Goal: Task Accomplishment & Management: Manage account settings

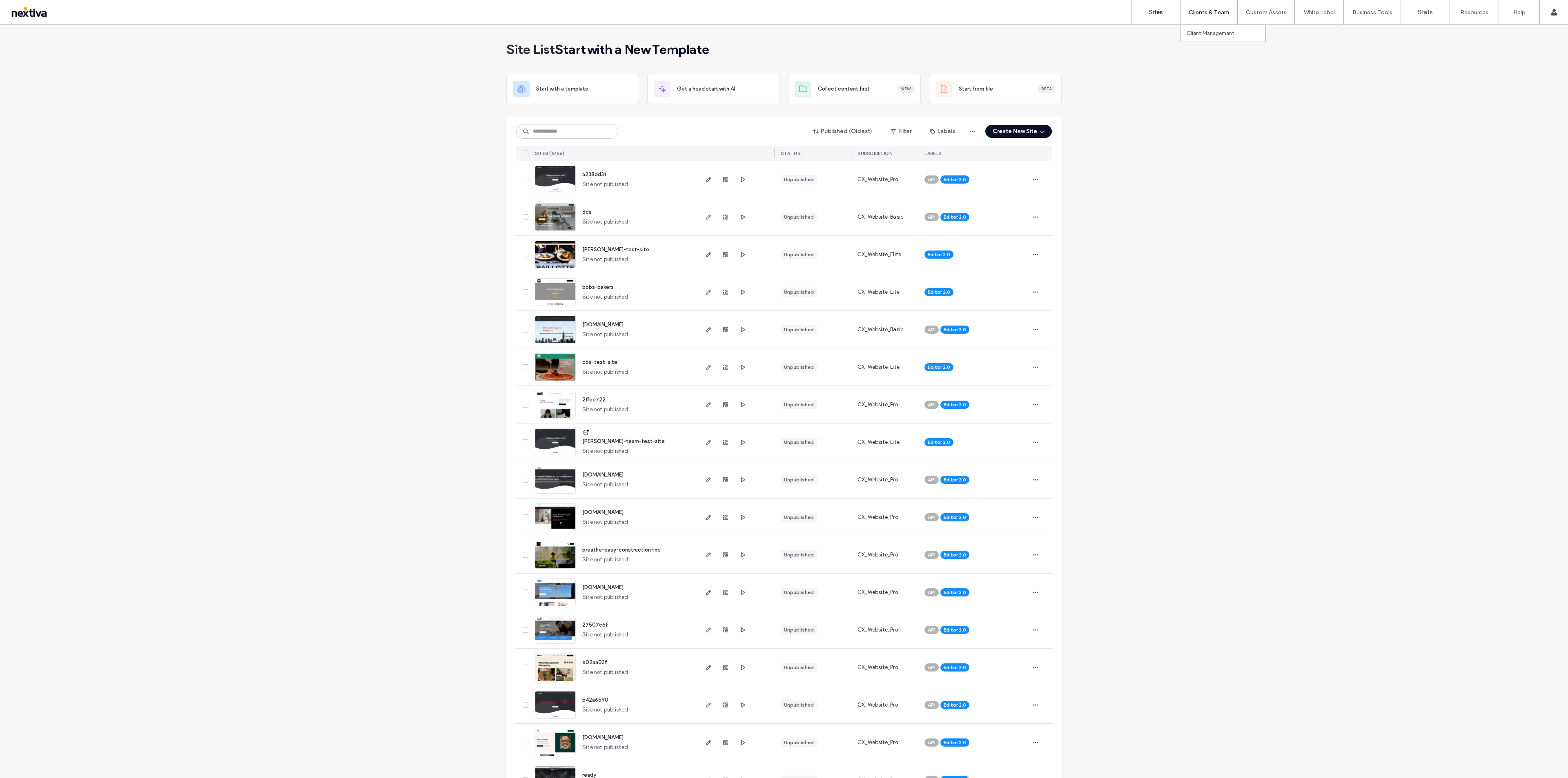
click at [1201, 17] on div "Clients & Team" at bounding box center [1208, 12] width 57 height 25
click at [1211, 36] on link "Client Management" at bounding box center [1225, 33] width 79 height 17
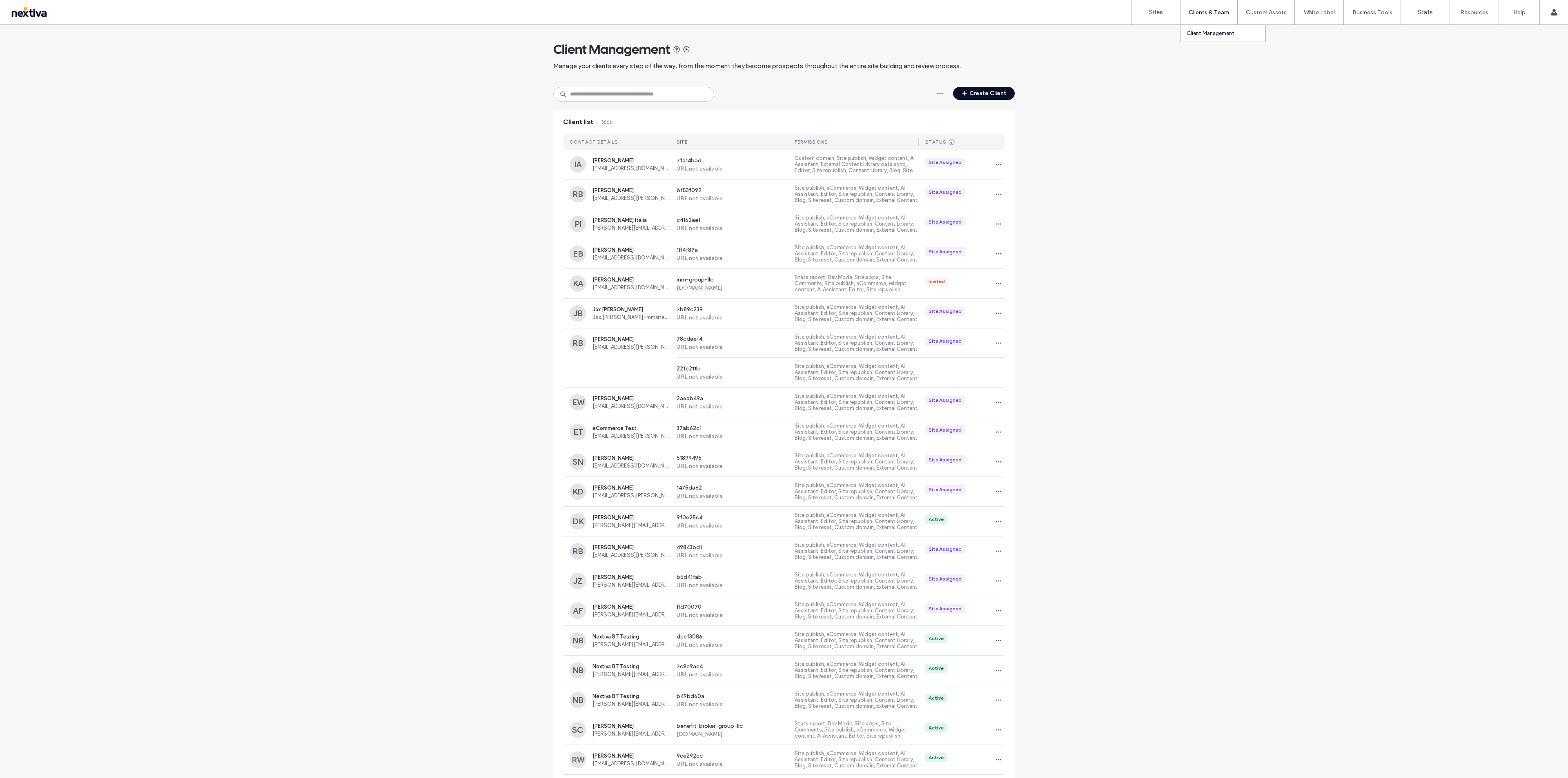
click at [1202, 29] on link "Client Management" at bounding box center [1225, 33] width 79 height 17
click at [663, 96] on input at bounding box center [633, 95] width 161 height 15
paste input "**********"
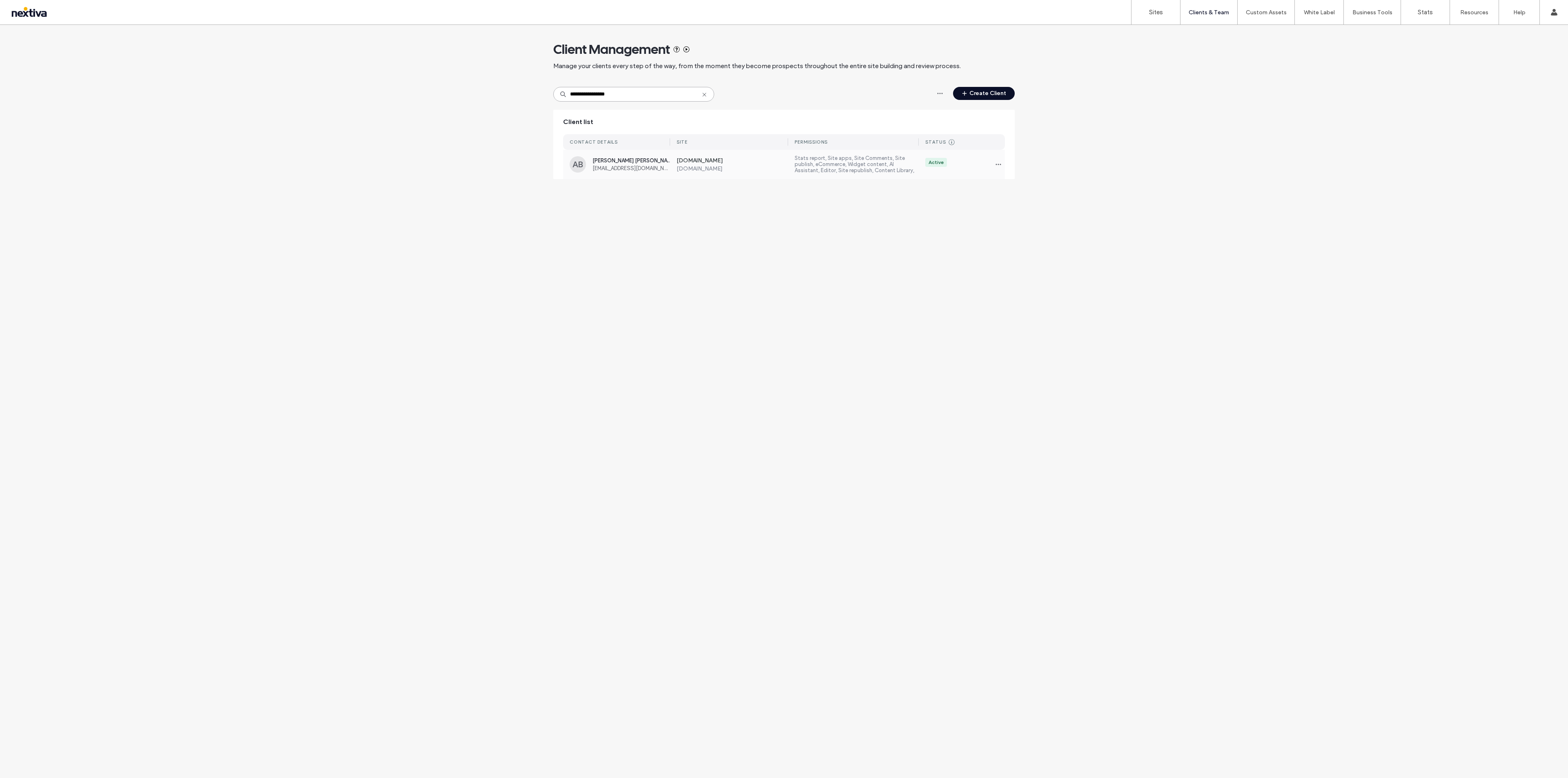
type input "**********"
click at [628, 172] on div "AB Amy Burdette Gray amybgray0716@gmail.com" at bounding box center [620, 164] width 101 height 16
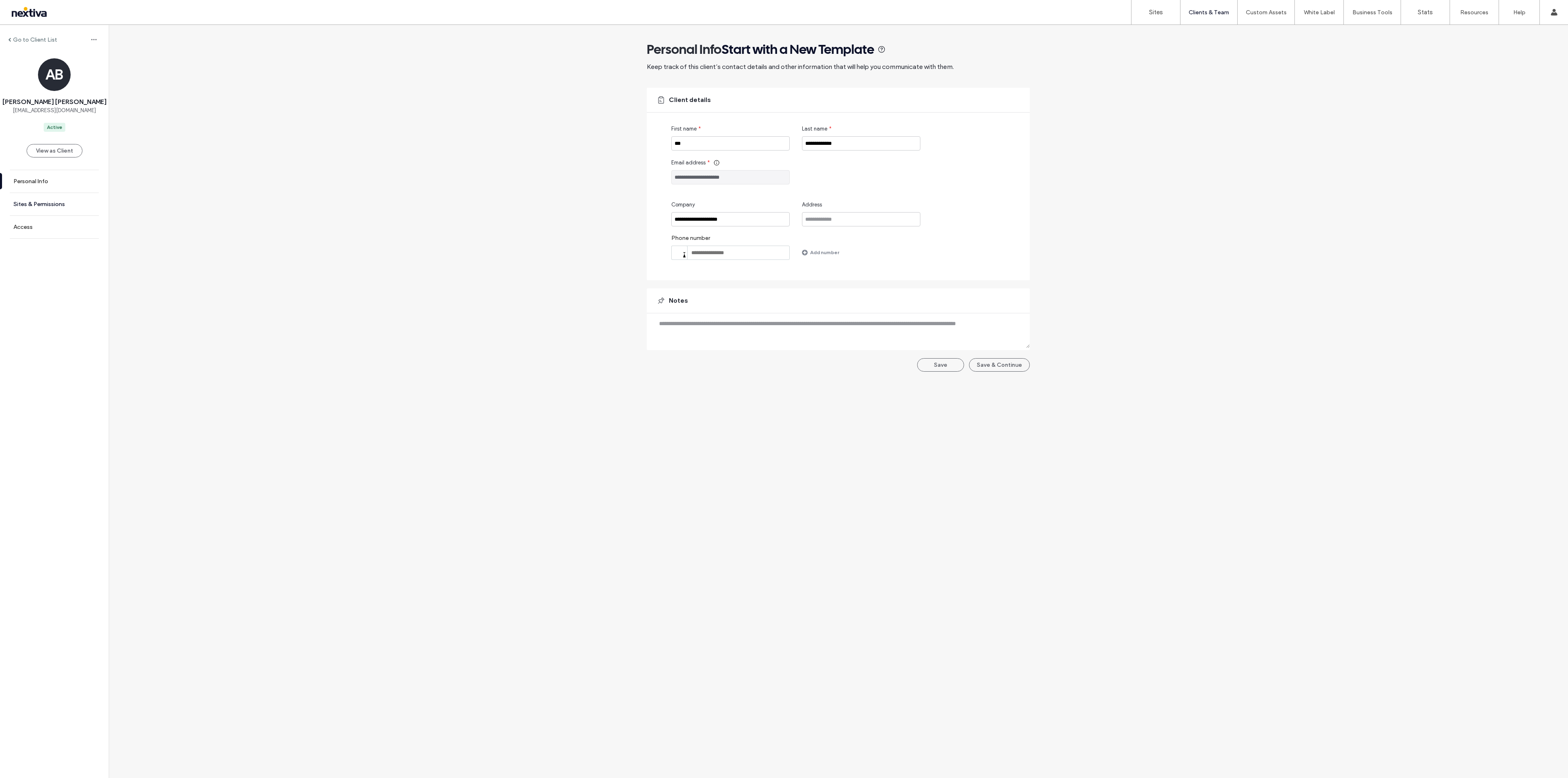
click at [38, 206] on label "Sites & Permissions" at bounding box center [39, 204] width 52 height 7
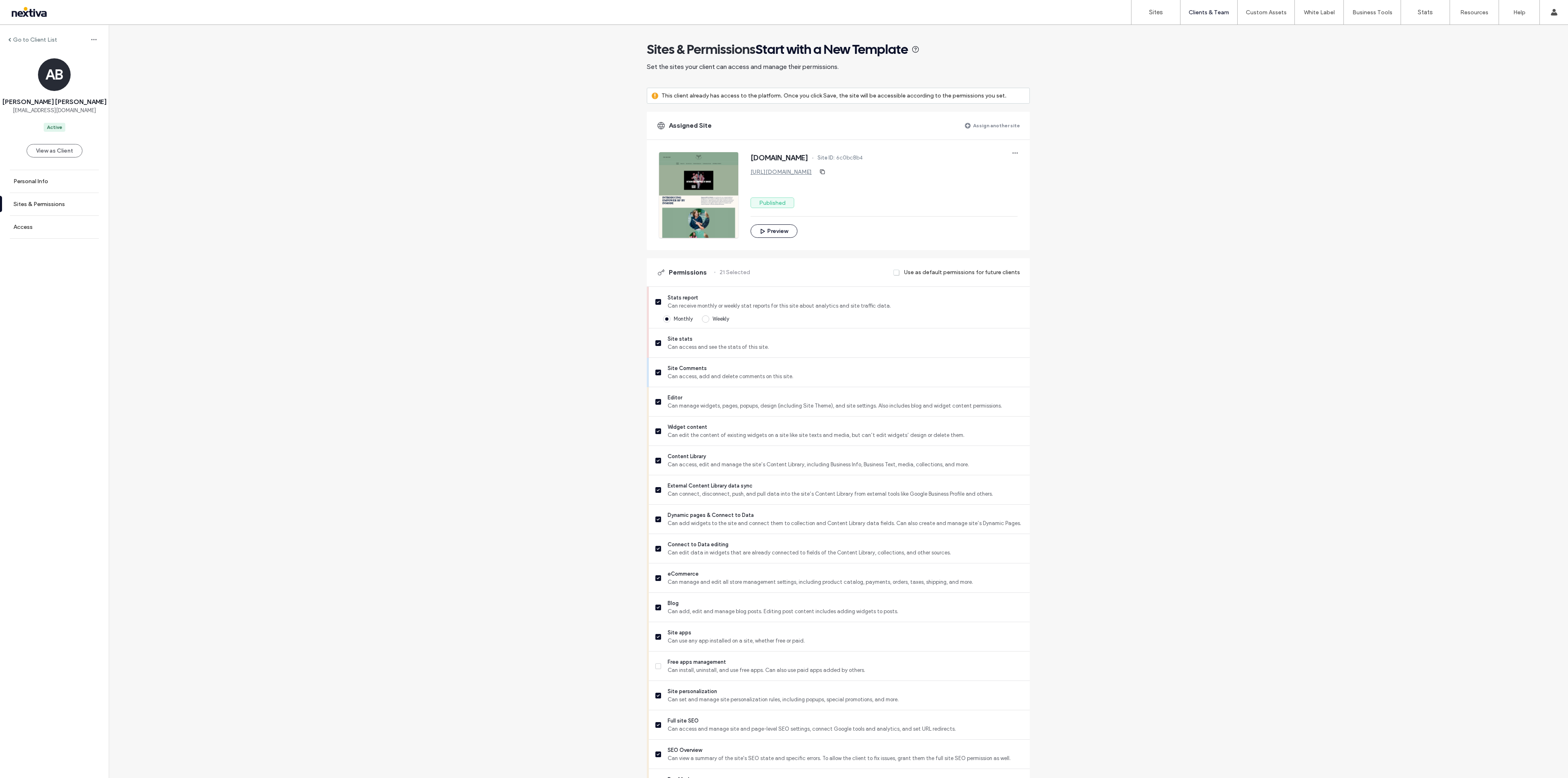
click at [863, 158] on span "6c0bc8b4" at bounding box center [849, 158] width 27 height 8
copy span "6c0bc8b4"
click at [1163, 12] on link "Sites" at bounding box center [1155, 12] width 48 height 25
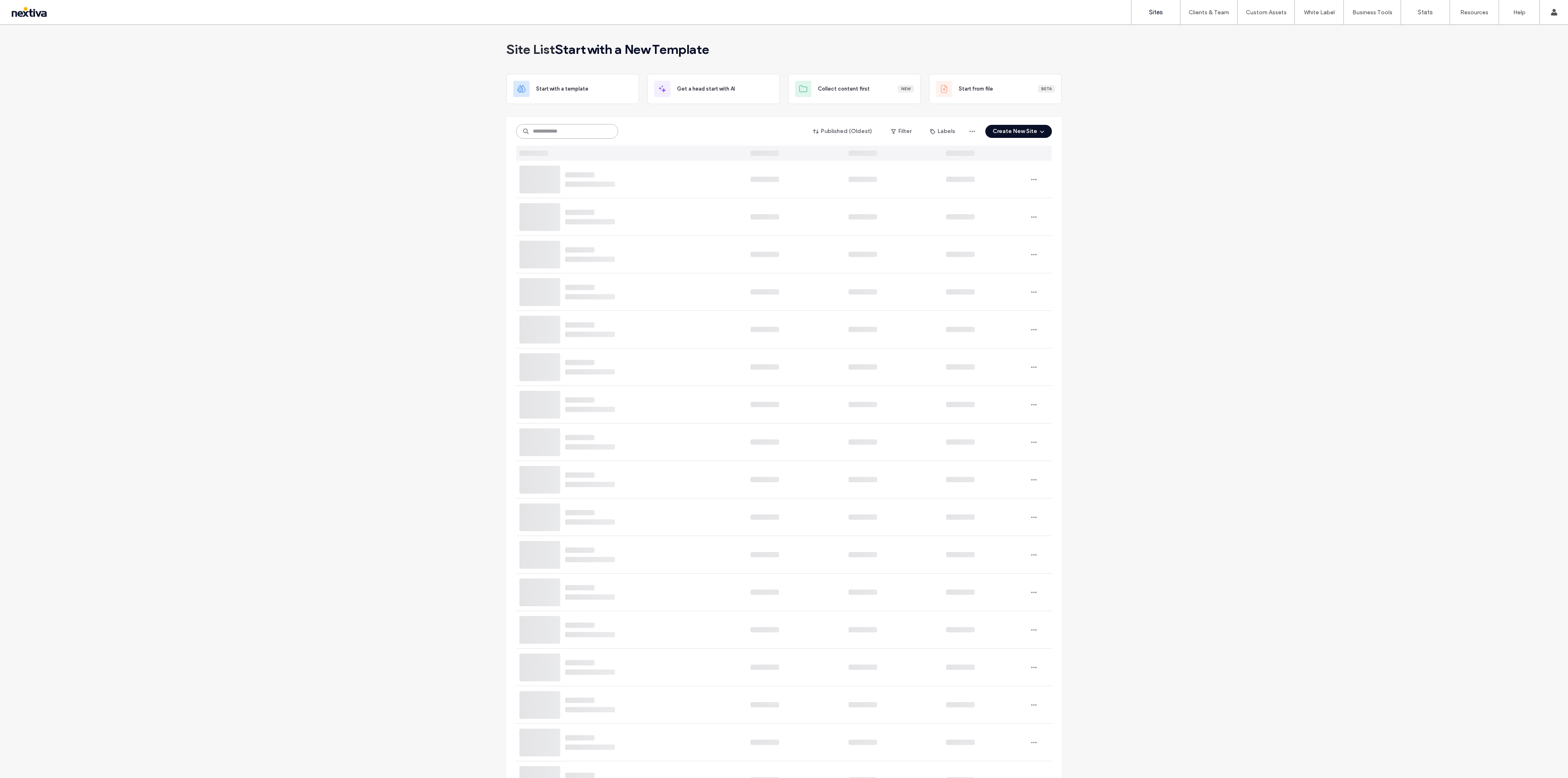
click at [550, 137] on input at bounding box center [567, 131] width 102 height 15
paste input "********"
type input "********"
click at [637, 180] on div "www.grayurologywellness.com www.grayurologywellness.com" at bounding box center [636, 180] width 121 height 38
click at [708, 180] on icon "button" at bounding box center [709, 180] width 7 height 7
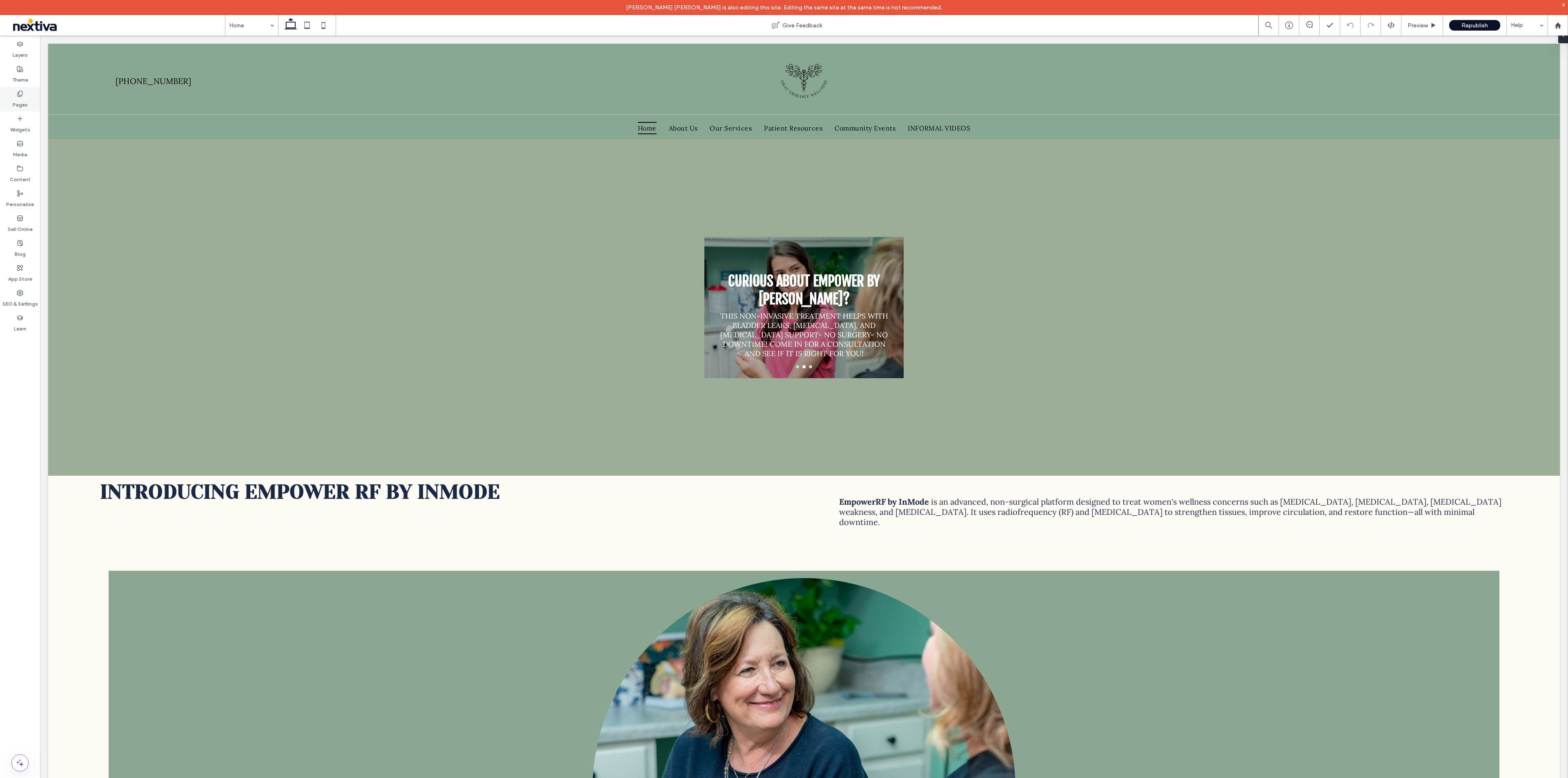
click at [17, 102] on label "Pages" at bounding box center [20, 103] width 15 height 11
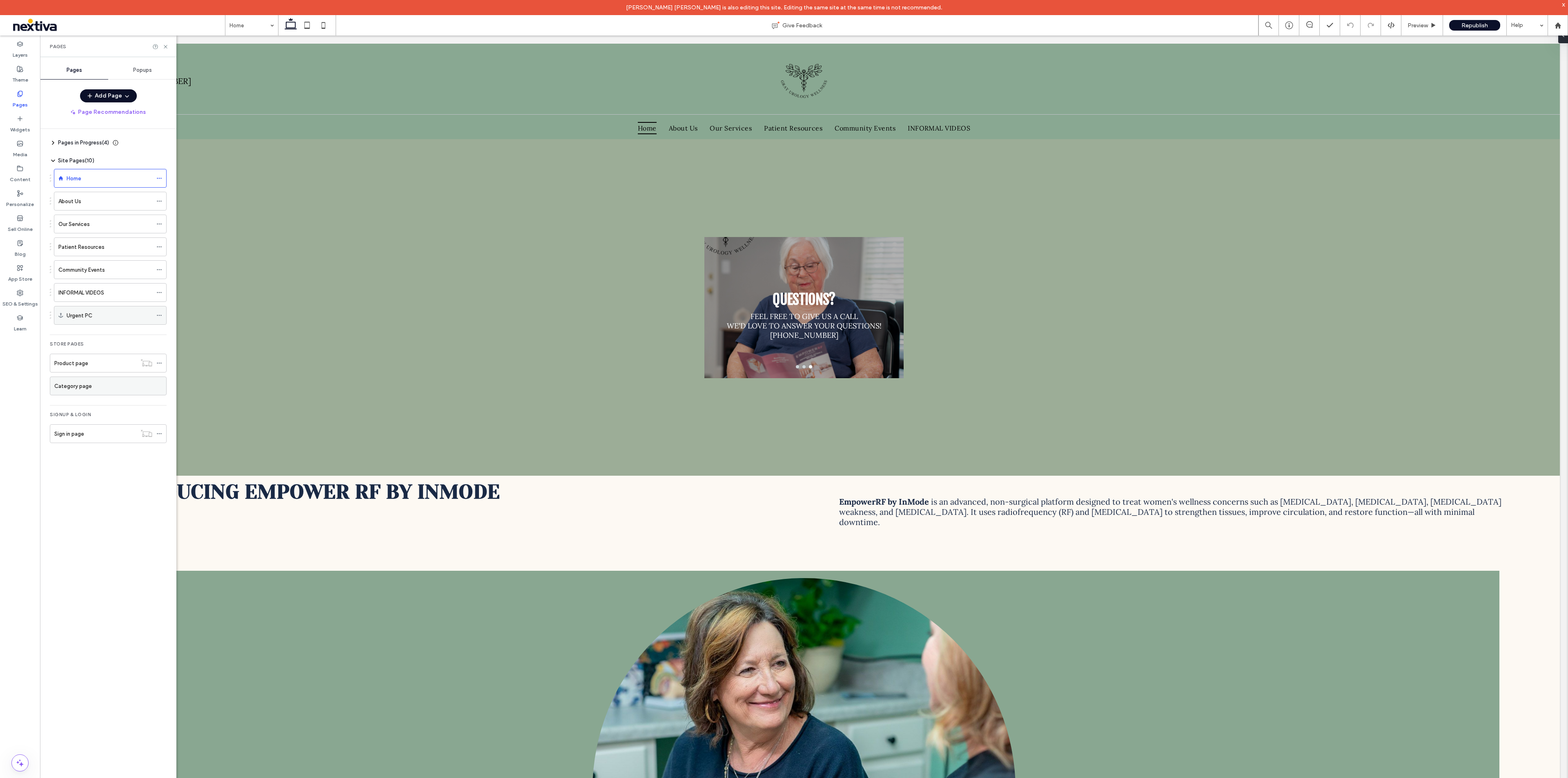
click at [156, 315] on div "Urgent PC" at bounding box center [110, 315] width 113 height 19
click at [158, 316] on icon at bounding box center [159, 315] width 6 height 6
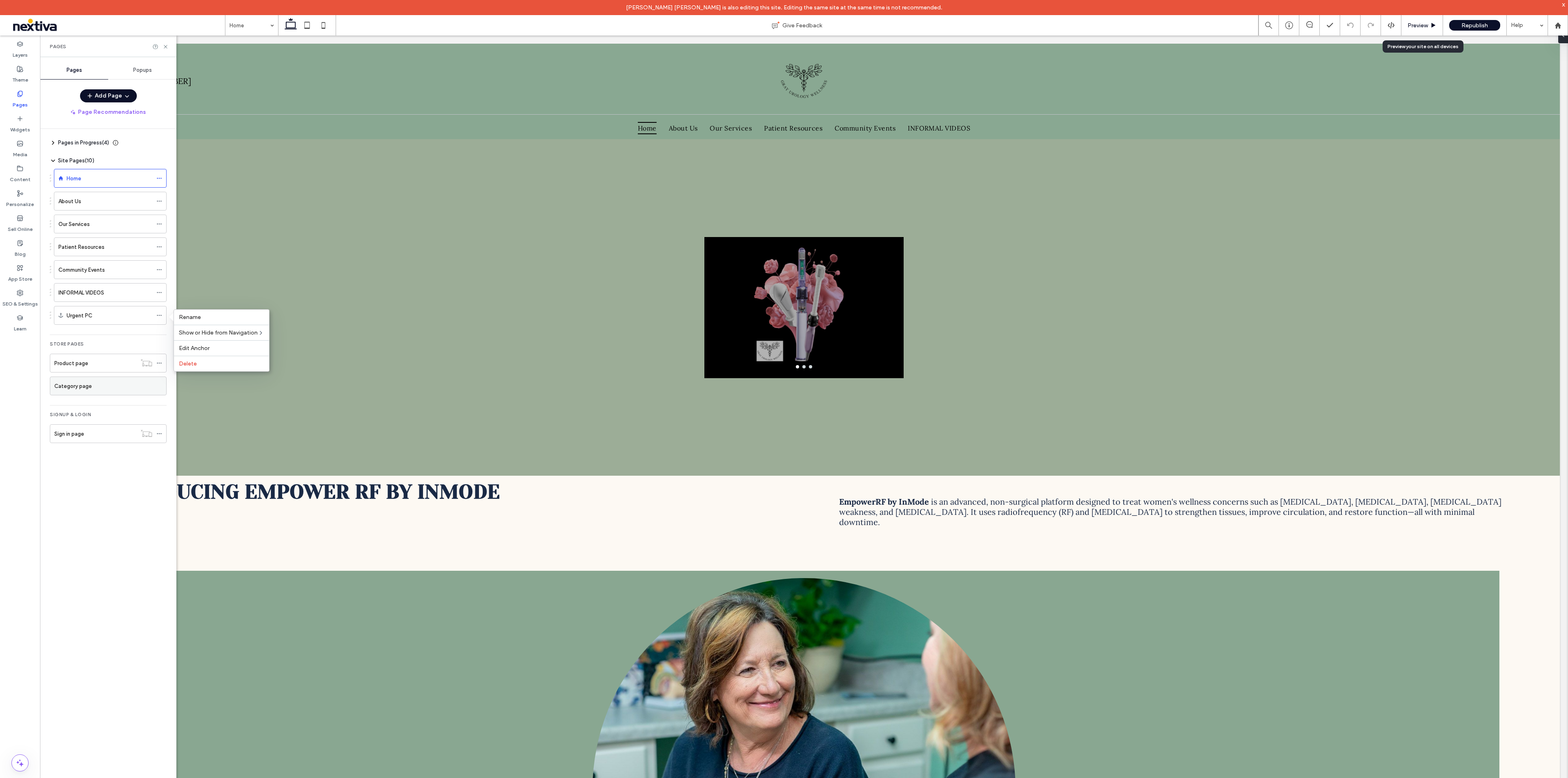
click at [1421, 22] on span "Preview" at bounding box center [1417, 25] width 20 height 7
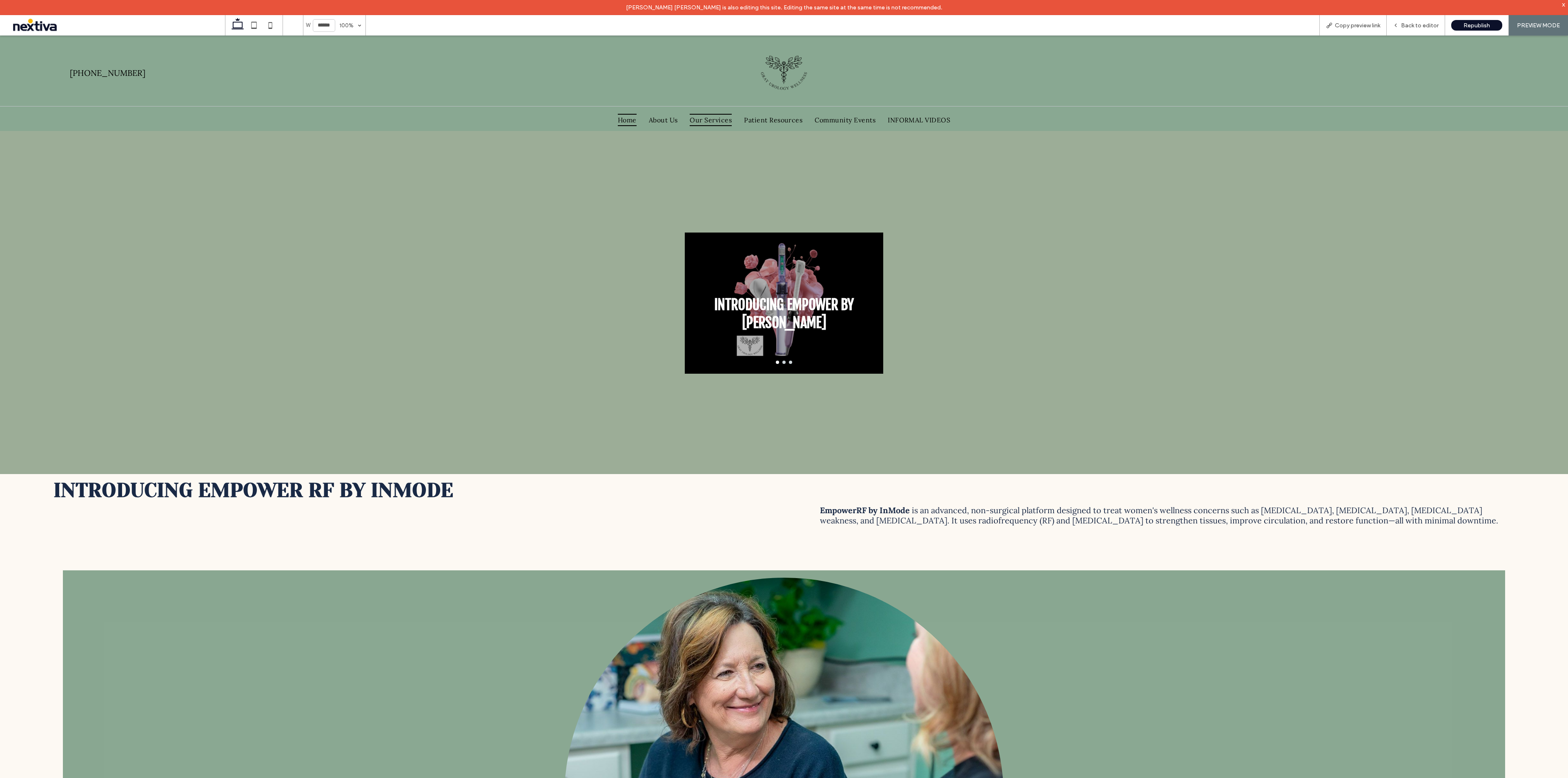
click at [705, 116] on span "Our Services" at bounding box center [711, 120] width 42 height 12
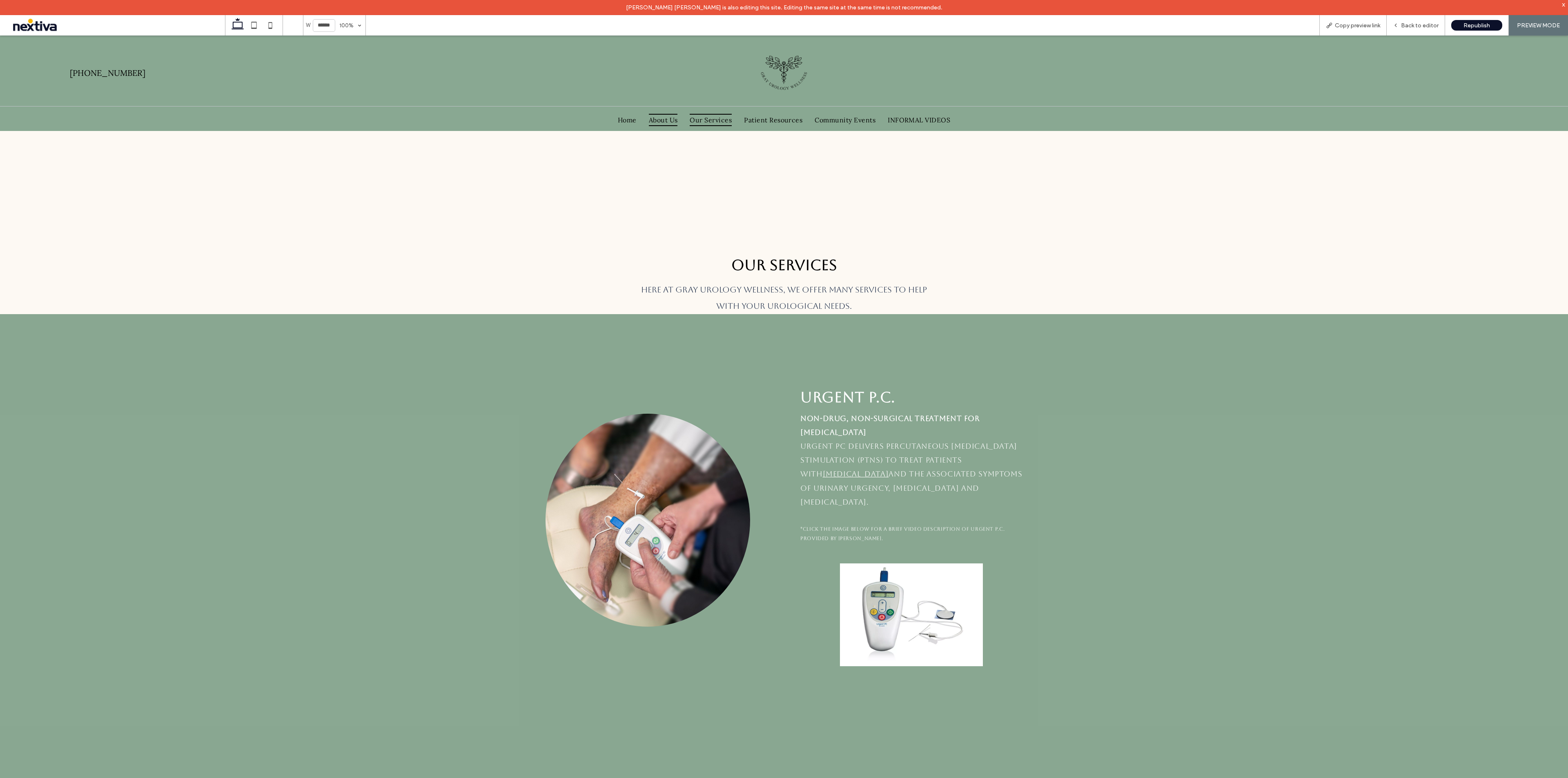
click at [658, 120] on span "About Us" at bounding box center [663, 120] width 29 height 12
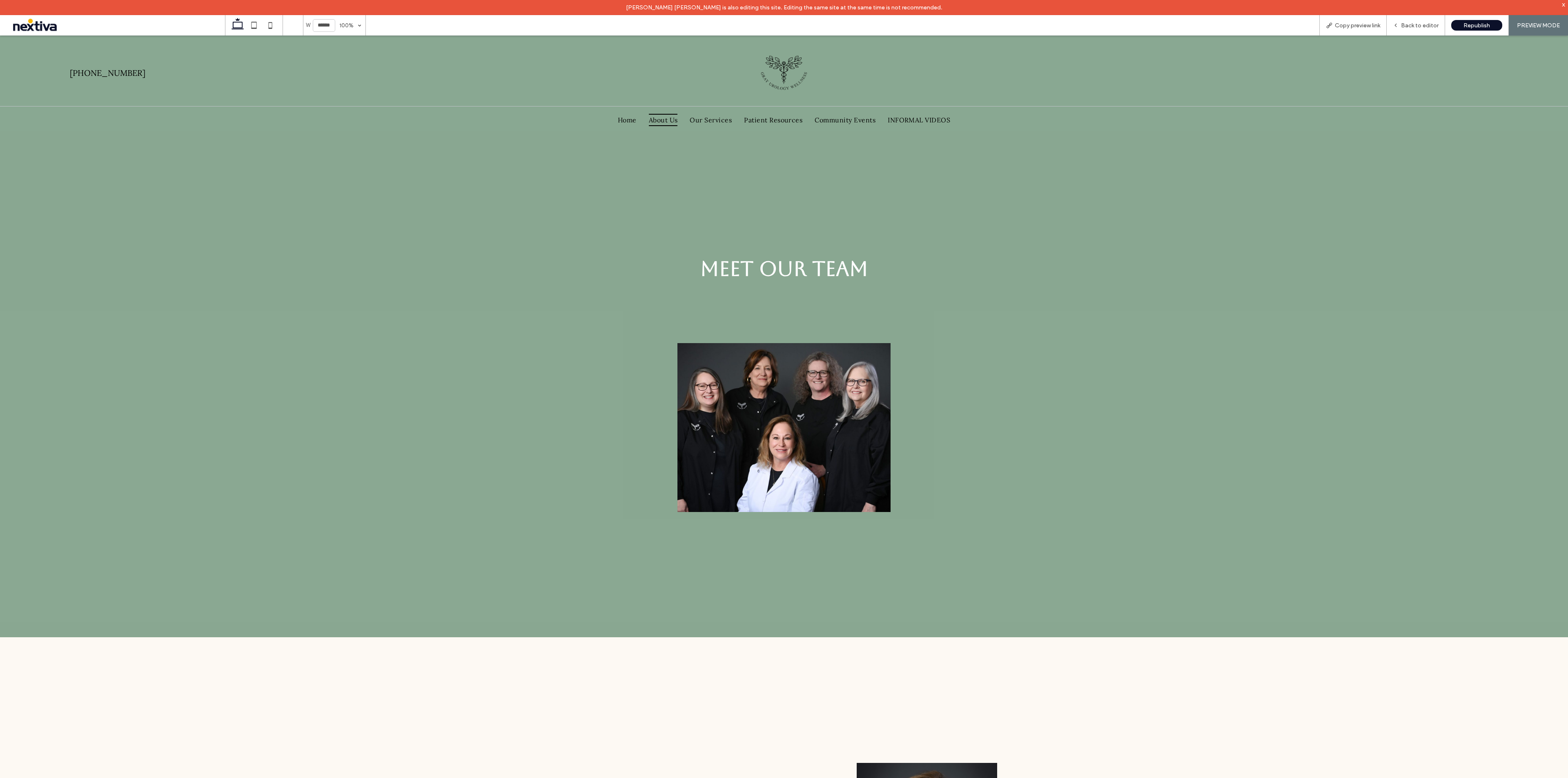
click at [709, 111] on div "Home About Us Our Services Patient Resources Community Events INFORMAL VIDEOS" at bounding box center [784, 119] width 490 height 25
click at [710, 123] on span "Our Services" at bounding box center [711, 120] width 42 height 12
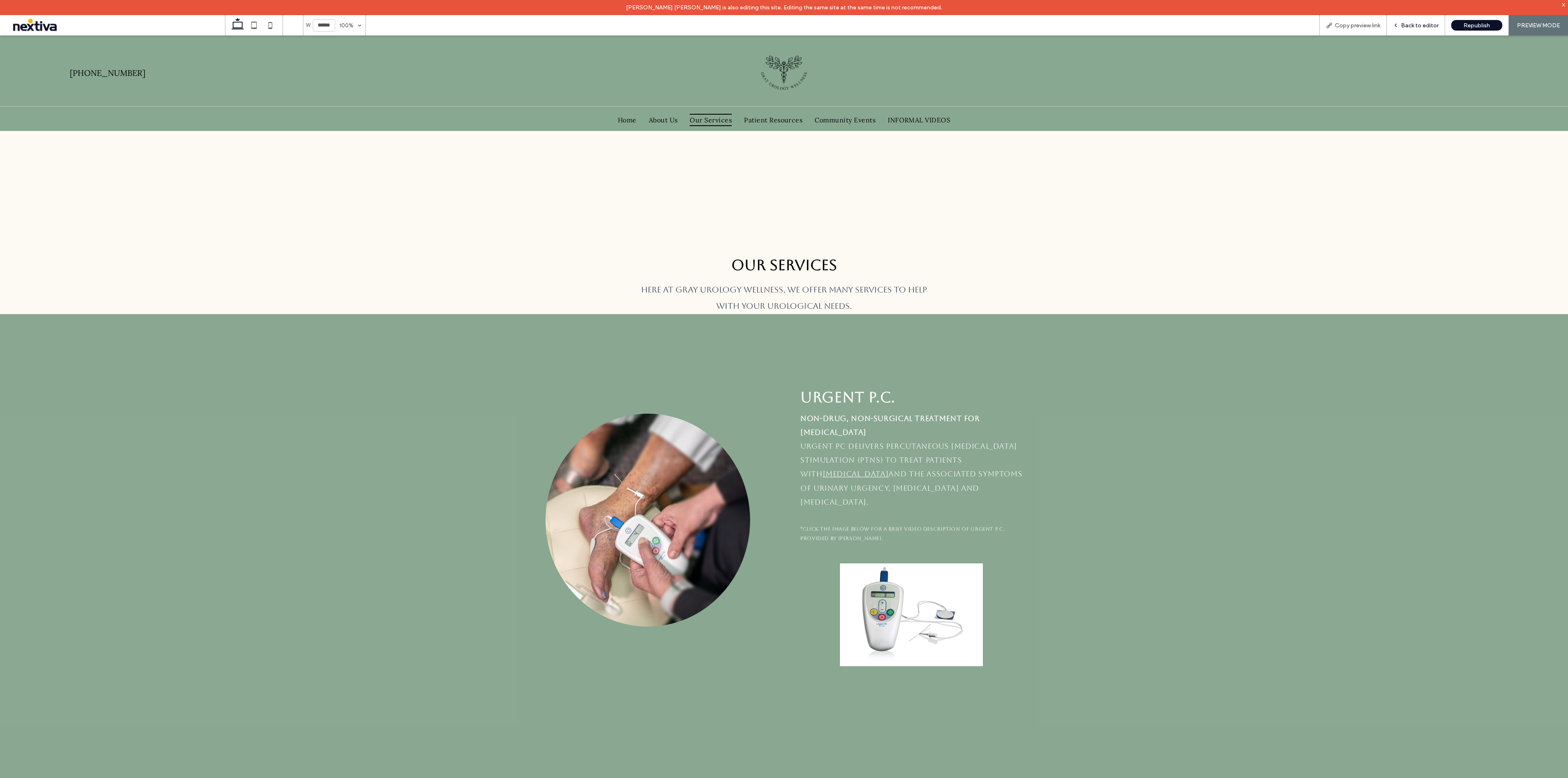
click at [1404, 23] on span "Back to editor" at bounding box center [1420, 25] width 38 height 7
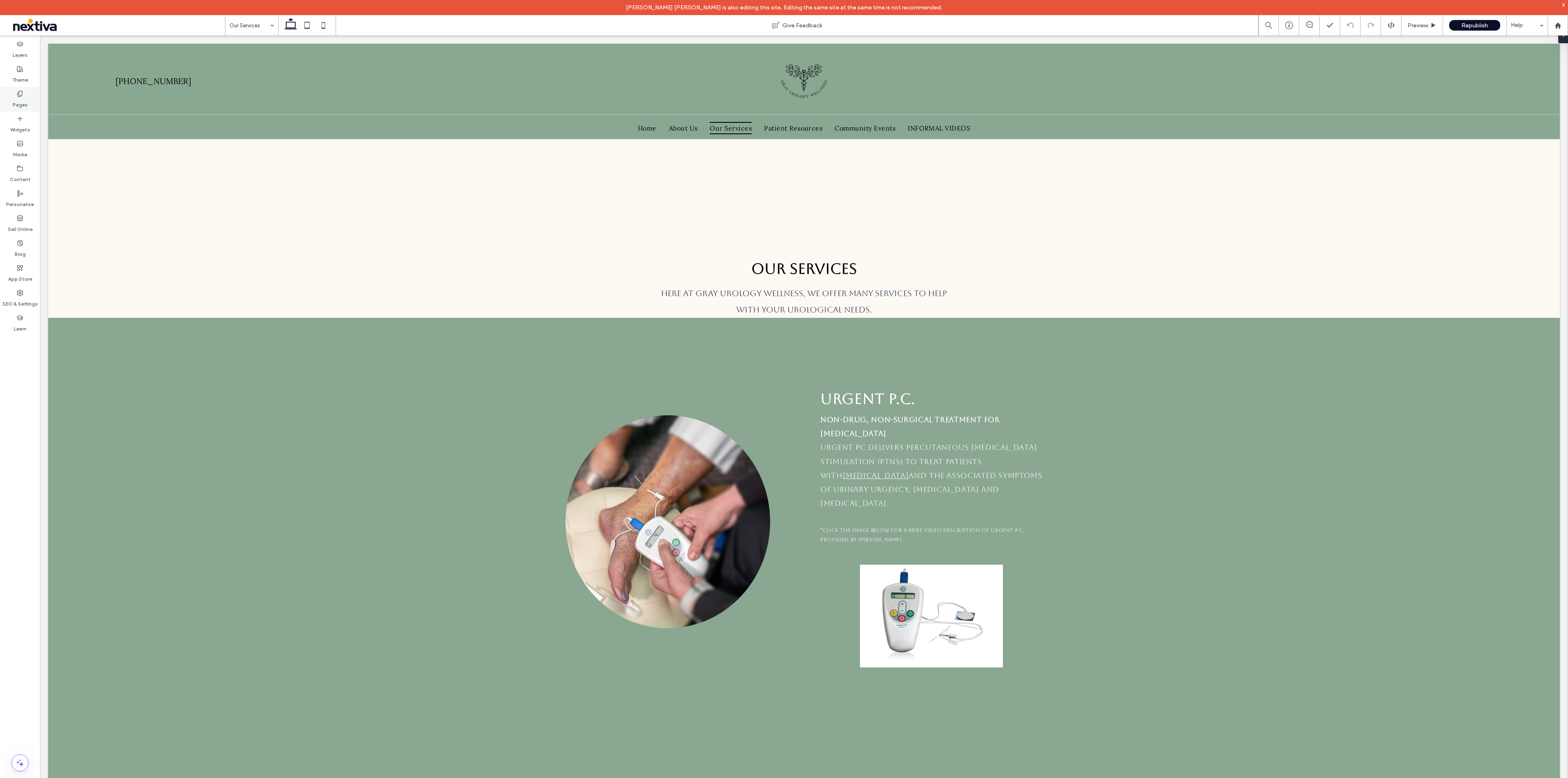
click at [19, 99] on label "Pages" at bounding box center [20, 103] width 15 height 11
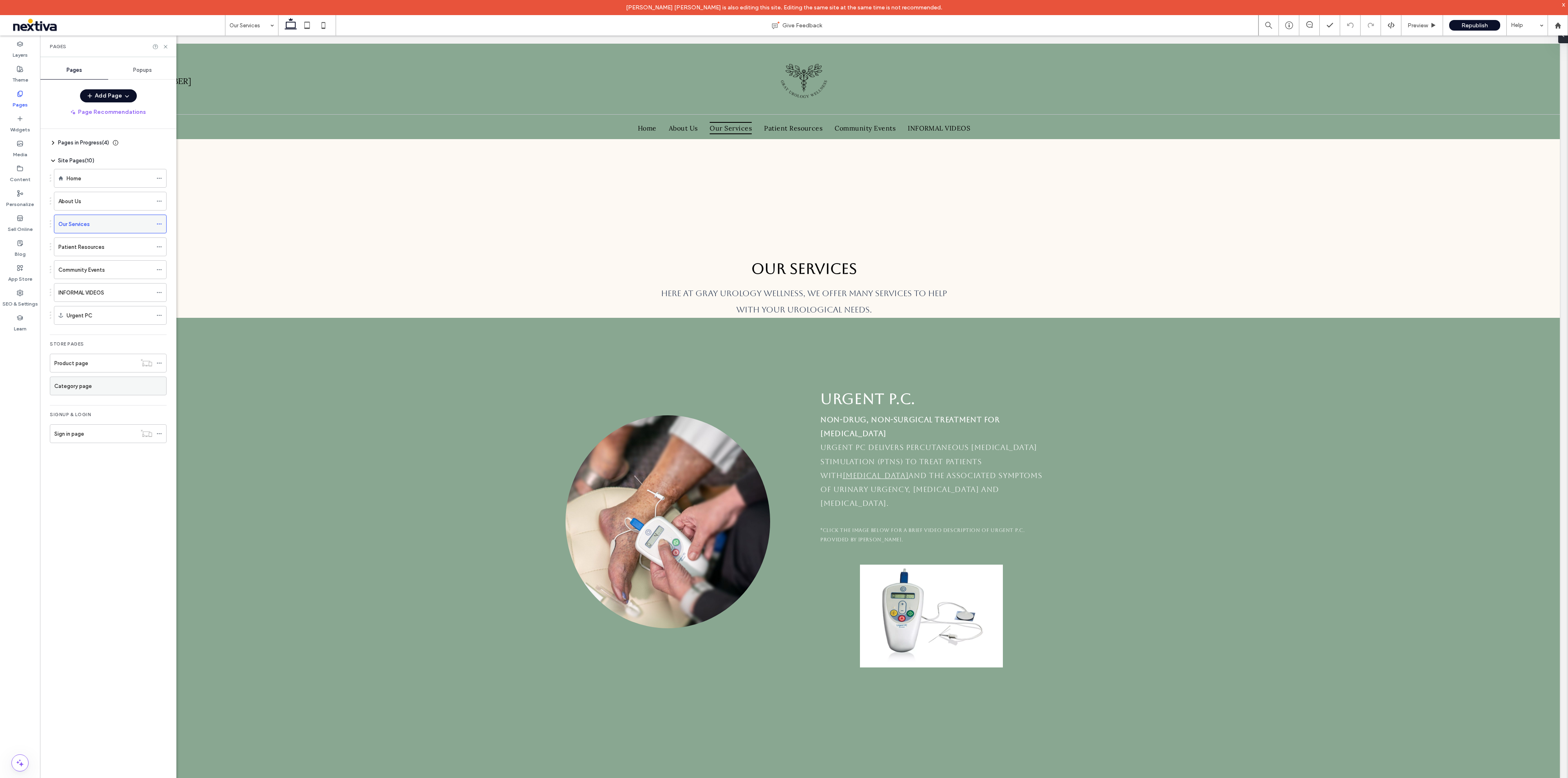
click at [158, 225] on icon at bounding box center [159, 224] width 6 height 6
click at [654, 333] on div "Urgent P.C. Non-drug, non-surgical treatment for overactive bladder Urgent PC d…" at bounding box center [804, 526] width 490 height 417
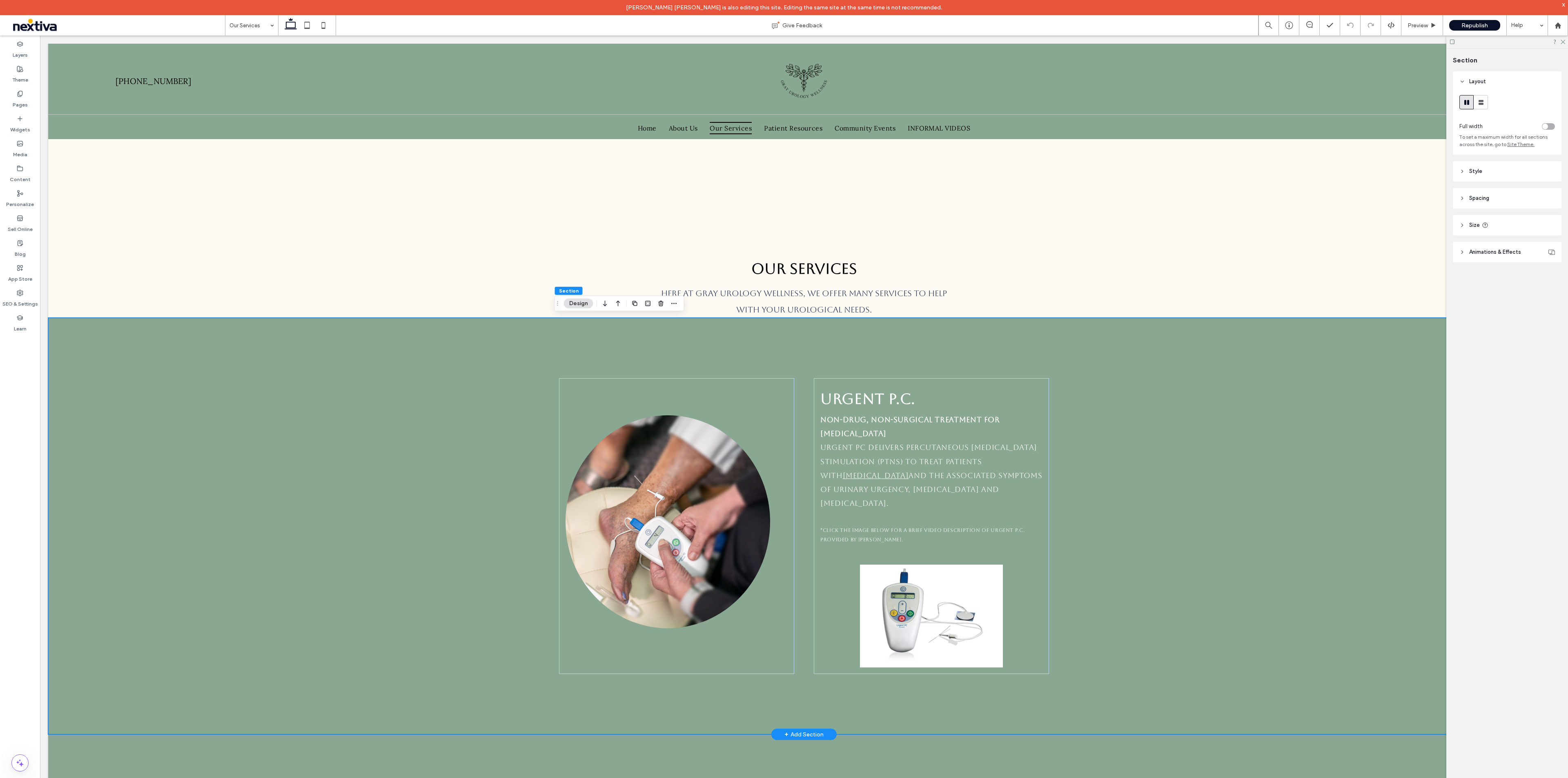
click at [68, 326] on div "Urgent P.C. Non-drug, non-surgical treatment for overactive bladder Urgent PC d…" at bounding box center [804, 526] width 1512 height 417
click at [70, 322] on div "Urgent P.C. Non-drug, non-surgical treatment for overactive bladder Urgent PC d…" at bounding box center [804, 526] width 1512 height 417
click at [579, 303] on button "Design" at bounding box center [578, 303] width 30 height 10
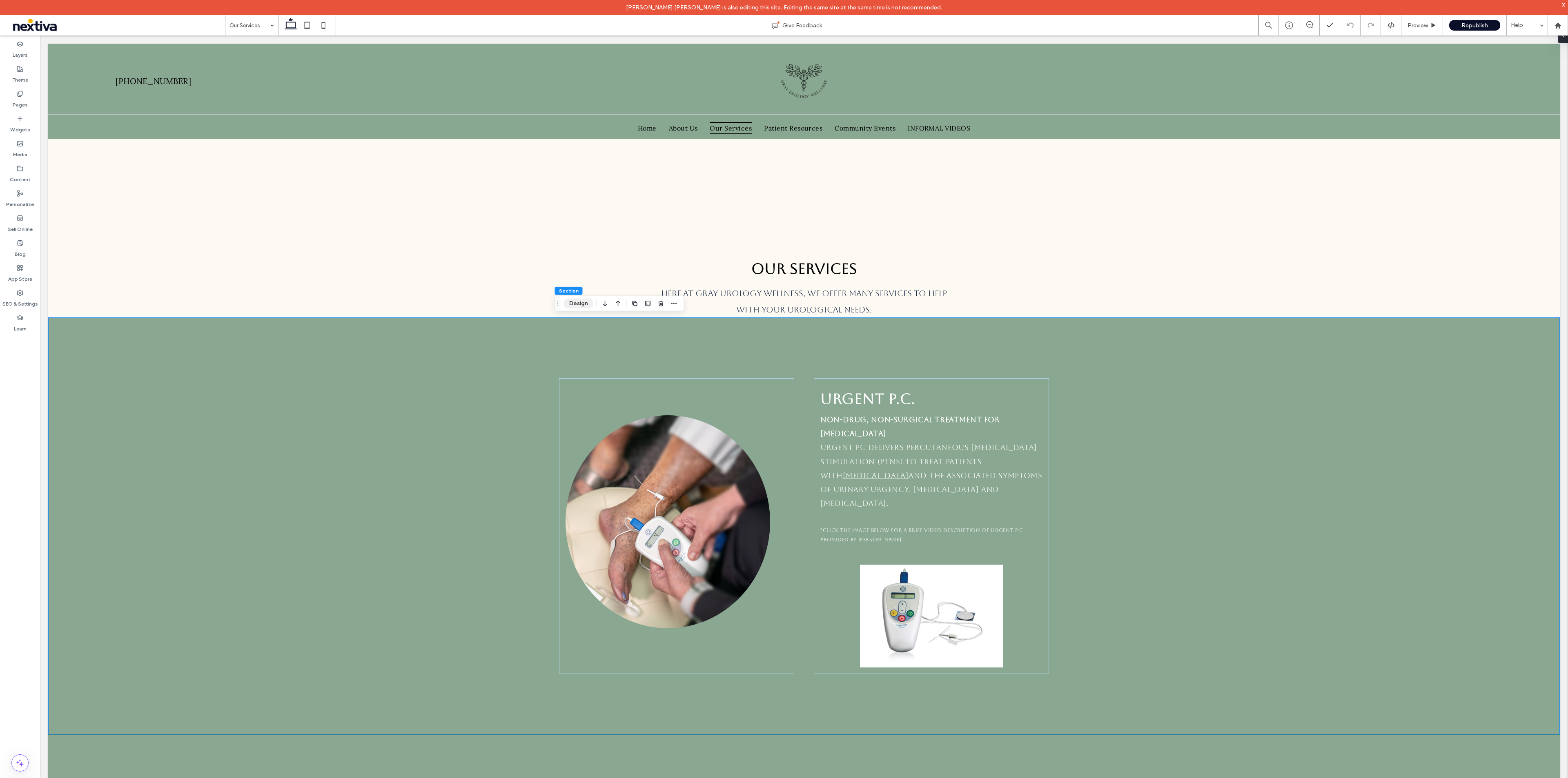
click at [579, 303] on button "Design" at bounding box center [578, 303] width 30 height 10
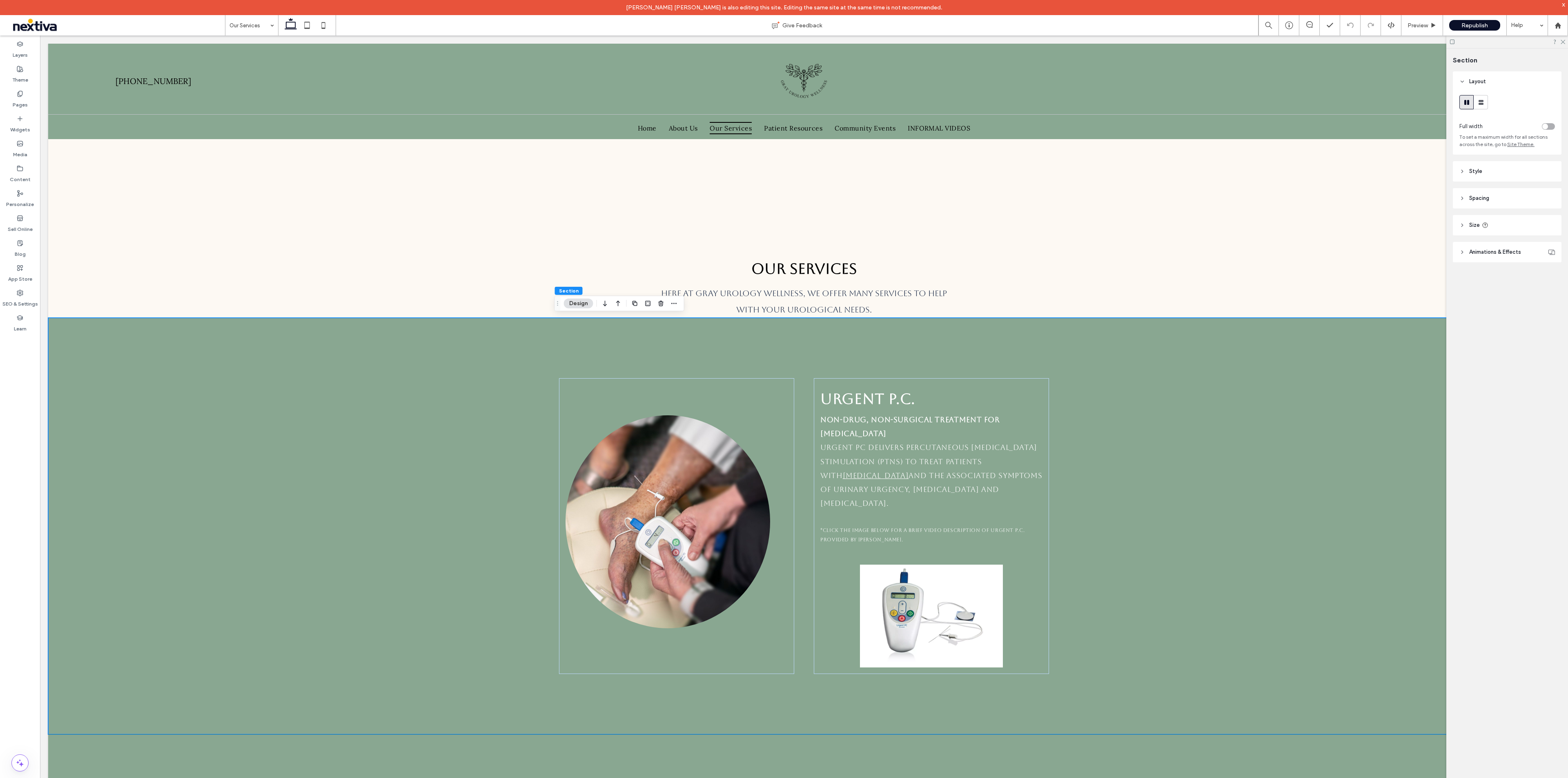
click at [1518, 172] on header "Style" at bounding box center [1507, 171] width 109 height 20
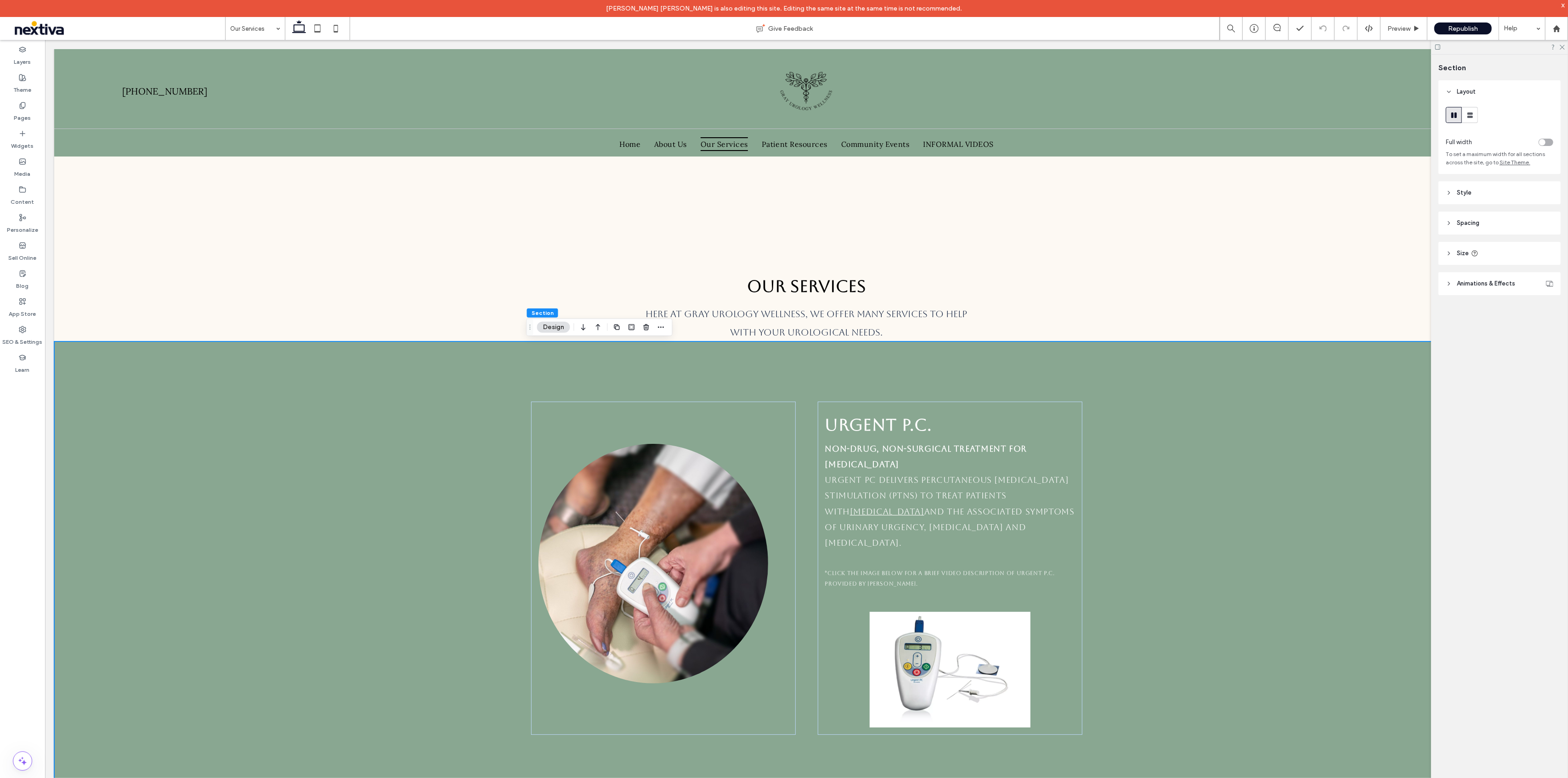
click at [95, 365] on div "Urgent P.C. Non-drug, non-surgical treatment for overactive bladder Urgent PC d…" at bounding box center [806, 567] width 1505 height 454
click at [86, 346] on div "Urgent P.C. Non-drug, non-surgical treatment for overactive bladder Urgent PC d…" at bounding box center [806, 567] width 1505 height 454
click at [658, 359] on div "Urgent P.C. Non-drug, non-surgical treatment for overactive bladder Urgent PC d…" at bounding box center [806, 567] width 551 height 454
click at [795, 342] on div "+ Add Section" at bounding box center [806, 340] width 44 height 10
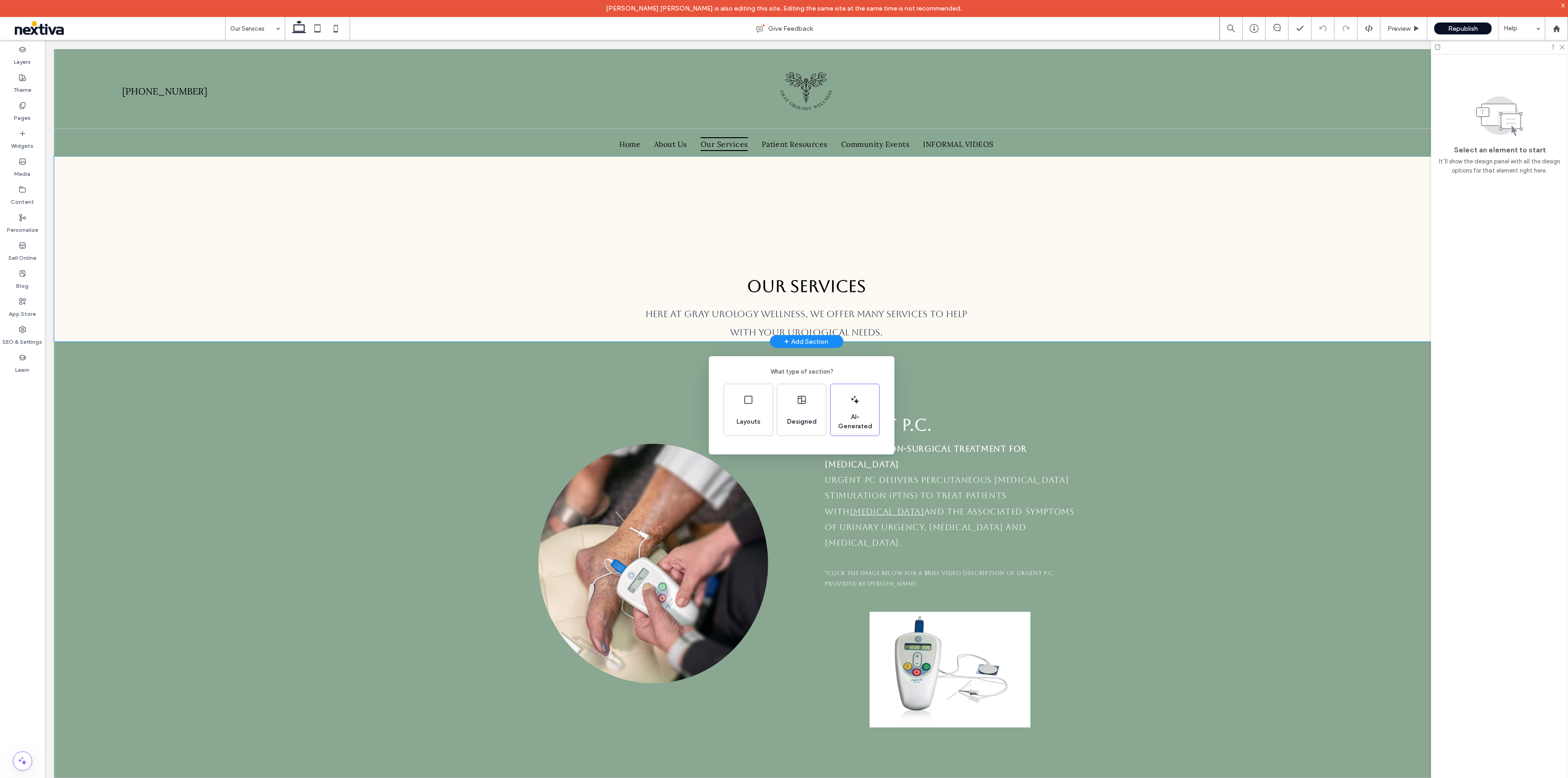
click at [75, 359] on div "What type of section? Layouts Designed AI-Generated" at bounding box center [784, 411] width 1568 height 823
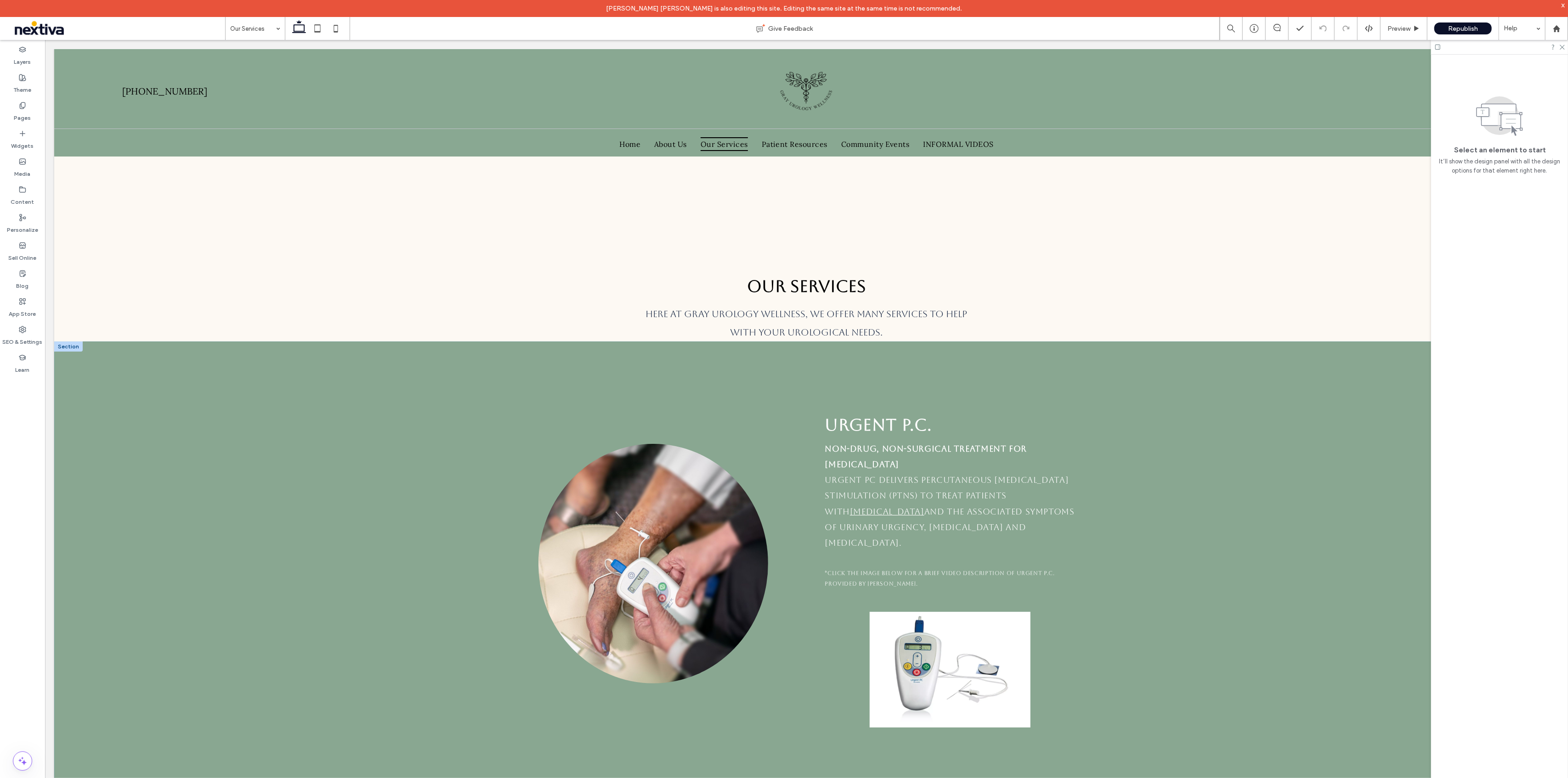
click at [69, 346] on div at bounding box center [68, 346] width 29 height 10
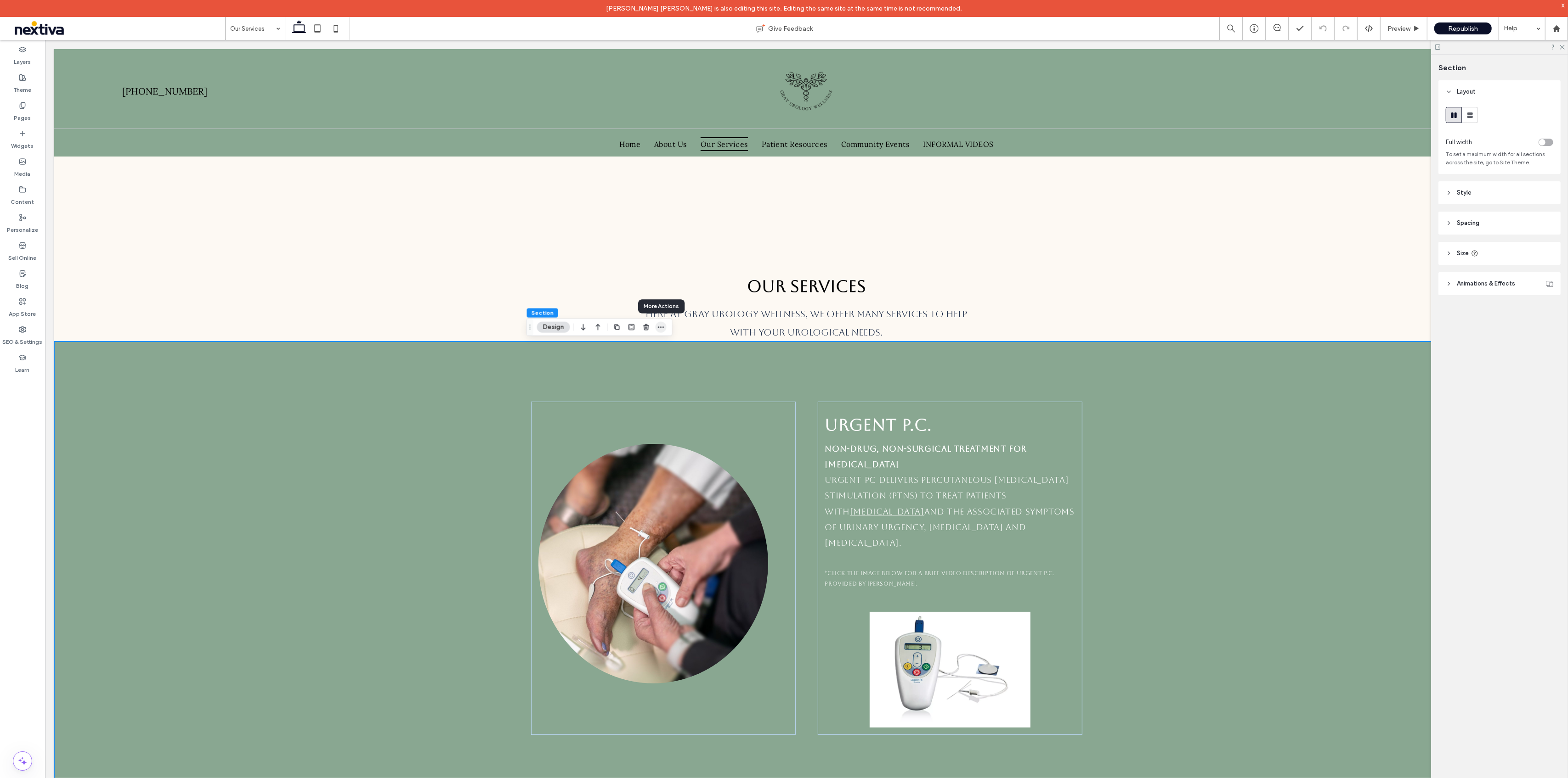
click at [663, 333] on span "button" at bounding box center [661, 327] width 11 height 11
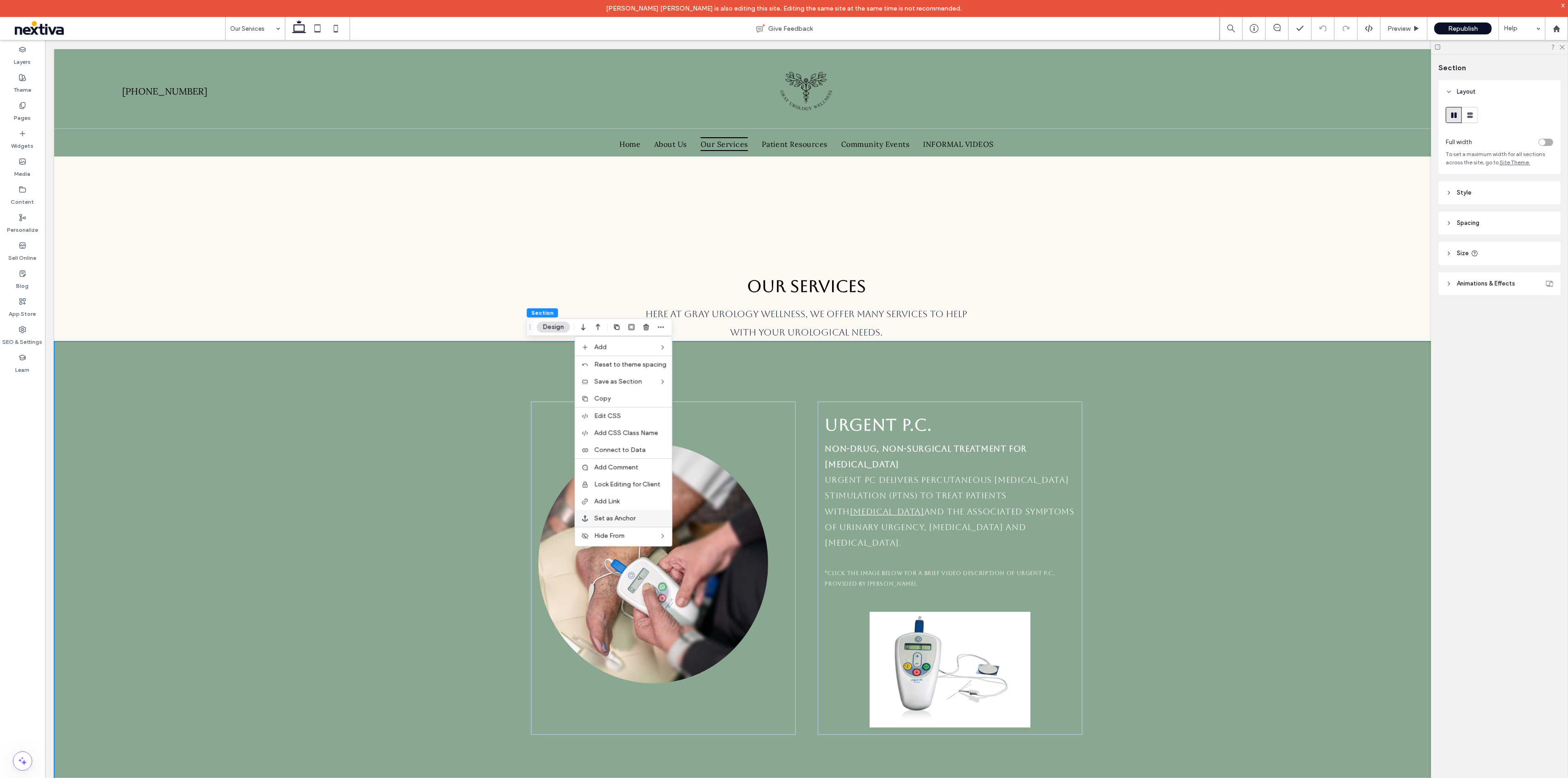
click at [632, 516] on span "Set as Anchor" at bounding box center [615, 518] width 42 height 8
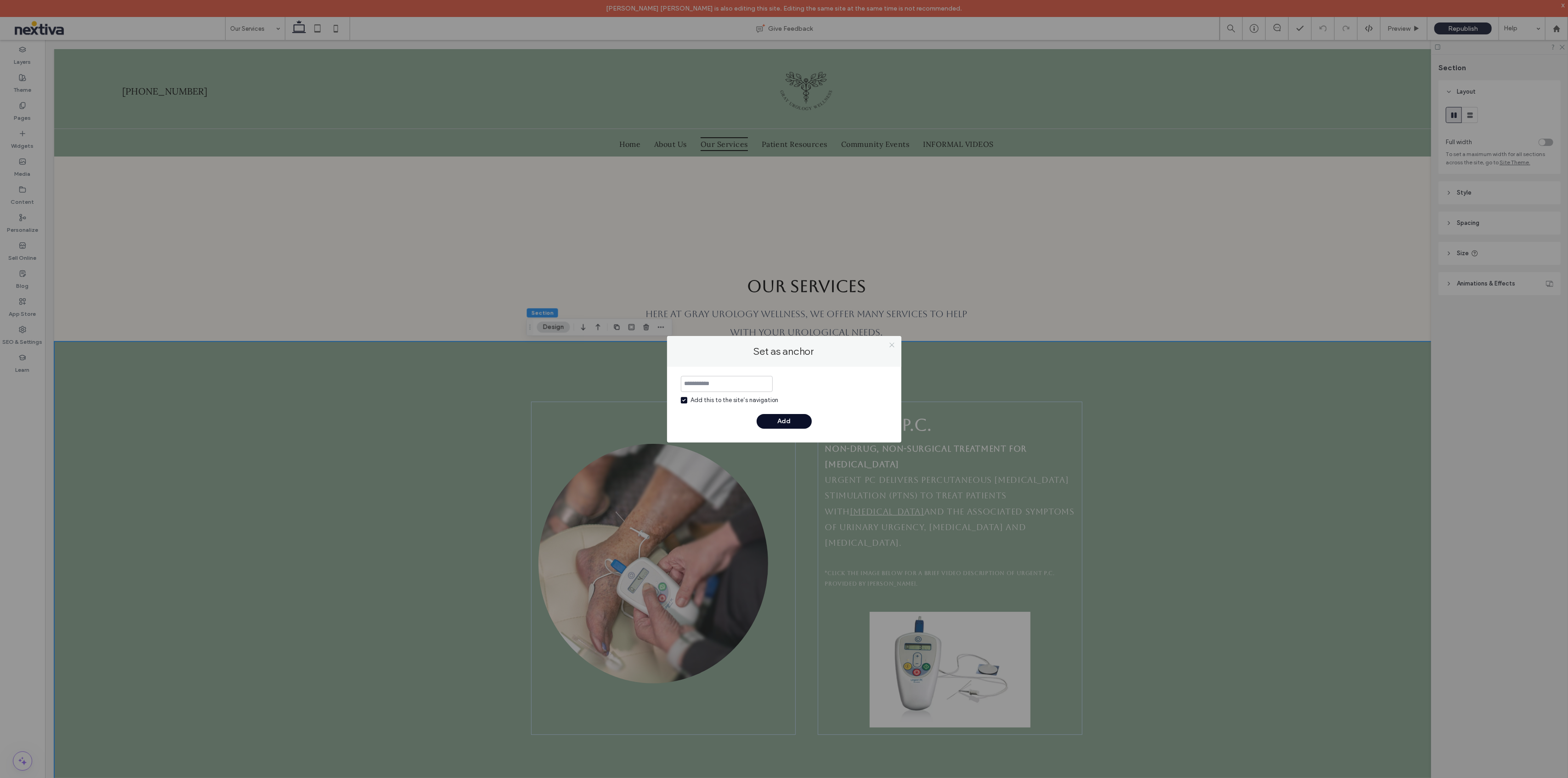
click at [895, 346] on icon at bounding box center [892, 345] width 7 height 7
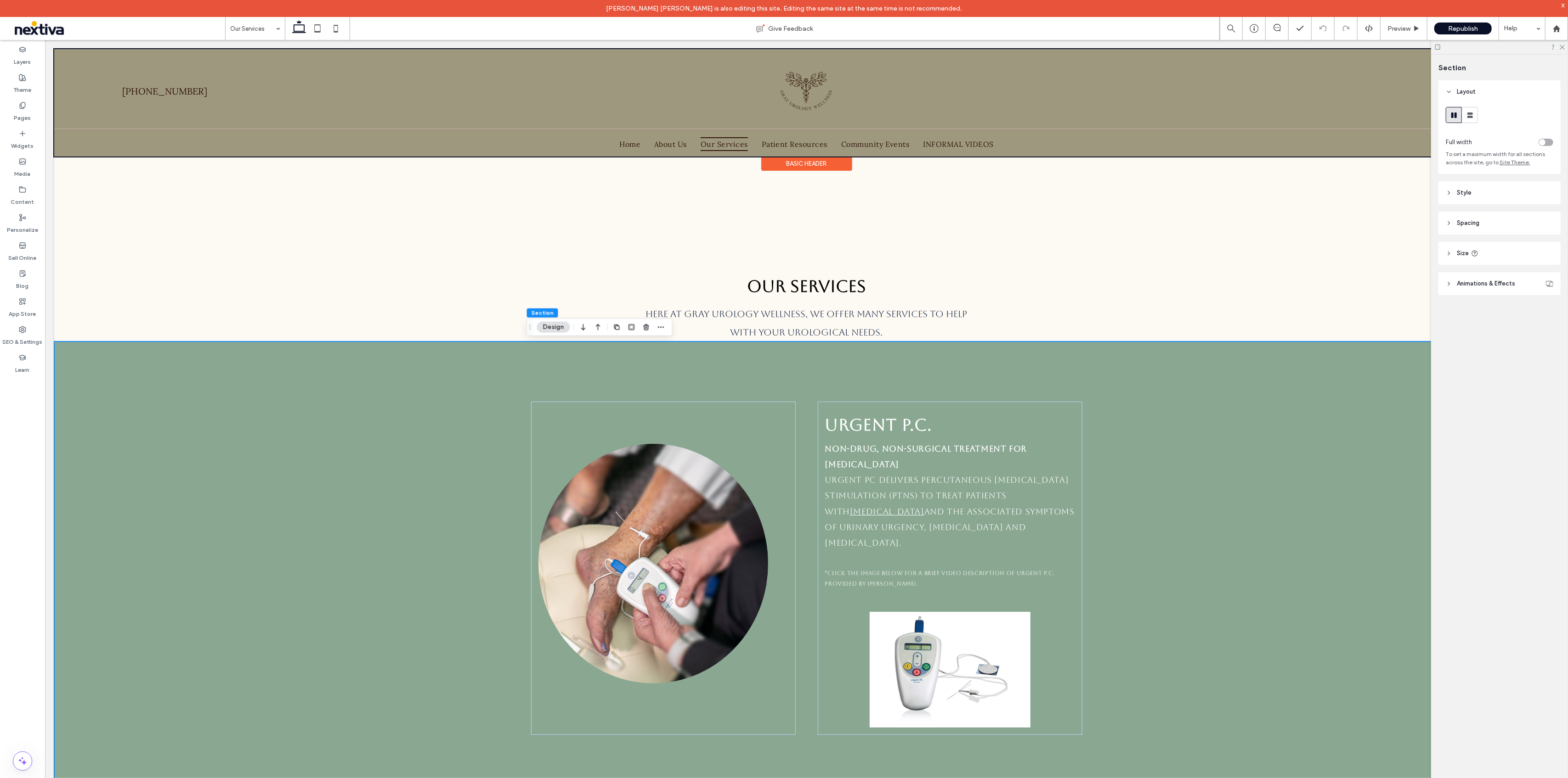
click at [522, 138] on div at bounding box center [806, 102] width 1505 height 107
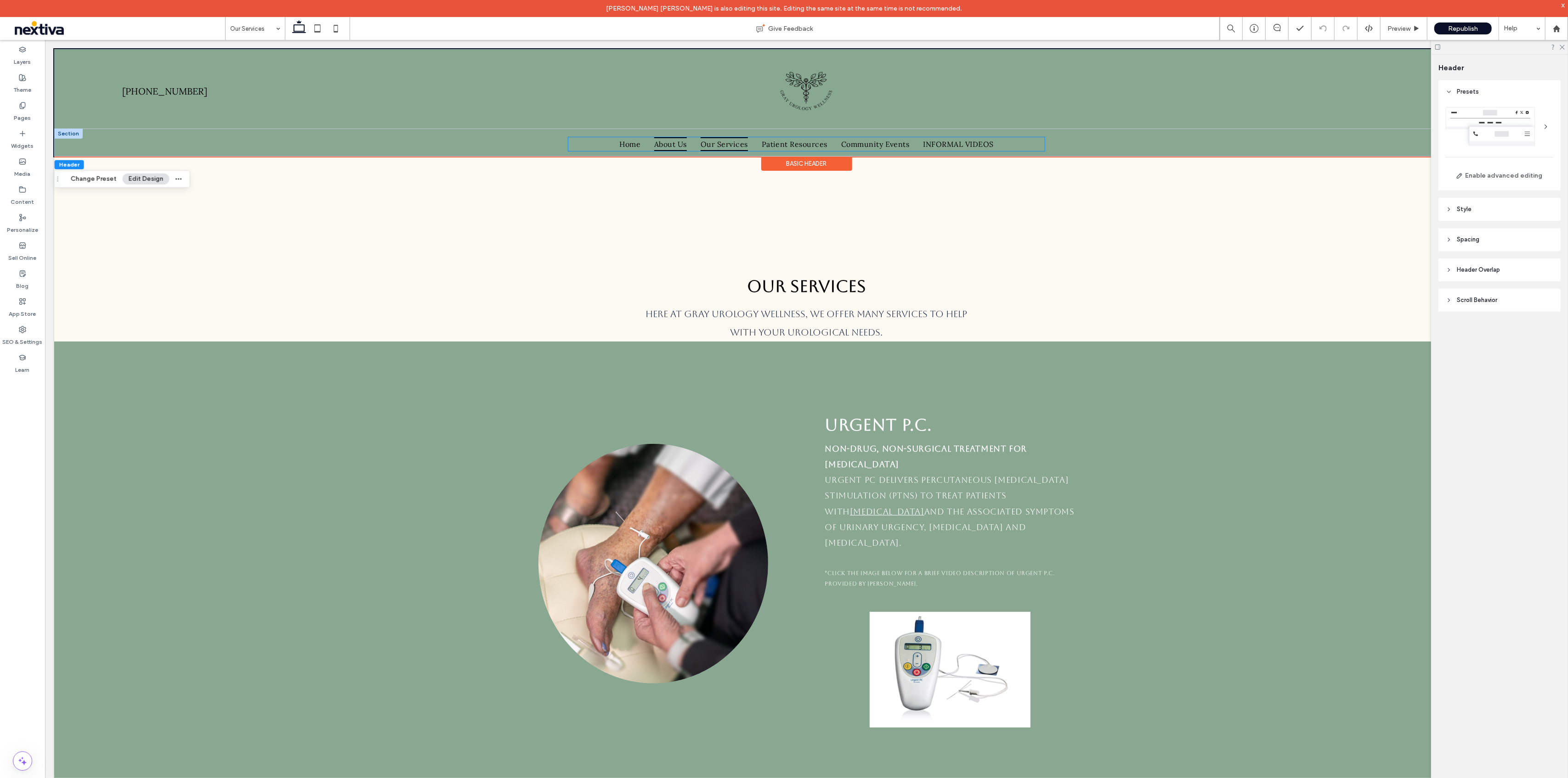
click at [648, 146] on link "About Us" at bounding box center [670, 143] width 46 height 14
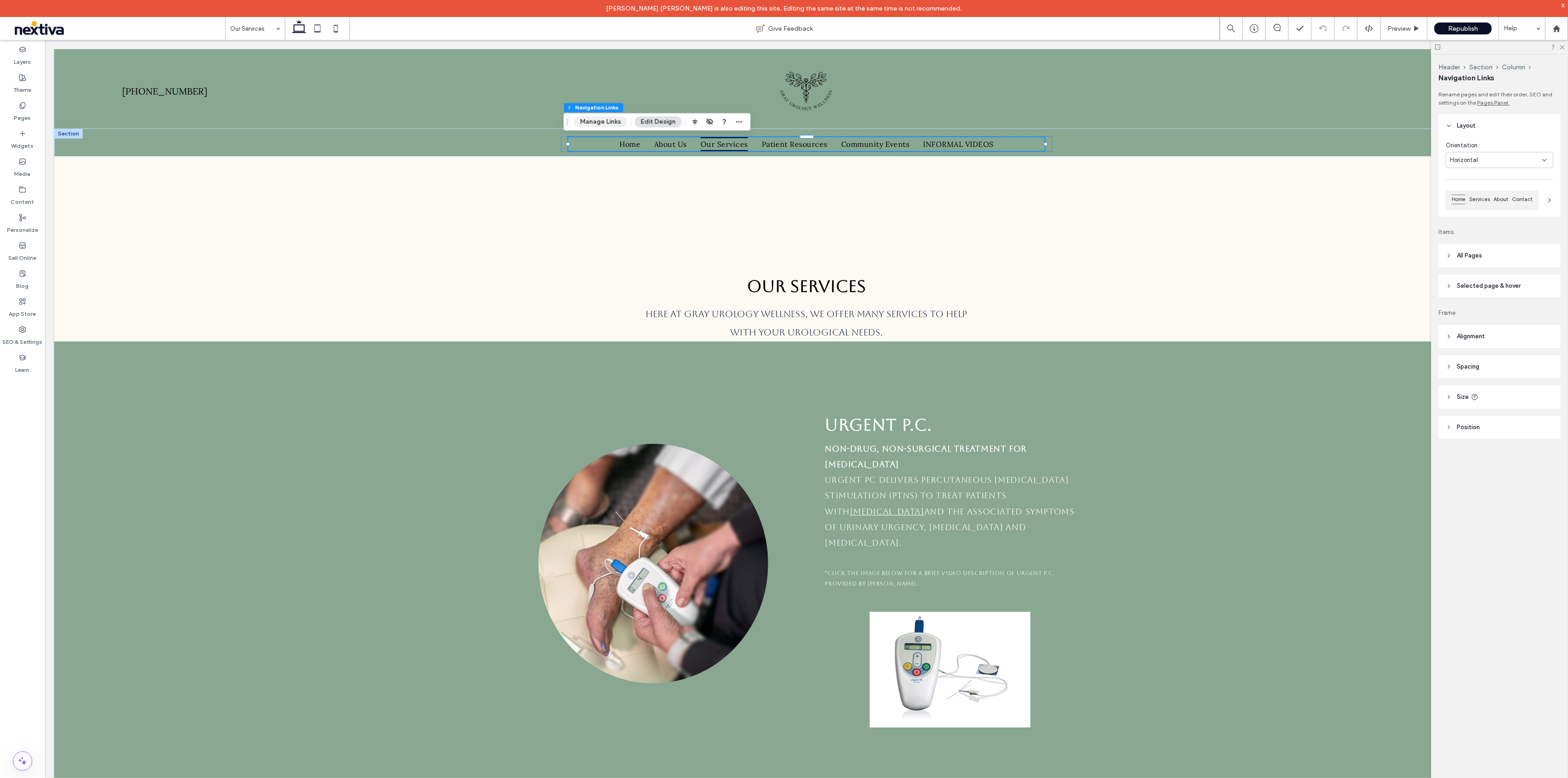
click at [596, 126] on button "Manage Links" at bounding box center [601, 121] width 53 height 11
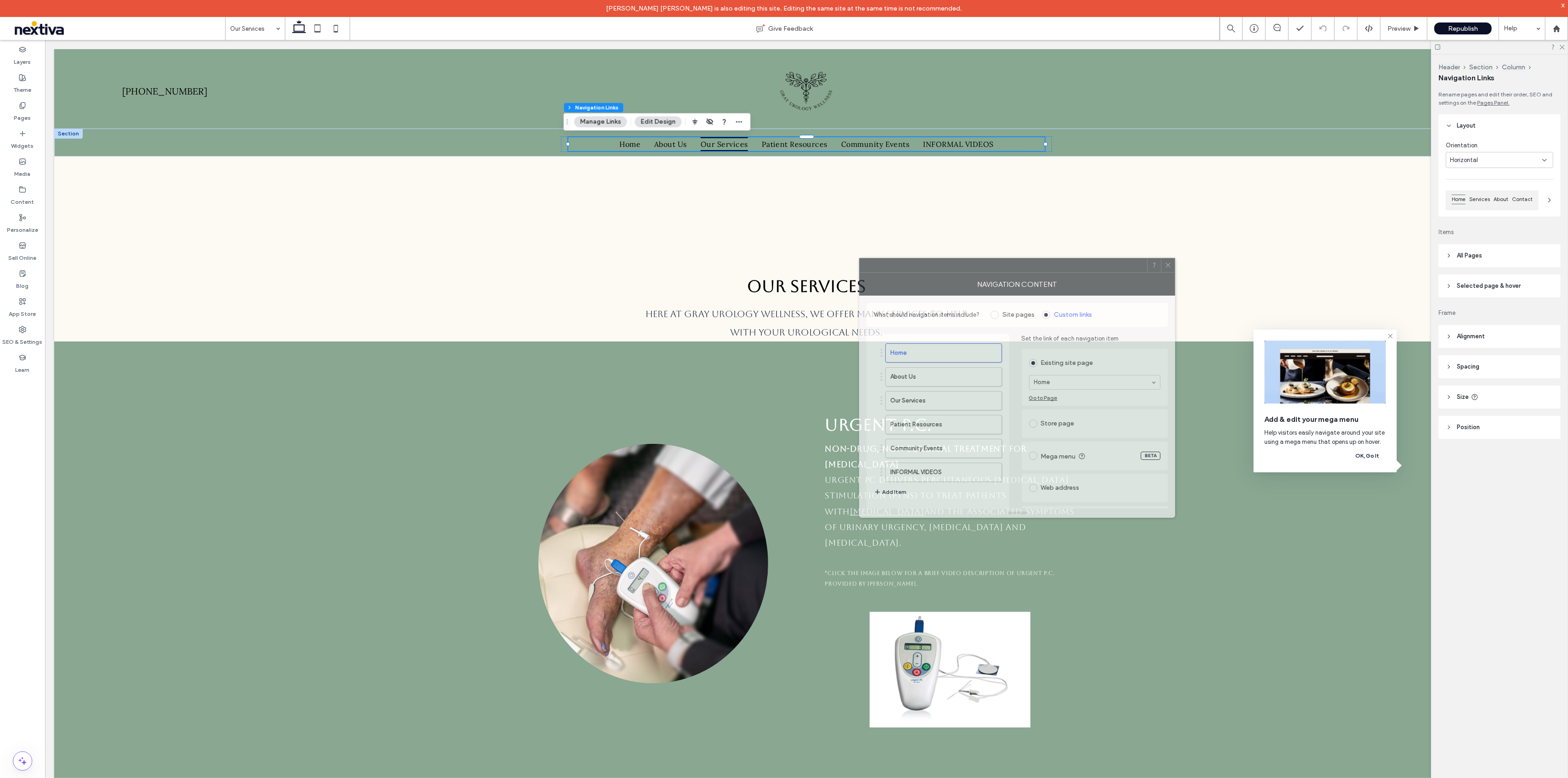
drag, startPoint x: 1301, startPoint y: 272, endPoint x: 914, endPoint y: 275, distance: 387.0
click at [916, 270] on div at bounding box center [1003, 266] width 288 height 14
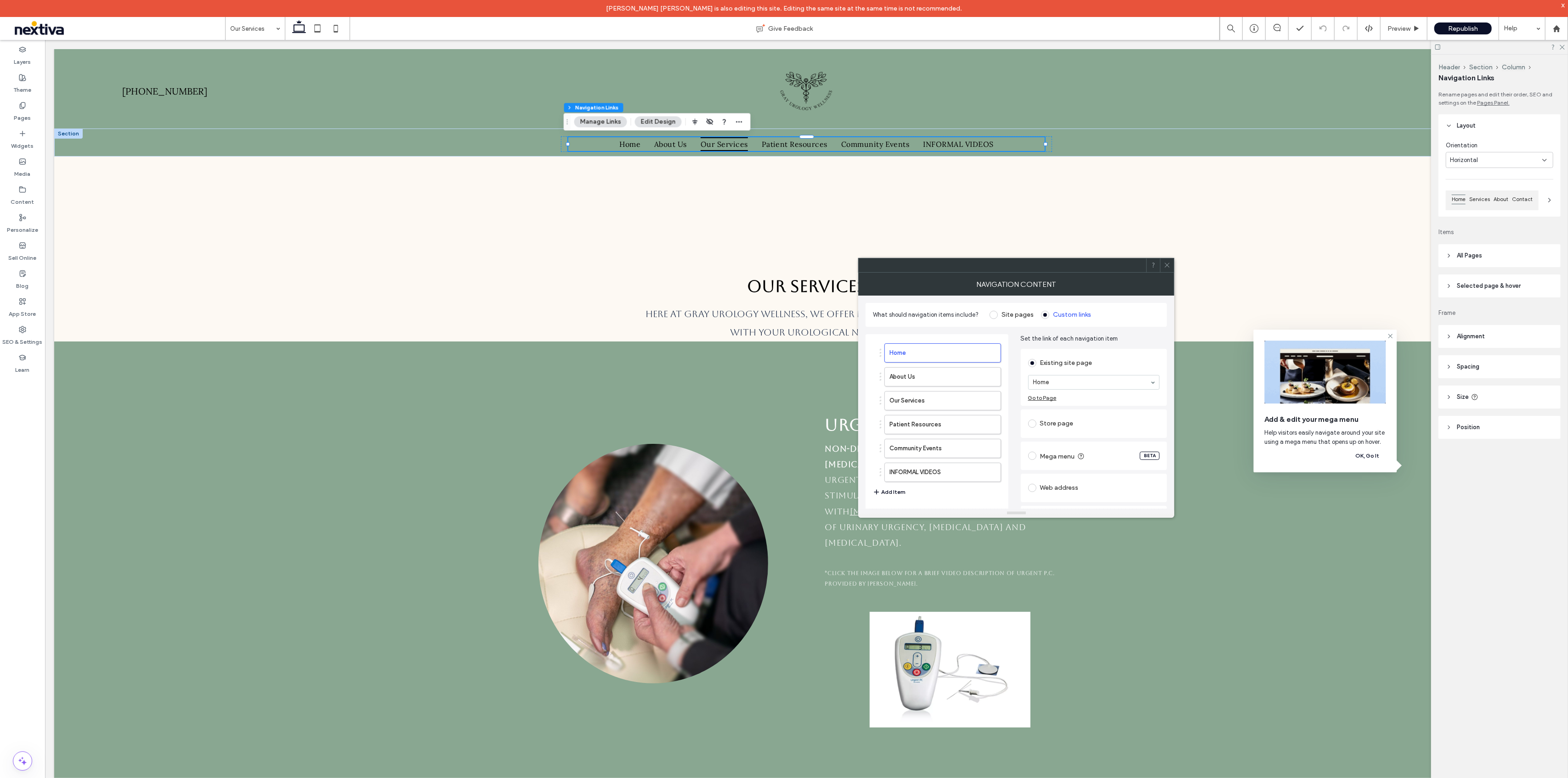
click at [903, 490] on button "Add Item" at bounding box center [889, 492] width 32 height 11
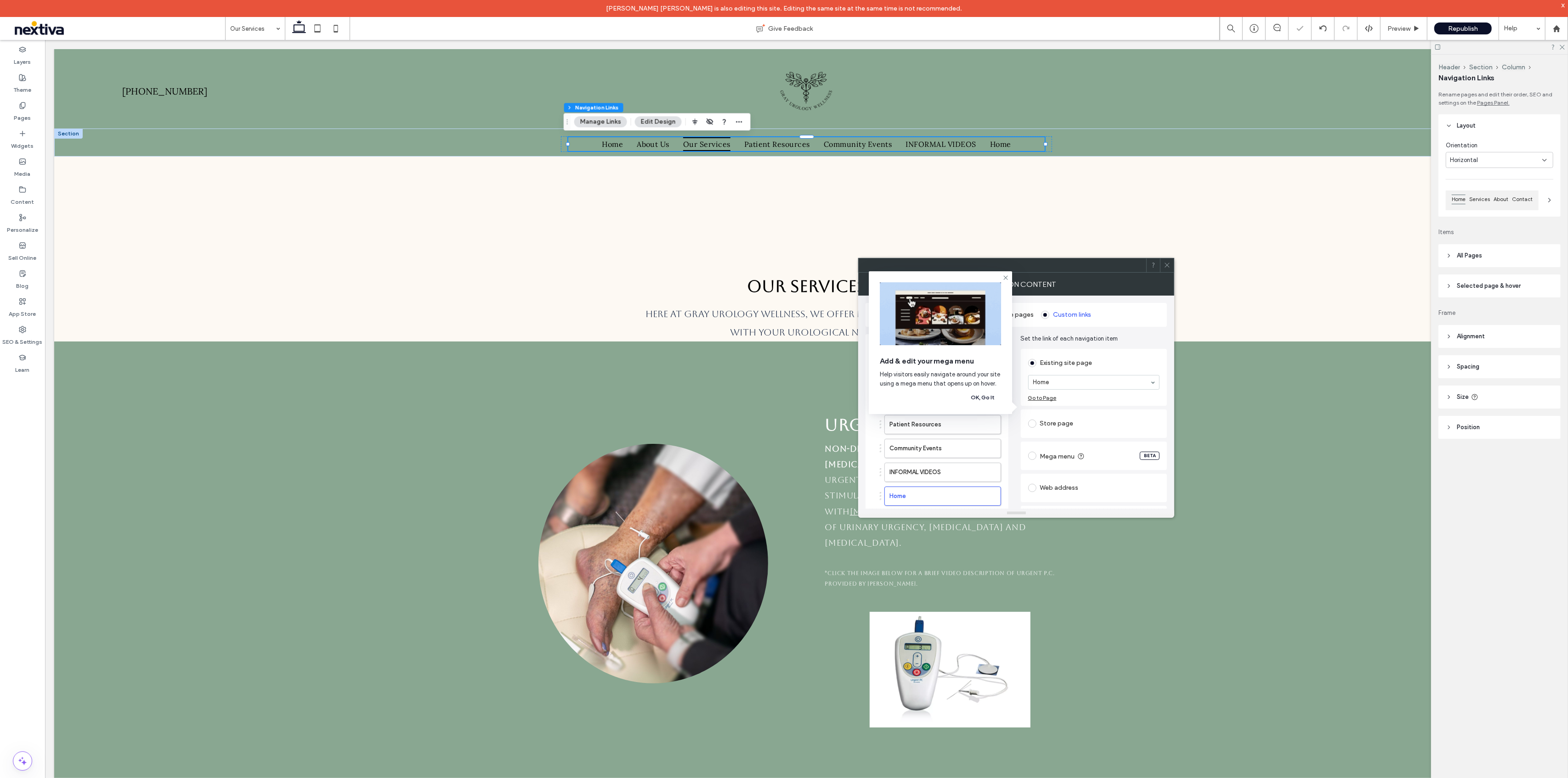
scroll to position [57, 0]
click at [1032, 495] on span at bounding box center [1032, 495] width 8 height 8
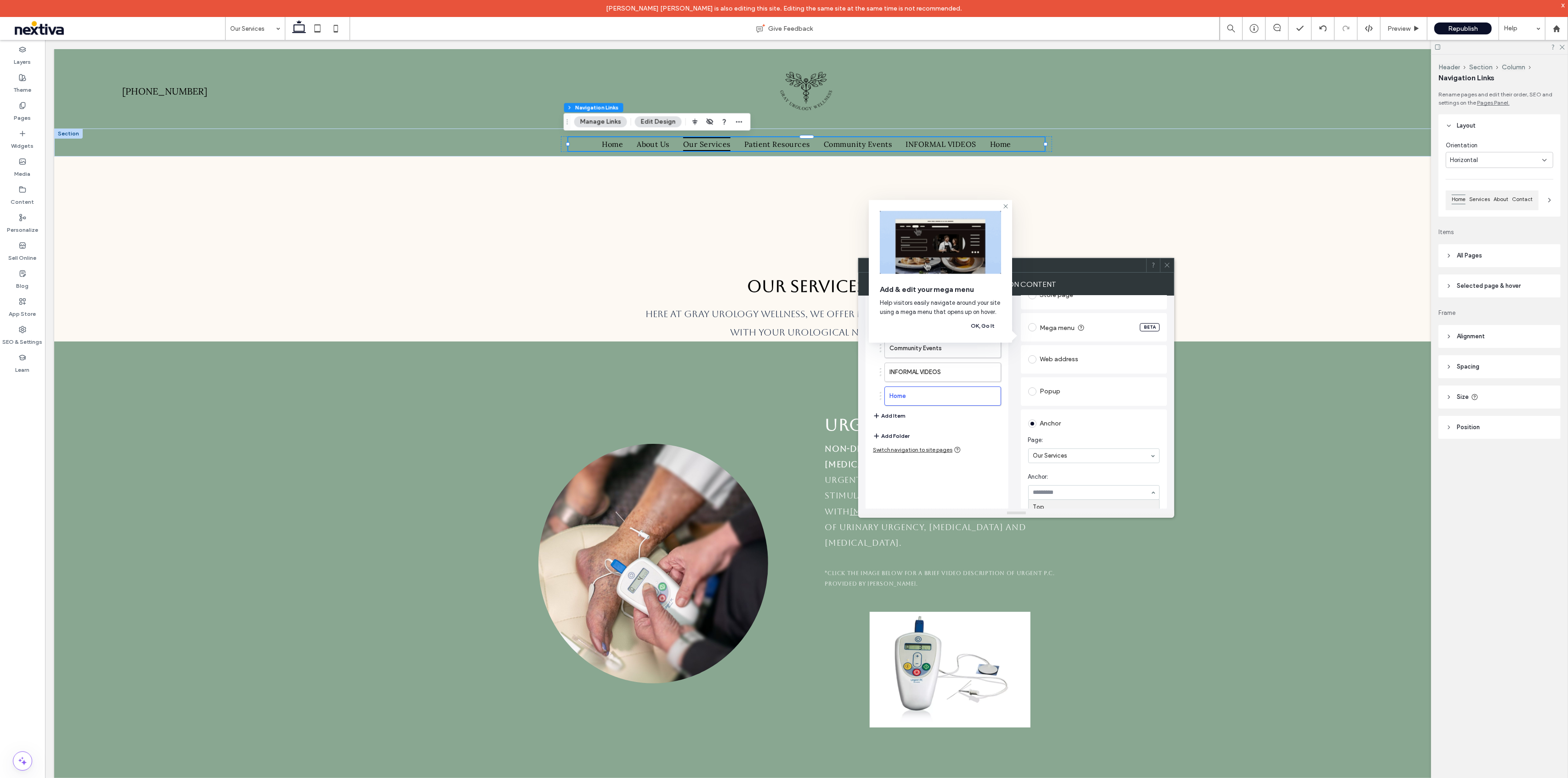
scroll to position [121, 0]
drag, startPoint x: 1112, startPoint y: 404, endPoint x: 1111, endPoint y: 445, distance: 41.0
click at [1113, 404] on div "Existing site page Home Go to Page Store page Mega menu BETA Web address Popup …" at bounding box center [1094, 377] width 146 height 262
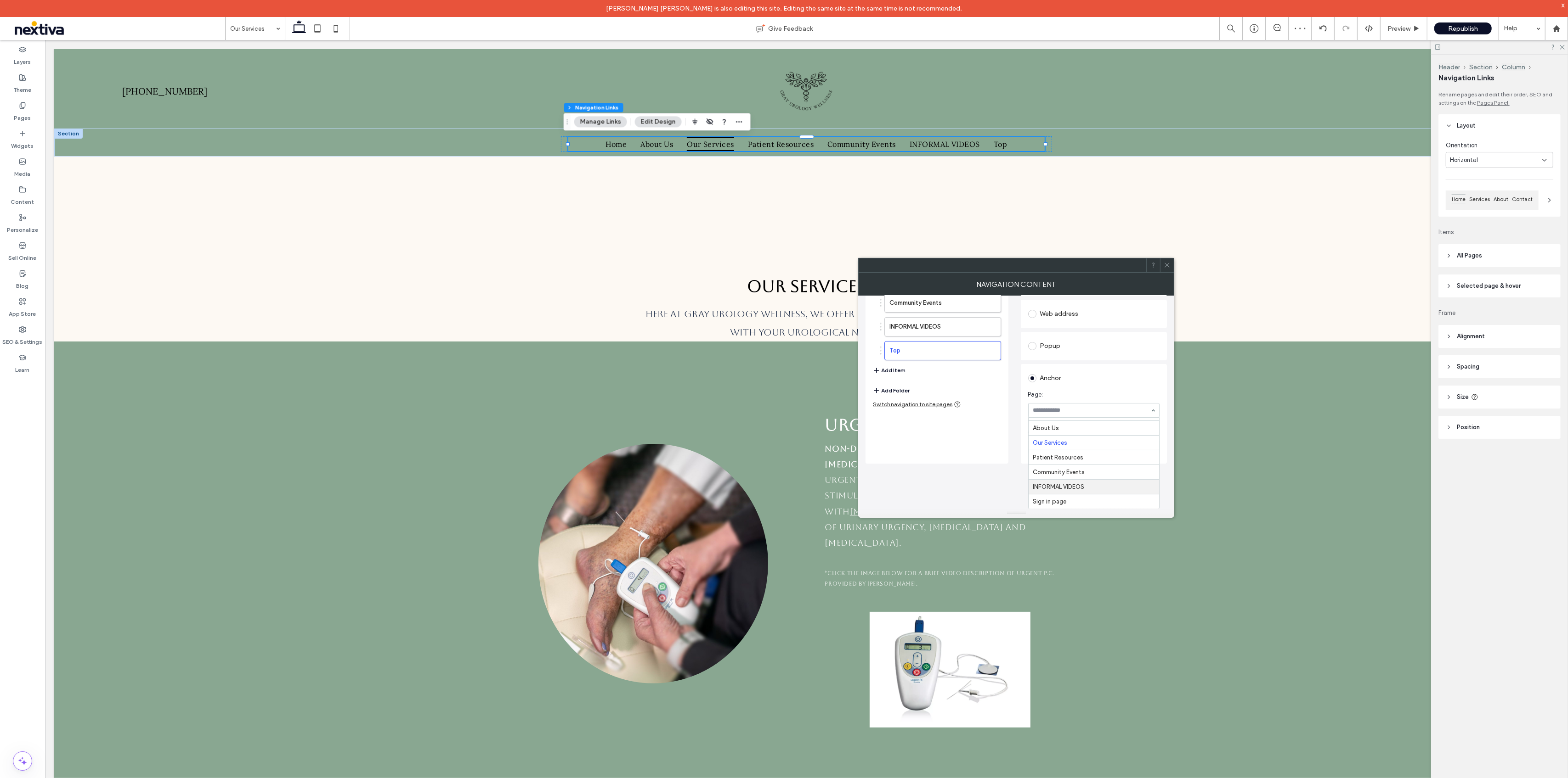
scroll to position [100, 0]
drag, startPoint x: 1154, startPoint y: 486, endPoint x: 1152, endPoint y: 470, distance: 16.1
type input "*"
click at [1034, 380] on div "Existing site page Home Go to Page Store page Mega menu BETA Web address Popup …" at bounding box center [1094, 332] width 146 height 262
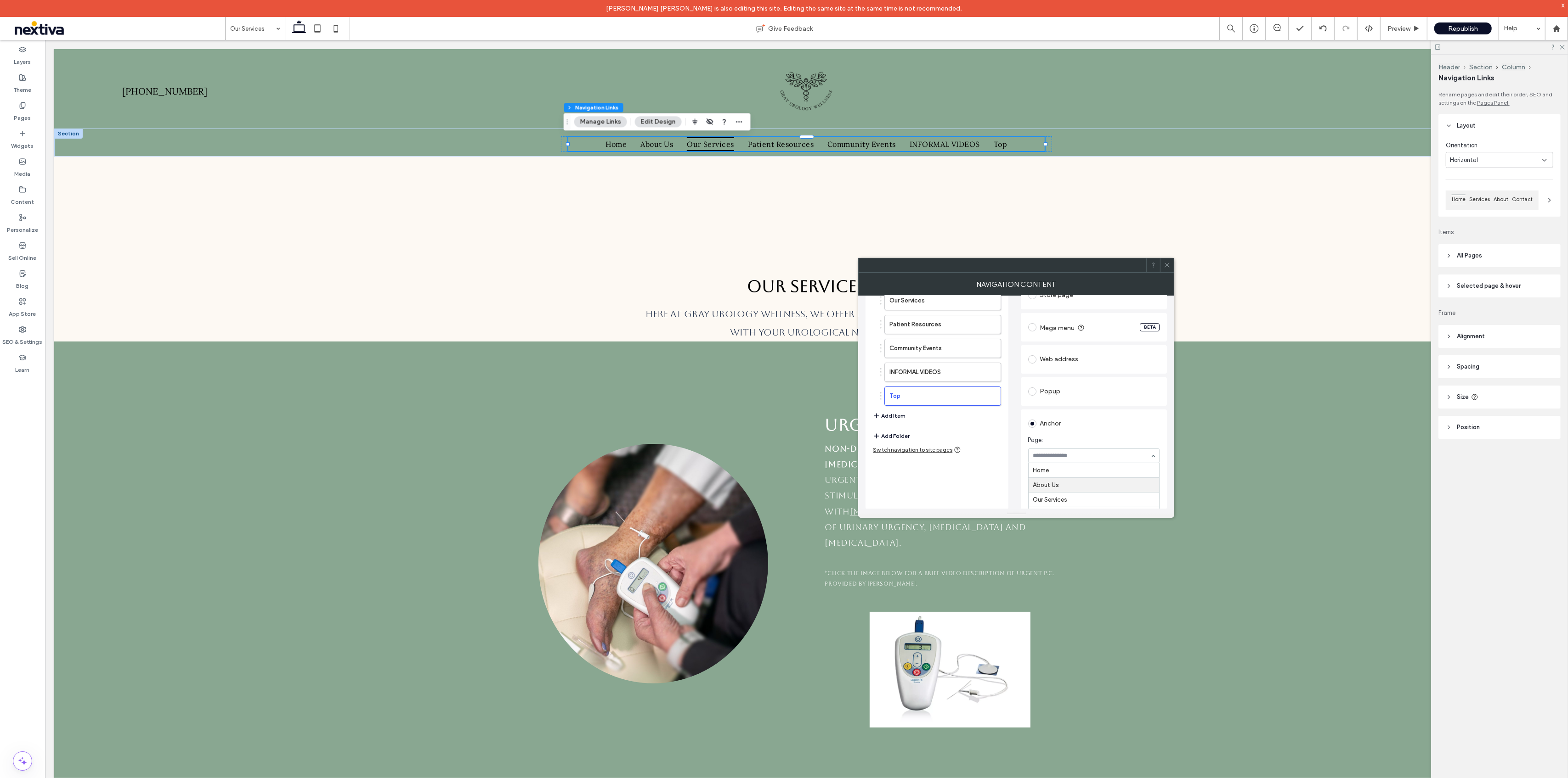
scroll to position [14, 0]
click at [1173, 414] on div "Urgent P.C. Non-drug, non-surgical treatment for overactive bladder Urgent PC d…" at bounding box center [806, 567] width 1505 height 454
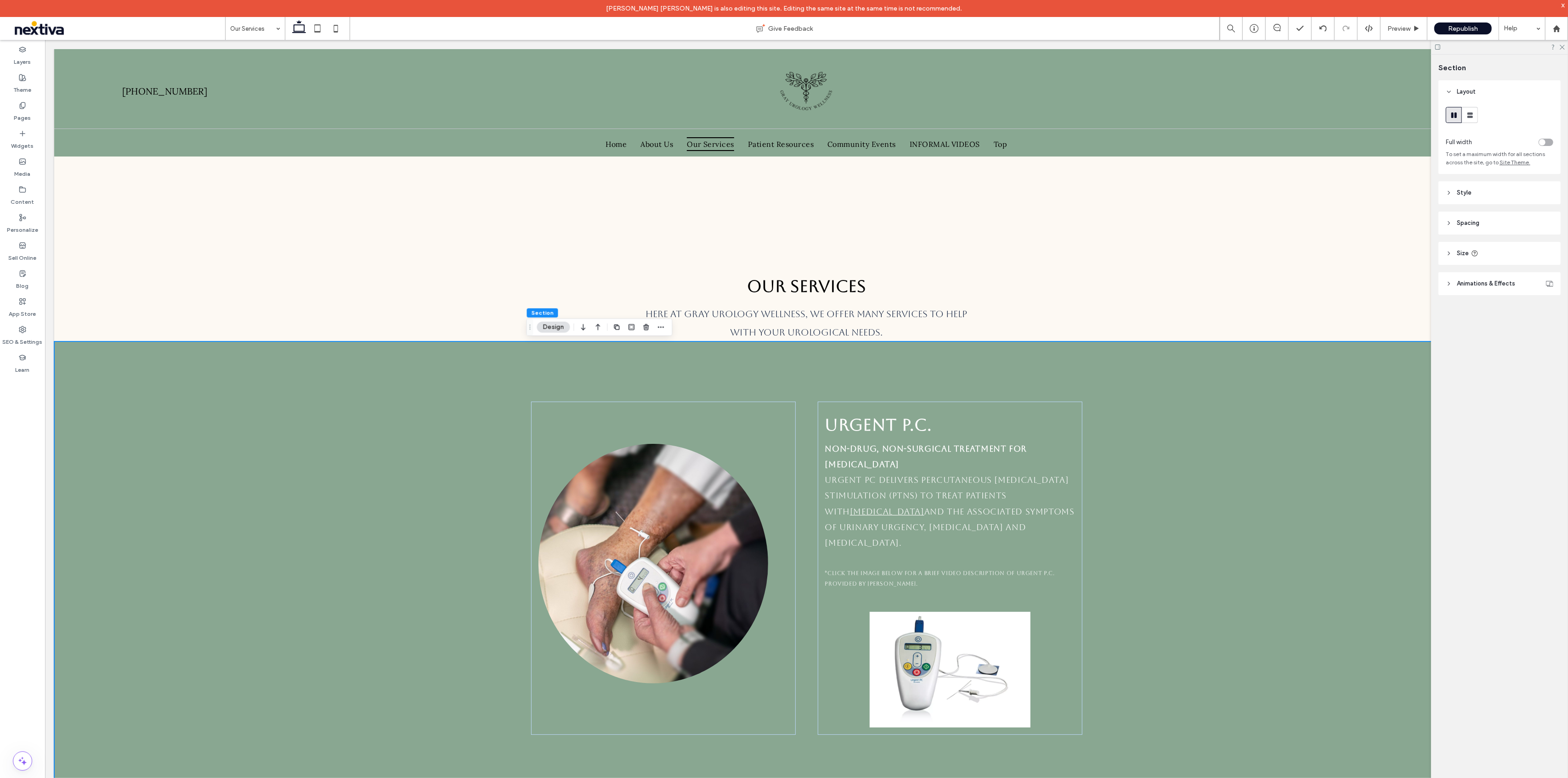
click at [555, 369] on div "Urgent P.C. Non-drug, non-surgical treatment for overactive bladder Urgent PC d…" at bounding box center [806, 567] width 551 height 454
click at [555, 330] on button "Design" at bounding box center [553, 327] width 33 height 11
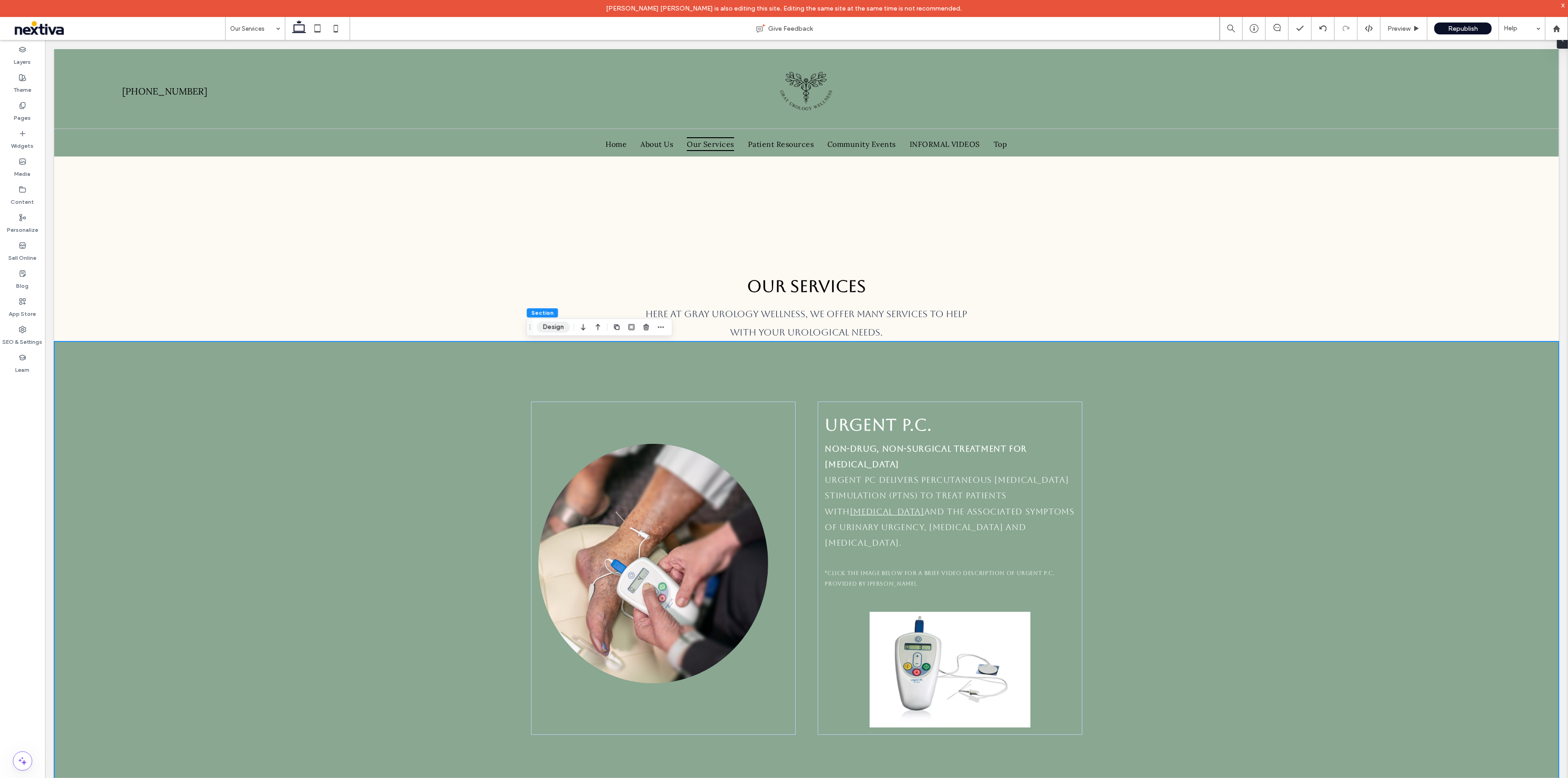
click at [551, 330] on button "Design" at bounding box center [553, 327] width 33 height 11
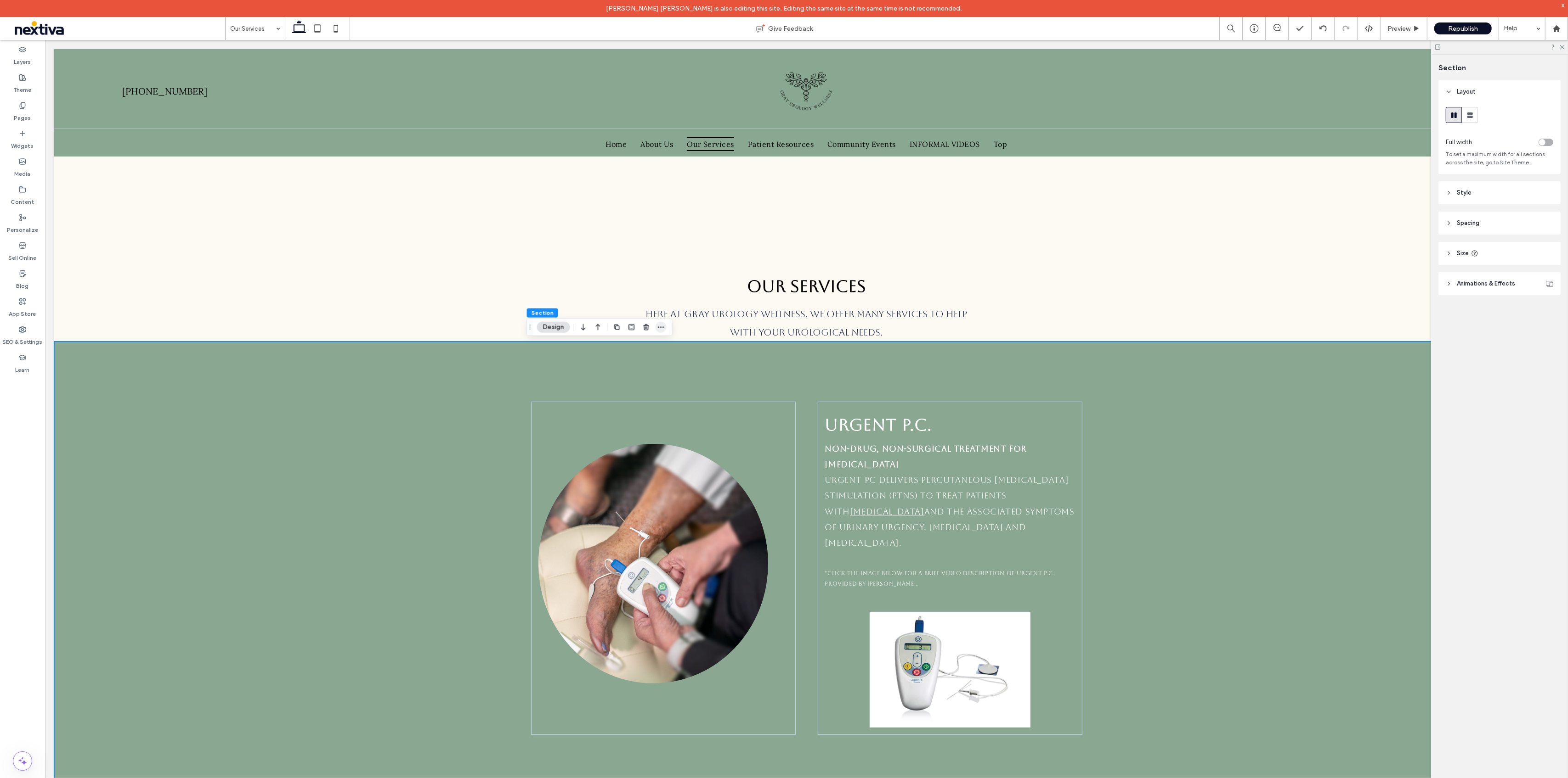
click at [664, 327] on icon "button" at bounding box center [661, 327] width 8 height 8
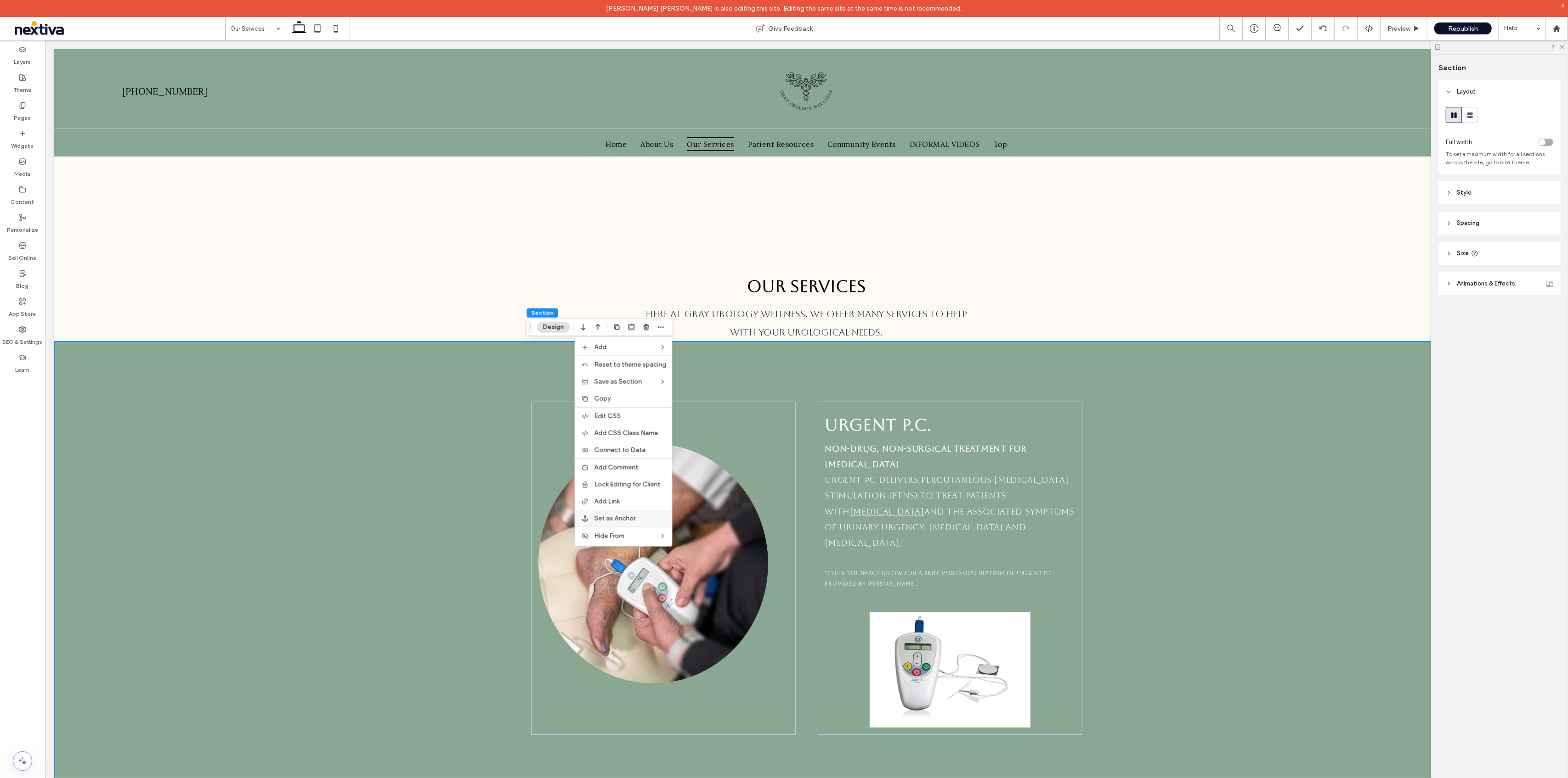
click at [639, 517] on label "Set as Anchor" at bounding box center [630, 518] width 72 height 8
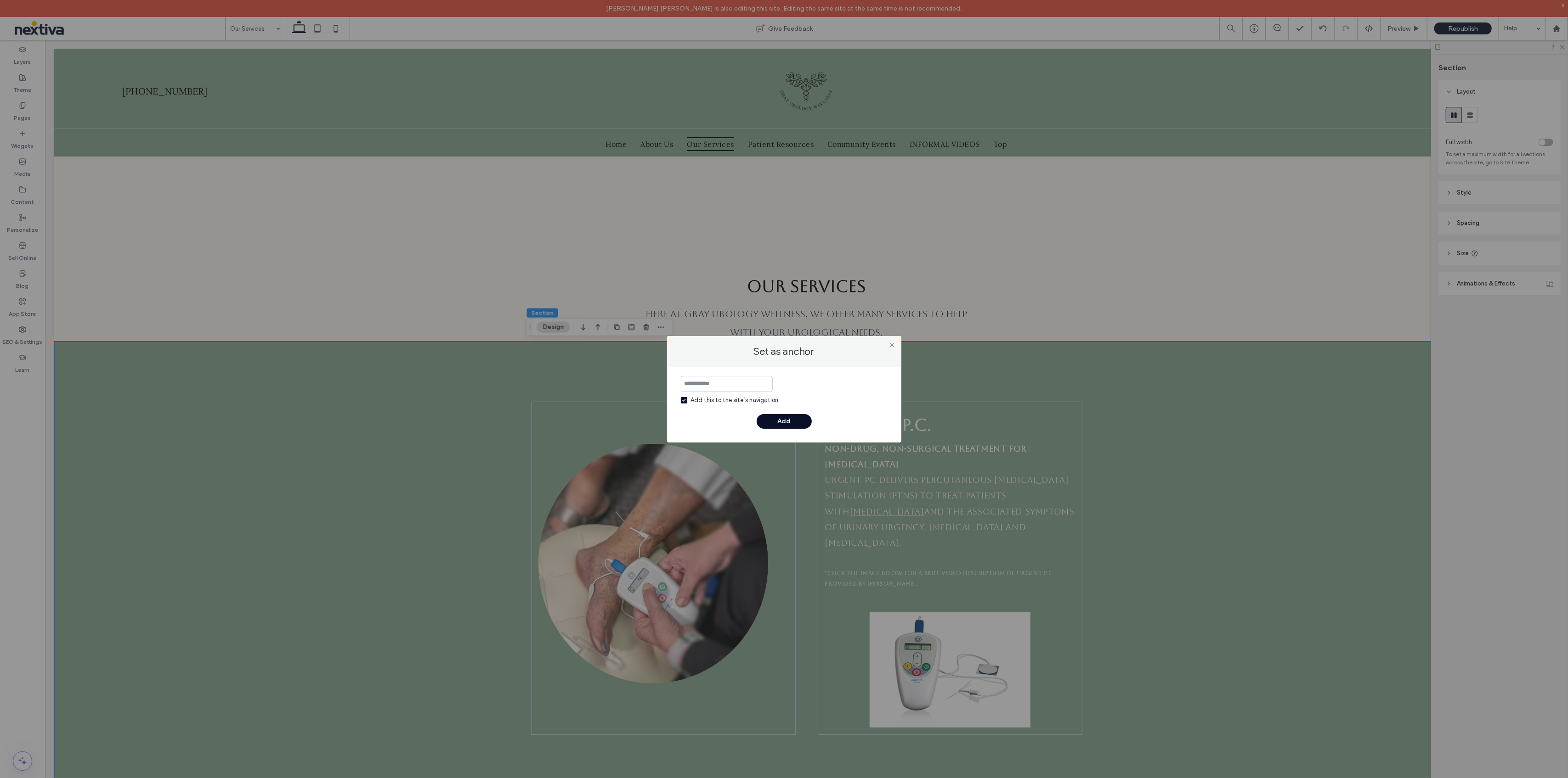
click at [732, 382] on input at bounding box center [727, 383] width 92 height 16
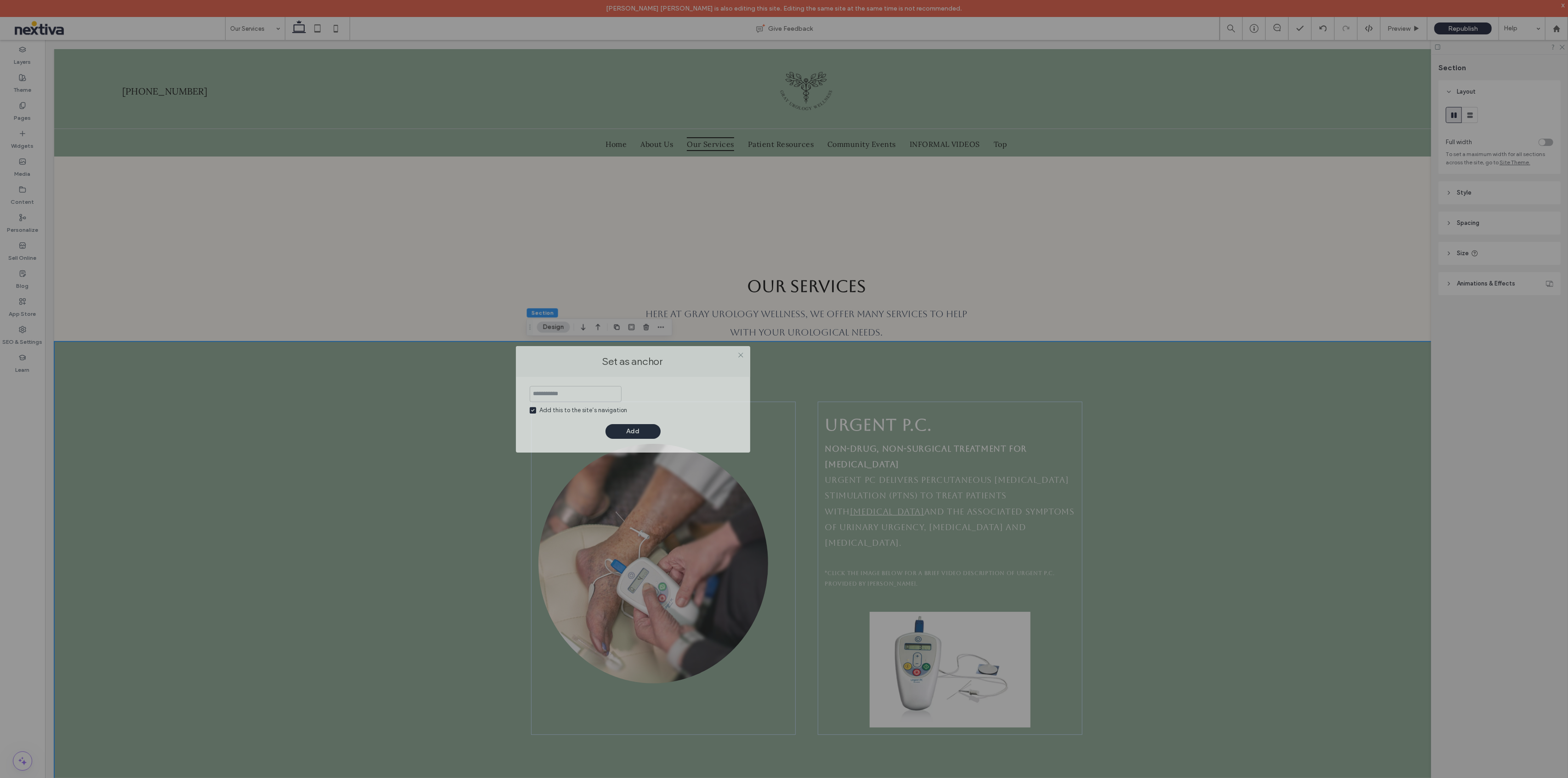
drag, startPoint x: 794, startPoint y: 346, endPoint x: 643, endPoint y: 358, distance: 151.5
click at [643, 358] on label "Set as anchor" at bounding box center [633, 361] width 216 height 12
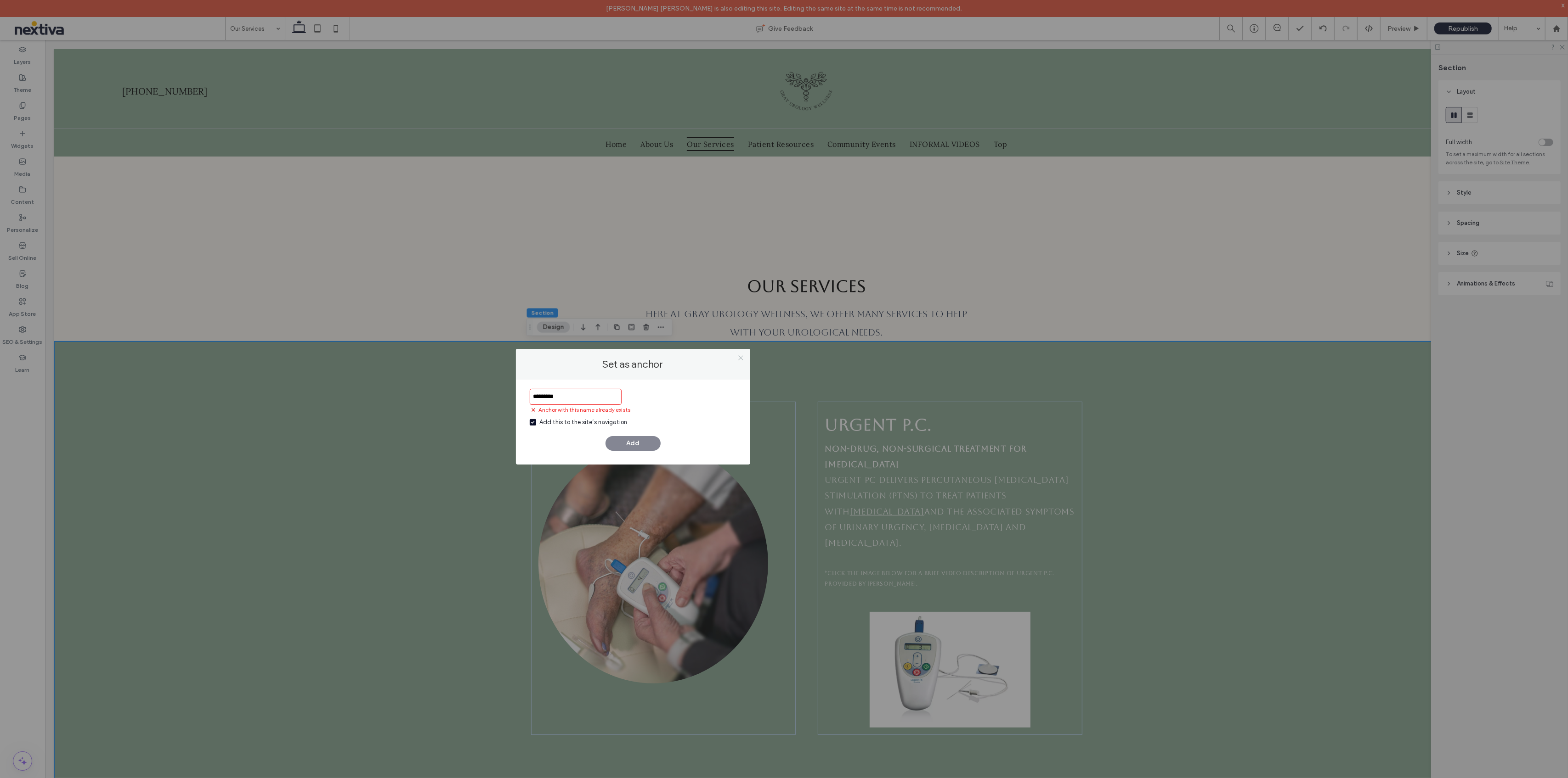
type input "*********"
click at [741, 358] on use at bounding box center [741, 358] width 5 height 5
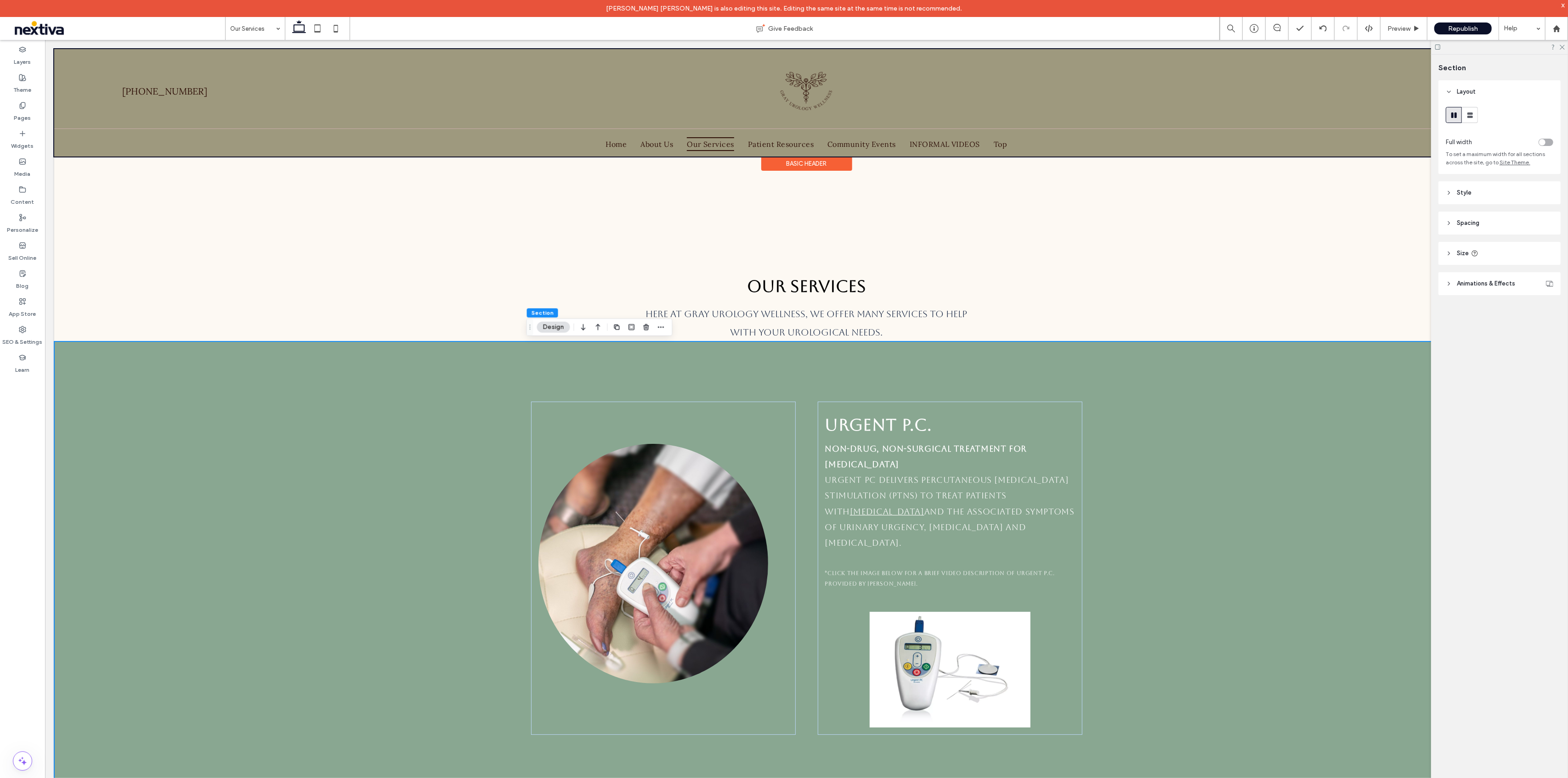
click at [1007, 143] on div at bounding box center [806, 102] width 1505 height 107
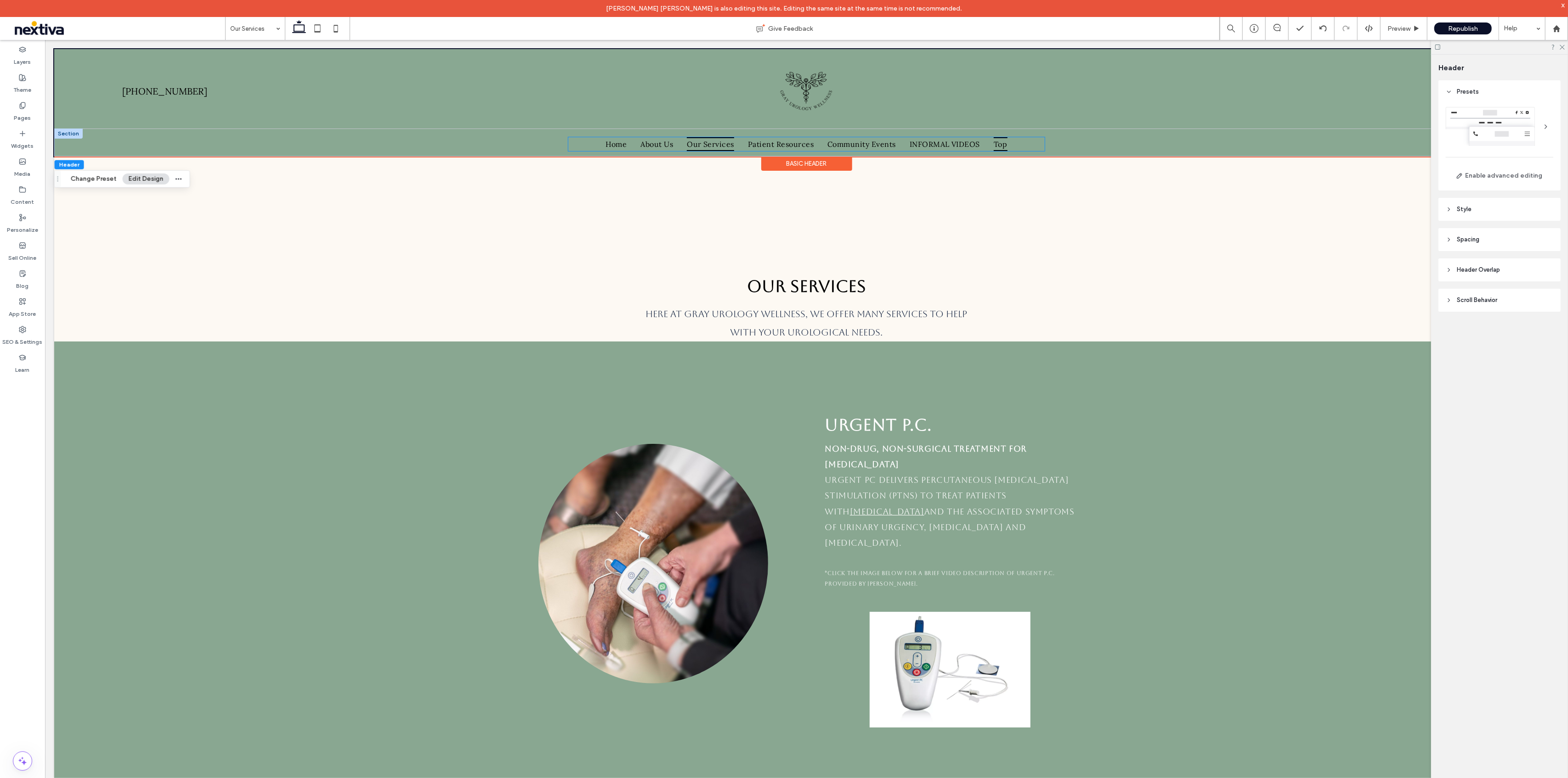
click at [1002, 145] on span "Top" at bounding box center [1000, 143] width 14 height 14
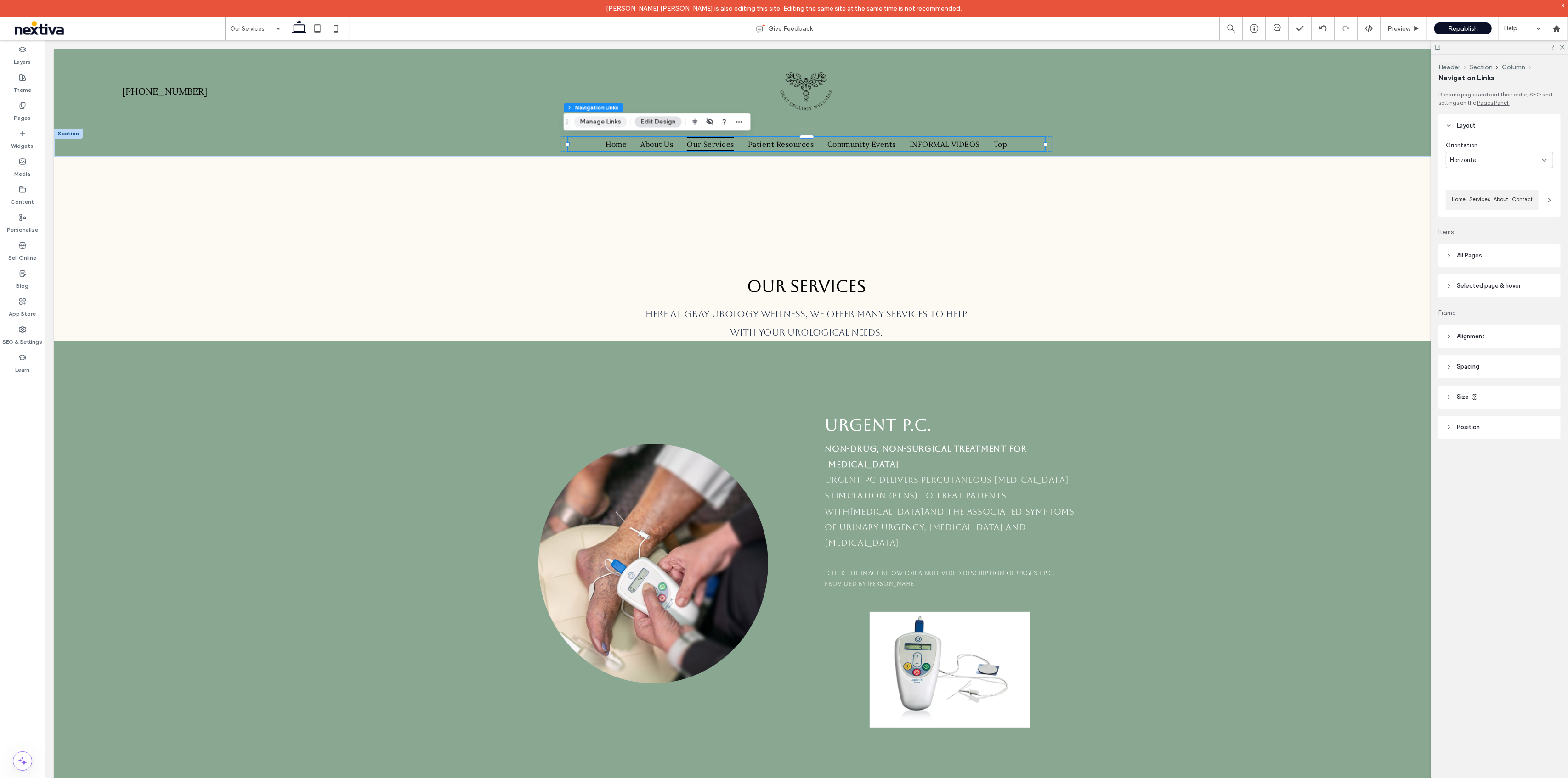
click at [578, 121] on button "Manage Links" at bounding box center [601, 121] width 53 height 11
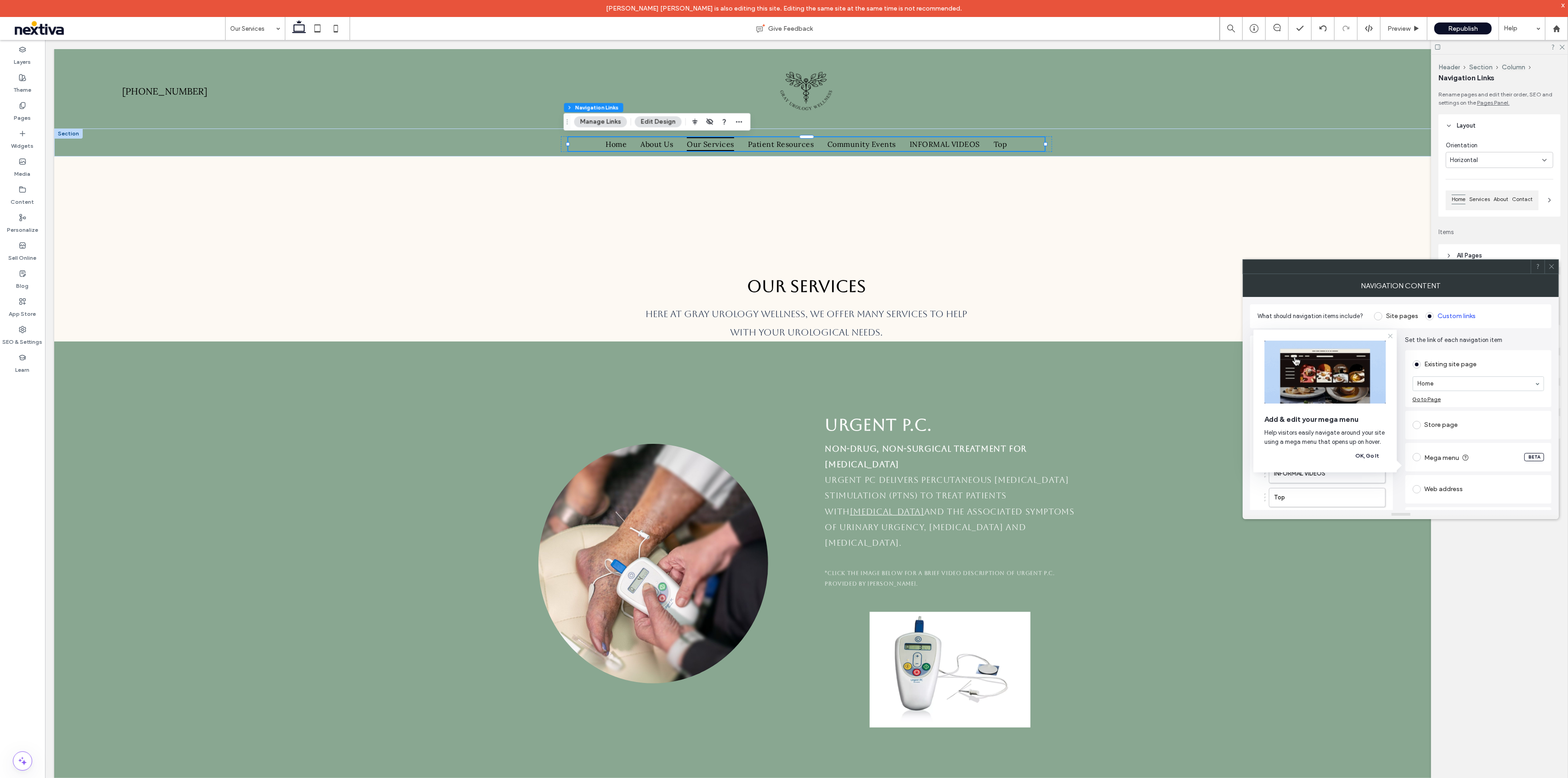
click at [1390, 337] on icon at bounding box center [1391, 337] width 8 height 8
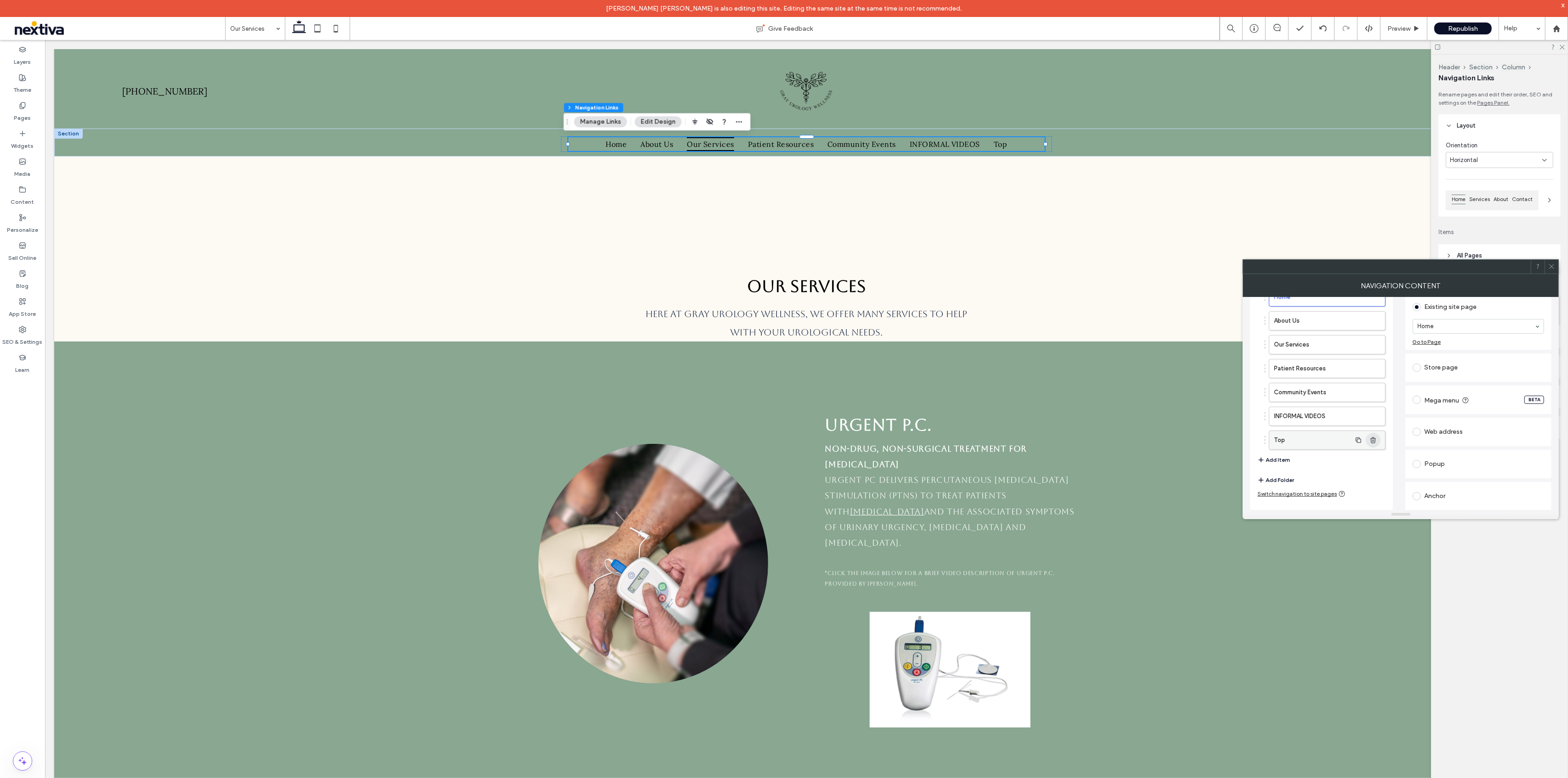
click at [1374, 443] on icon "button" at bounding box center [1373, 441] width 8 height 8
click at [1331, 403] on label "Our Services" at bounding box center [1312, 402] width 77 height 18
click at [1286, 452] on button "Add Folder" at bounding box center [1275, 457] width 37 height 11
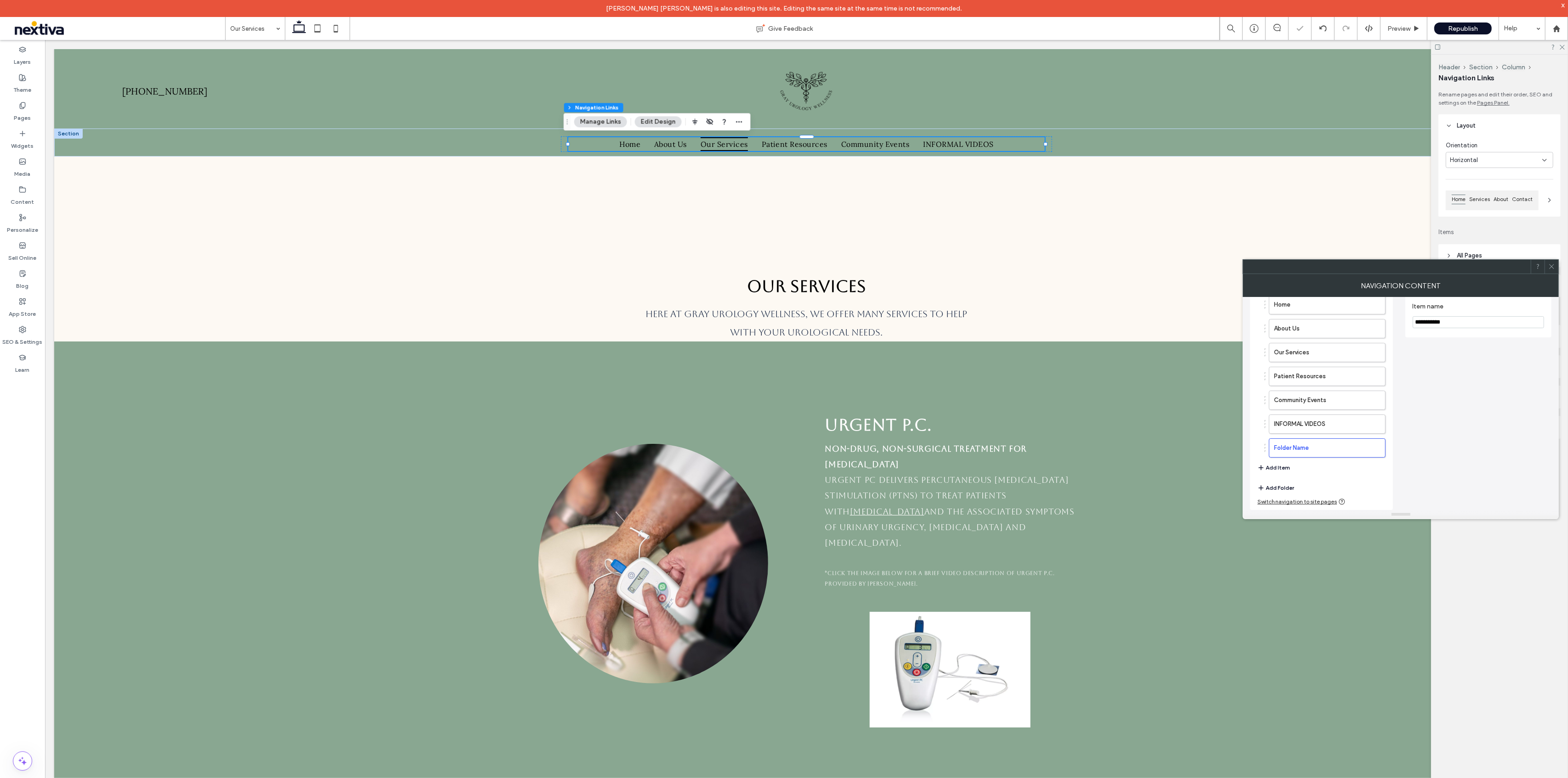
scroll to position [48, 0]
type input "*"
drag, startPoint x: 1465, startPoint y: 375, endPoint x: 1412, endPoint y: 380, distance: 53.2
click at [1412, 380] on section "**********" at bounding box center [1478, 365] width 132 height 35
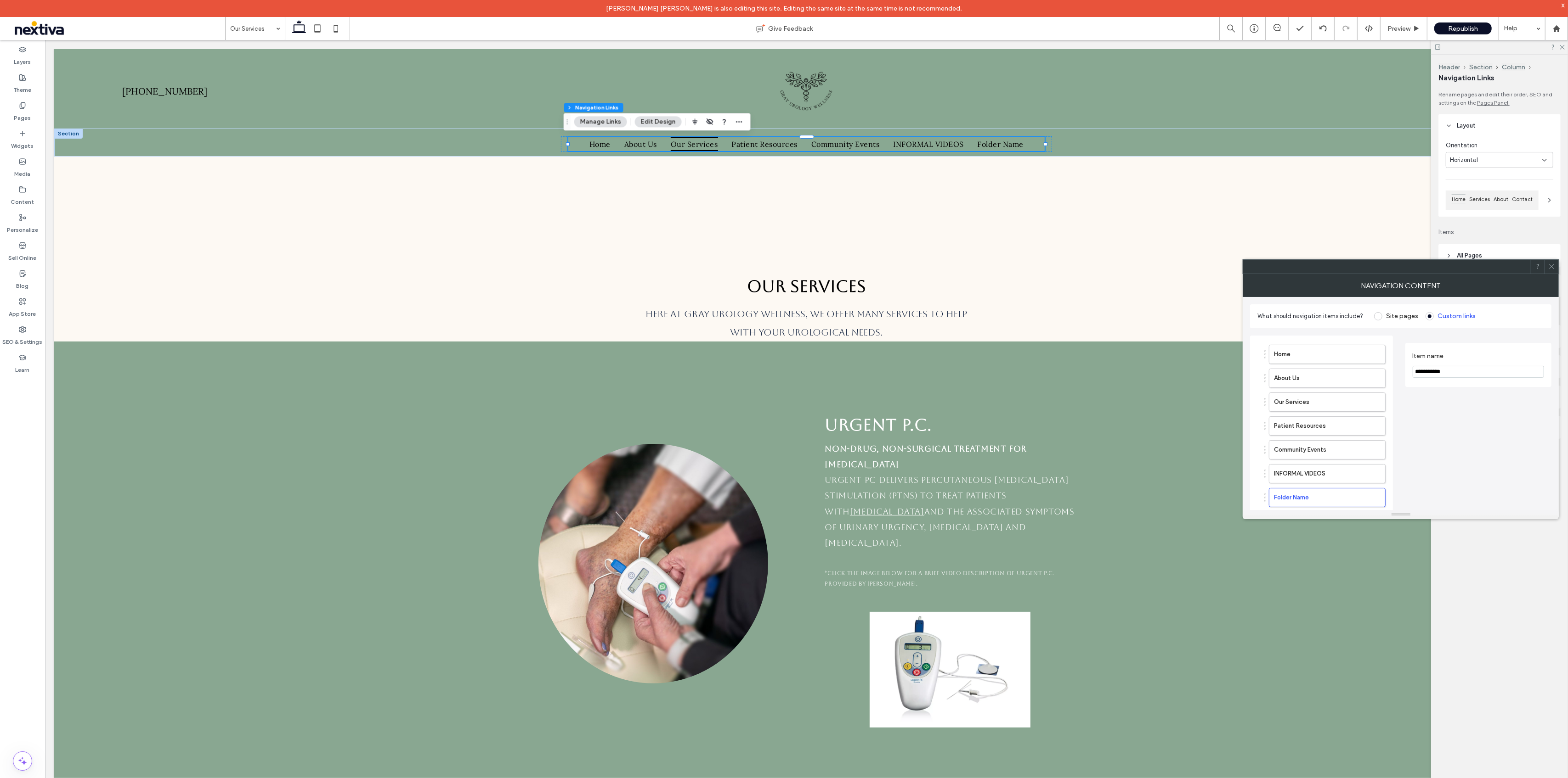
scroll to position [48, 0]
type input "**********"
click at [1431, 368] on div "**********" at bounding box center [1478, 398] width 146 height 224
click at [1355, 481] on div "Home About Us Our Services Patient Resources Community Events INFORMAL VIDEOS O…" at bounding box center [1321, 398] width 143 height 224
drag, startPoint x: 1330, startPoint y: 356, endPoint x: 1330, endPoint y: 451, distance: 95.0
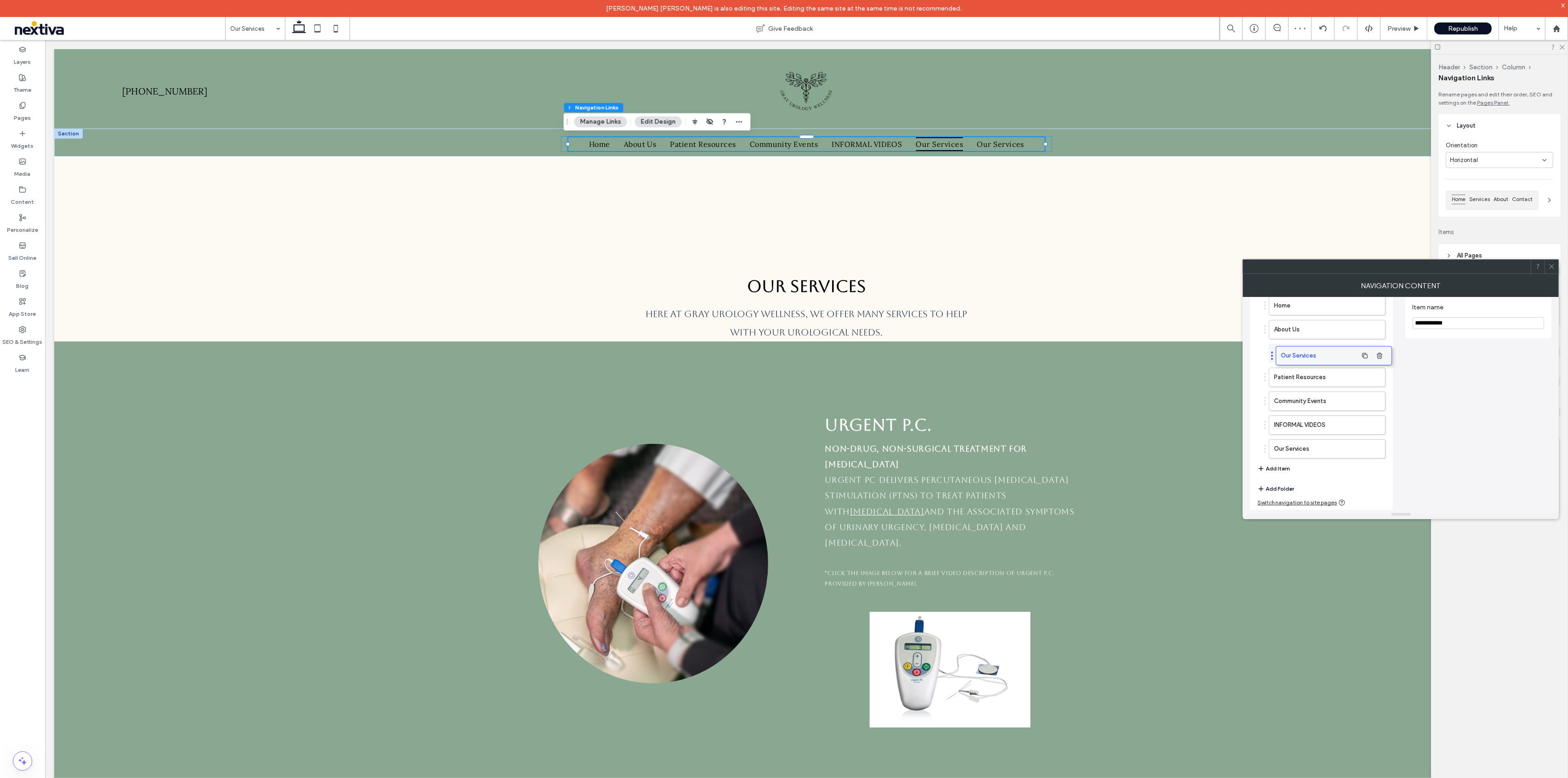
drag, startPoint x: 1330, startPoint y: 449, endPoint x: 1337, endPoint y: 357, distance: 92.3
click at [1314, 454] on label "Our Services" at bounding box center [1312, 449] width 77 height 18
click at [1425, 377] on div "Store page" at bounding box center [1478, 376] width 132 height 14
click at [1499, 349] on div "Store page" at bounding box center [1478, 347] width 132 height 14
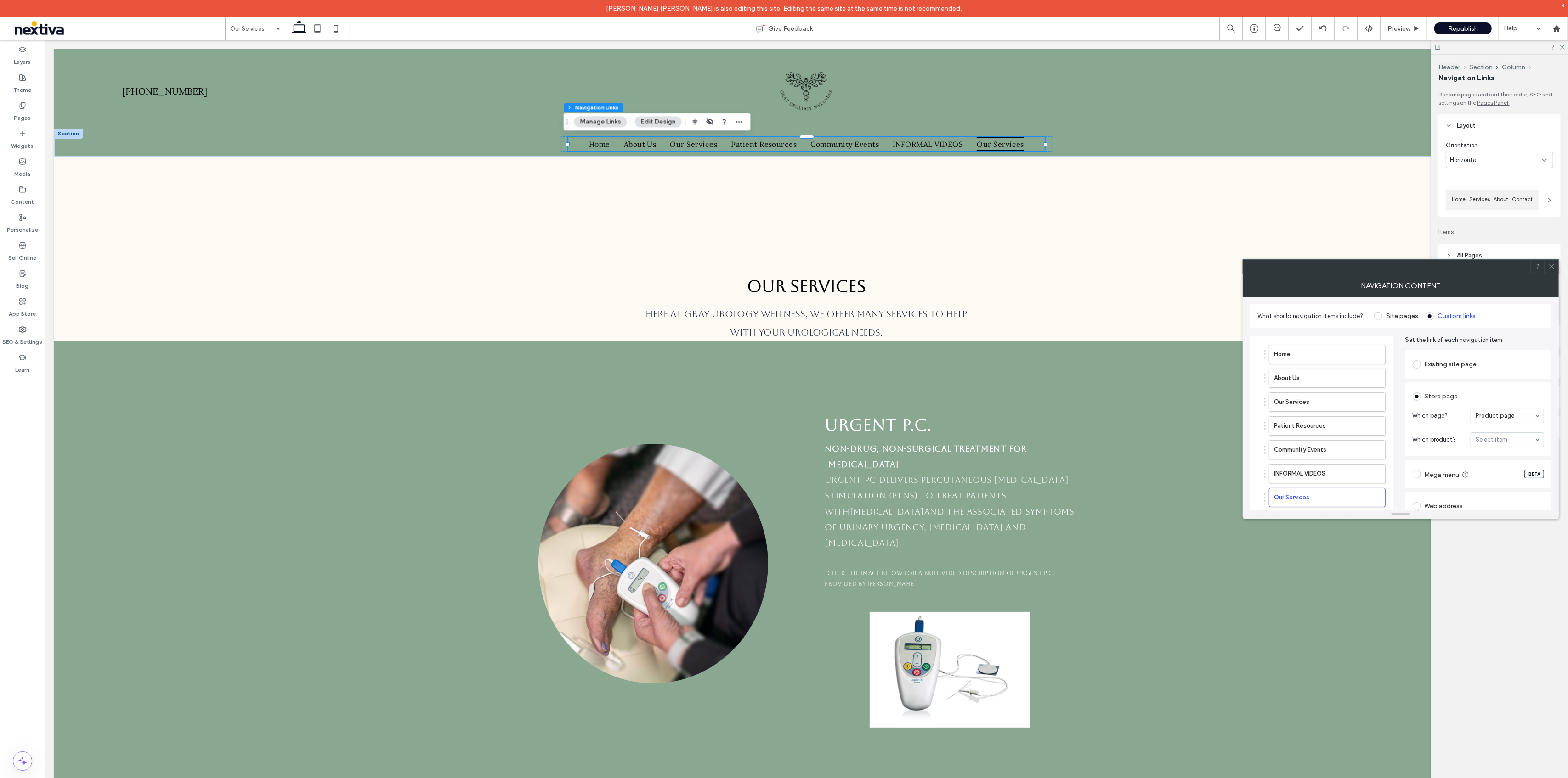
click at [1422, 367] on label at bounding box center [1419, 364] width 12 height 8
click at [1375, 439] on icon "button" at bounding box center [1373, 441] width 8 height 8
type input "*"
click at [1316, 340] on label "Our Services" at bounding box center [1312, 345] width 77 height 18
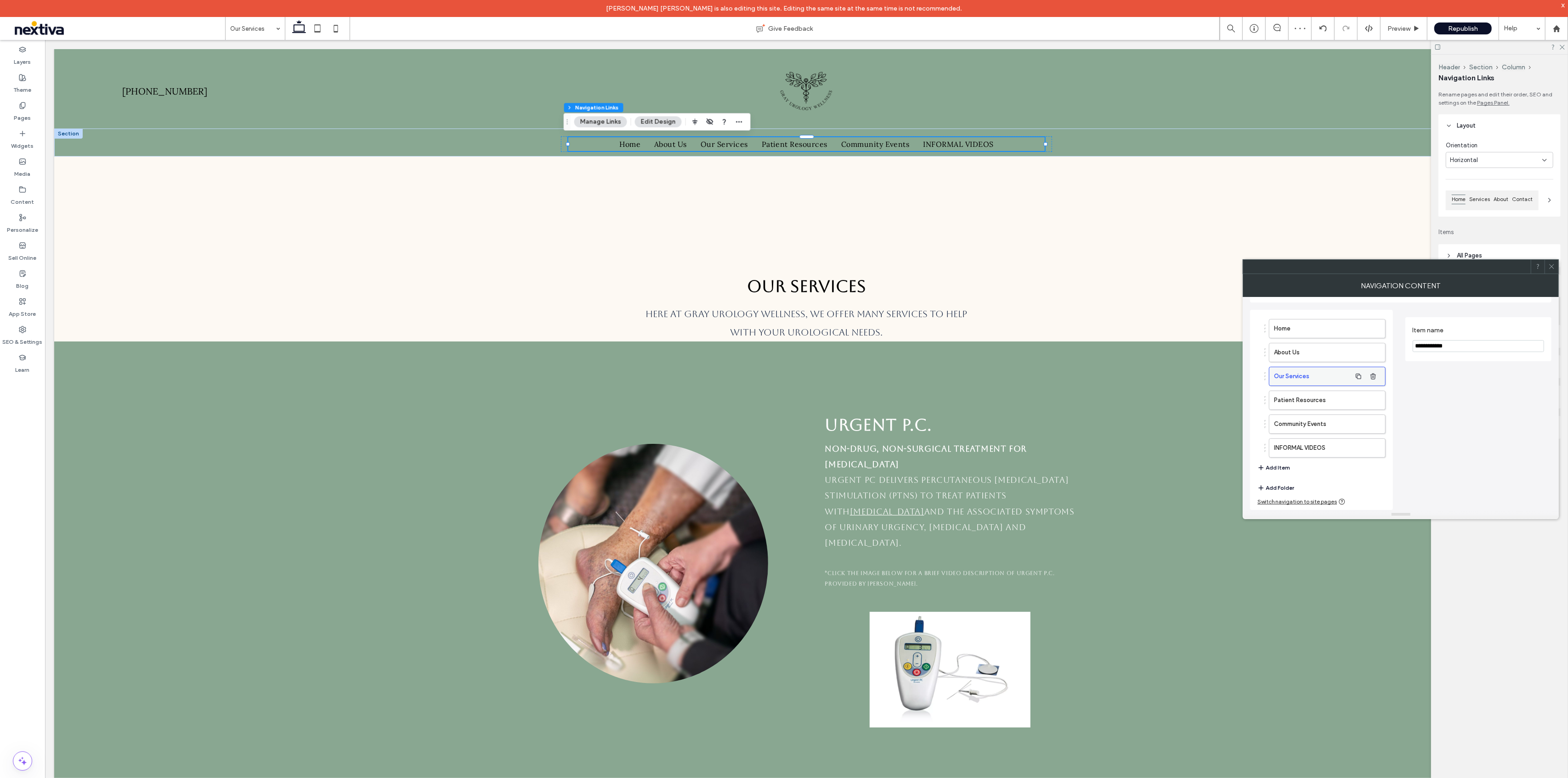
scroll to position [25, 0]
click at [1335, 404] on label "Patient Resources" at bounding box center [1312, 401] width 77 height 18
click at [1307, 348] on label "Our Services" at bounding box center [1312, 345] width 77 height 18
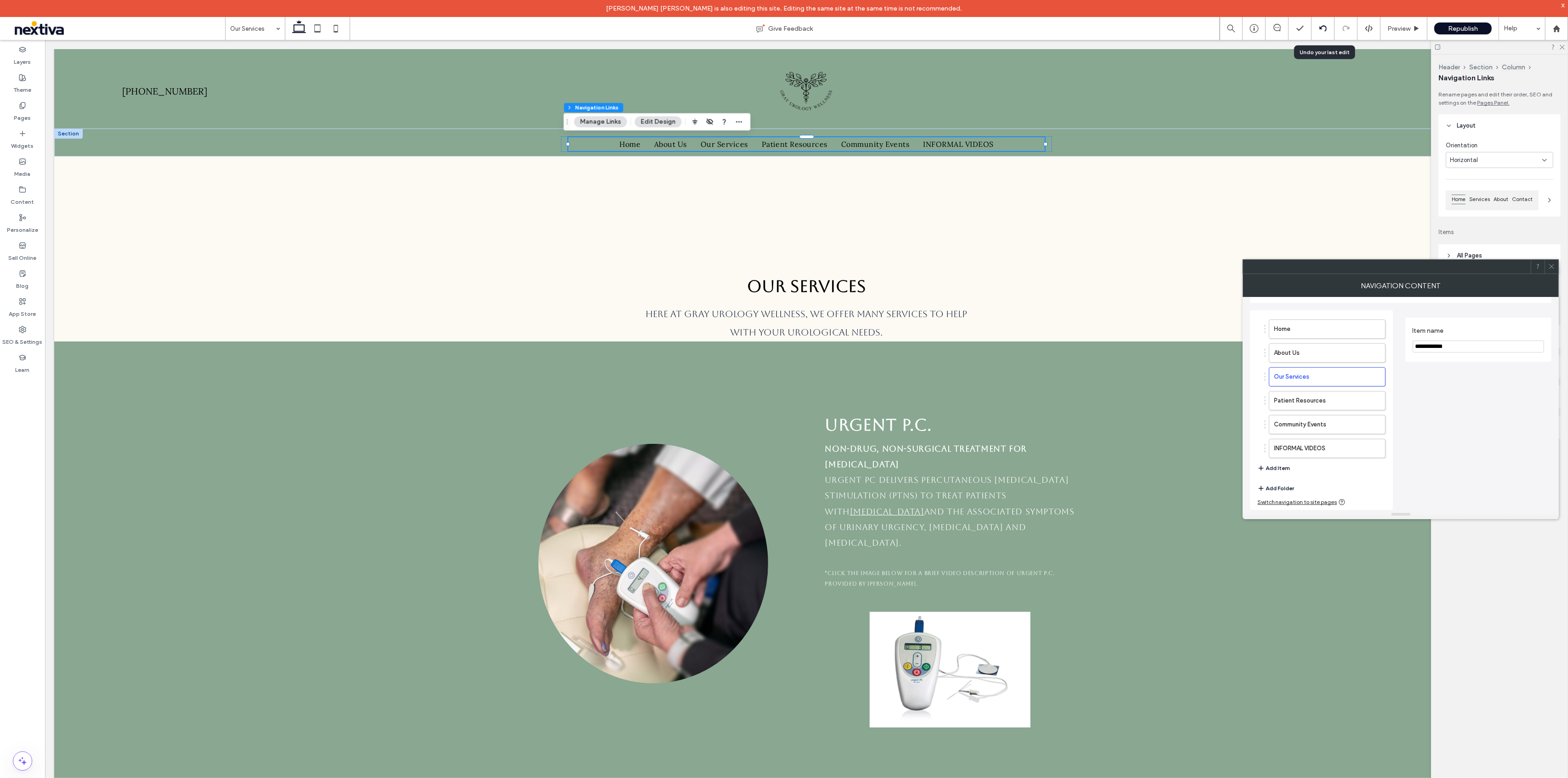
click at [1321, 25] on icon at bounding box center [1323, 29] width 8 height 8
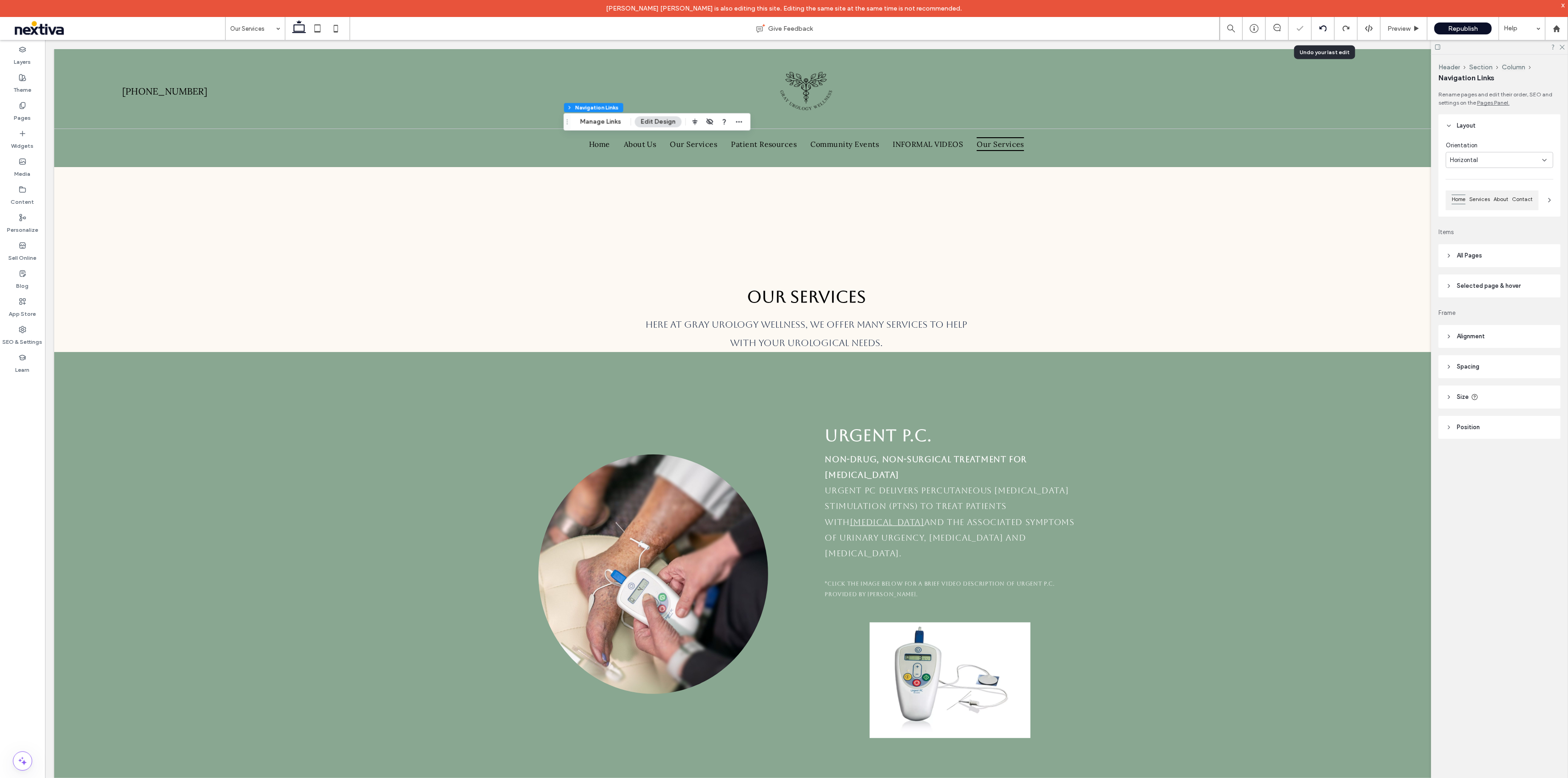
scroll to position [0, 0]
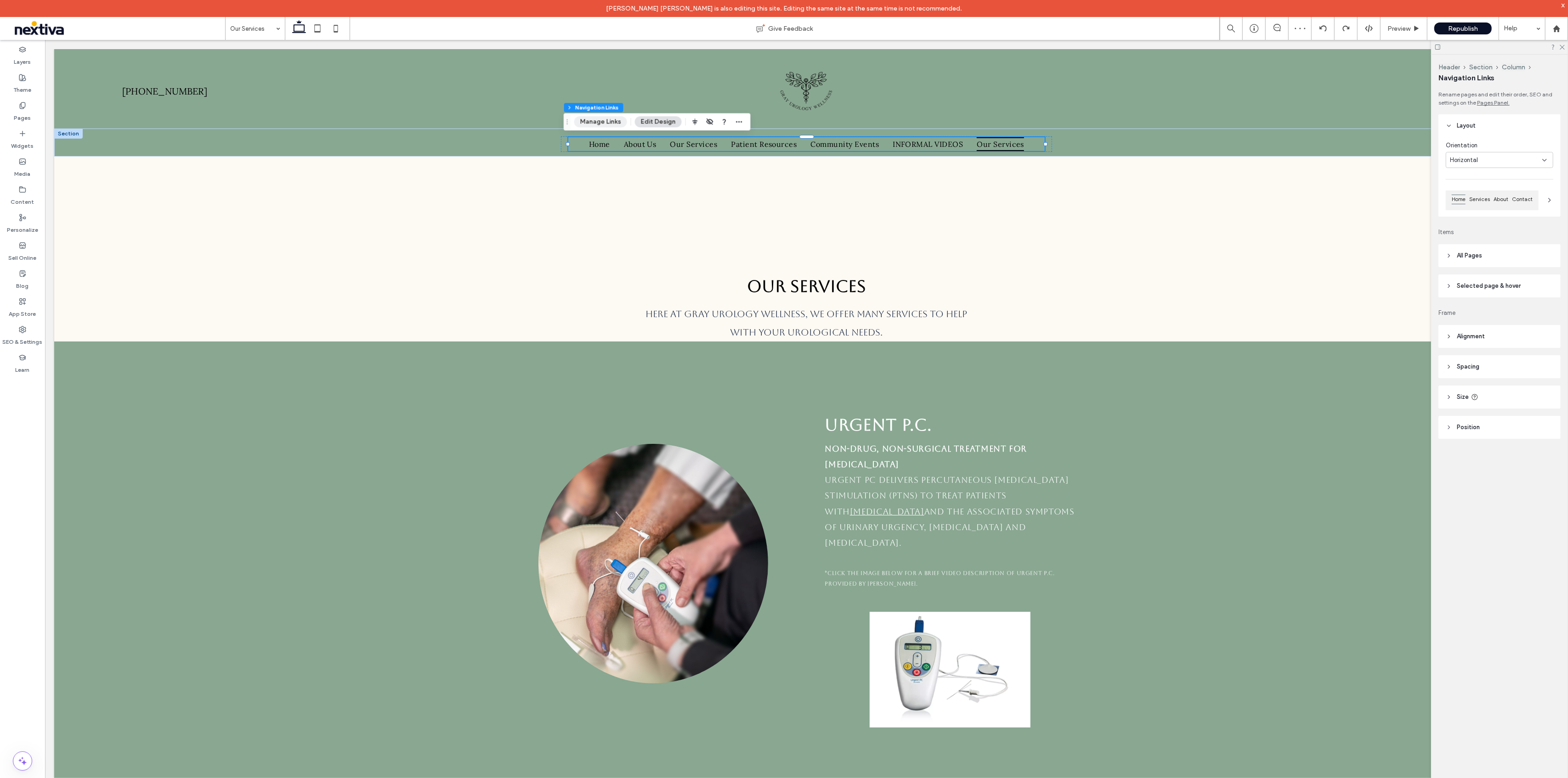
click at [602, 122] on button "Manage Links" at bounding box center [601, 121] width 53 height 11
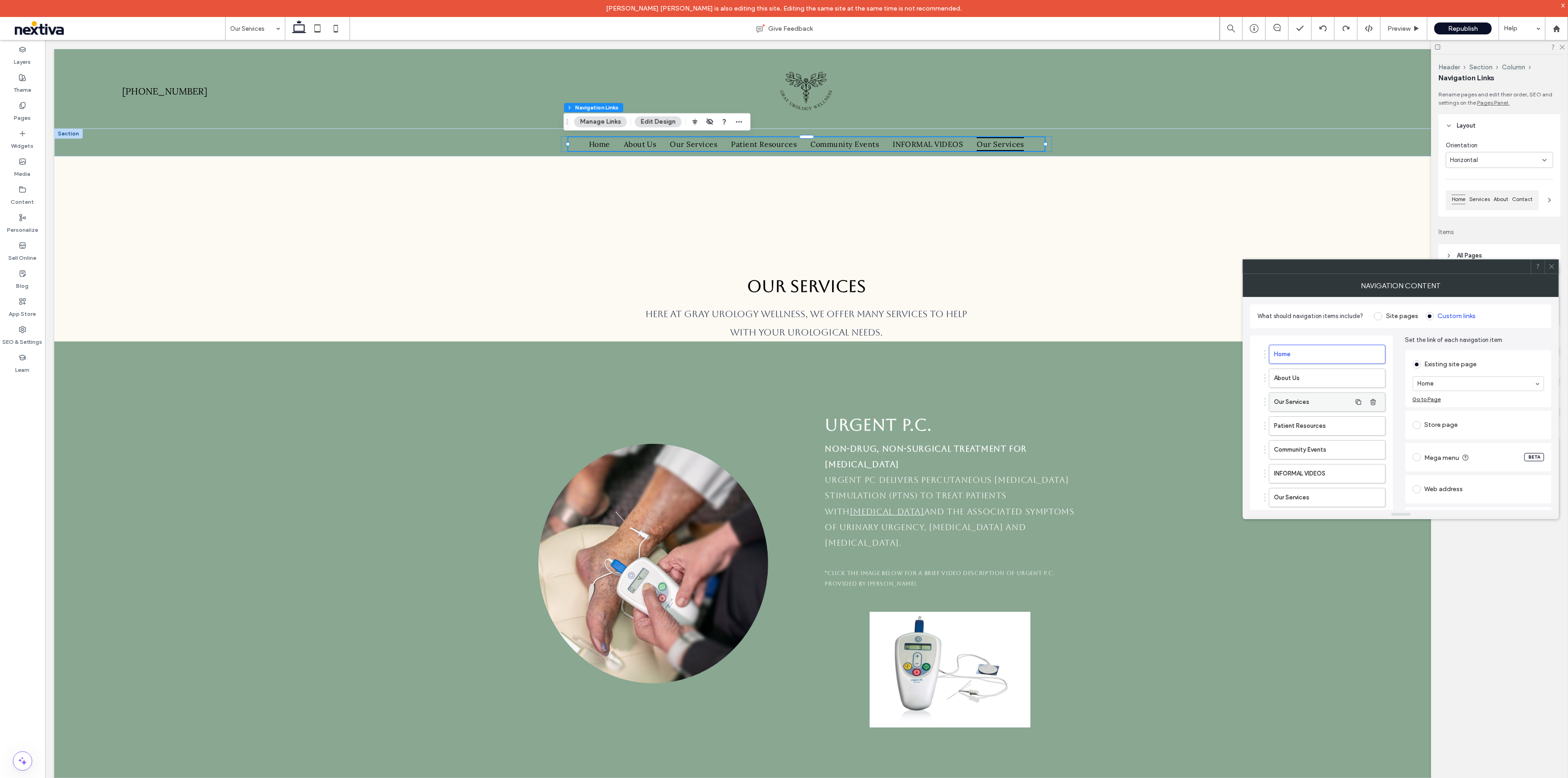
click at [1318, 407] on label "Our Services" at bounding box center [1312, 402] width 77 height 18
click at [1311, 492] on label "Our Services" at bounding box center [1312, 497] width 77 height 18
drag, startPoint x: 1320, startPoint y: 497, endPoint x: 1323, endPoint y: 370, distance: 127.0
click at [1306, 426] on label "Our Services" at bounding box center [1312, 426] width 77 height 18
click at [1300, 346] on label "Home" at bounding box center [1312, 355] width 77 height 18
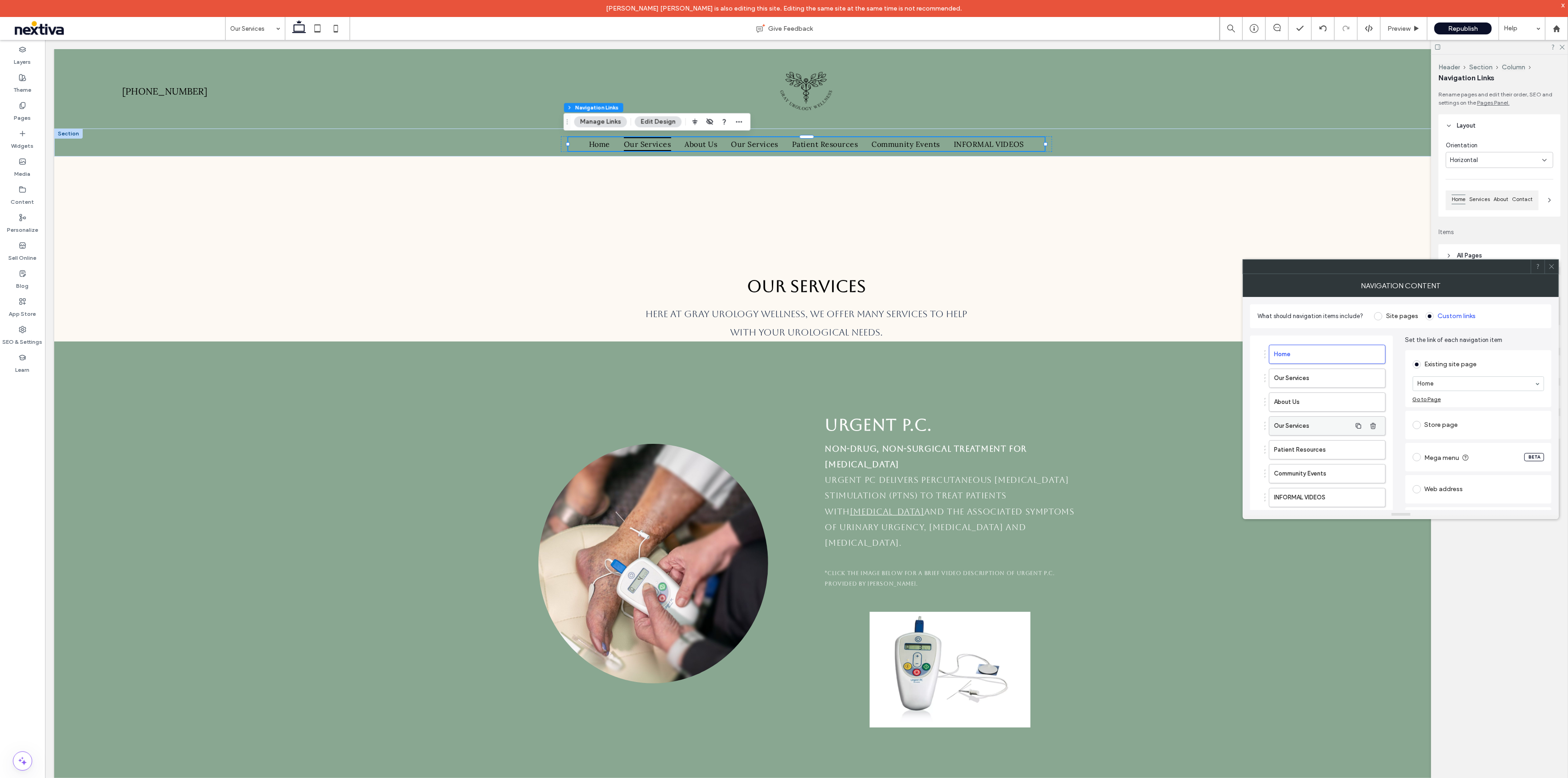
click at [1296, 429] on label "Our Services" at bounding box center [1312, 426] width 77 height 18
click at [1311, 379] on label "Our Services" at bounding box center [1312, 378] width 77 height 18
click at [1311, 424] on label "Our Services" at bounding box center [1312, 426] width 77 height 18
click at [1375, 427] on icon "button" at bounding box center [1373, 426] width 8 height 8
type input "*"
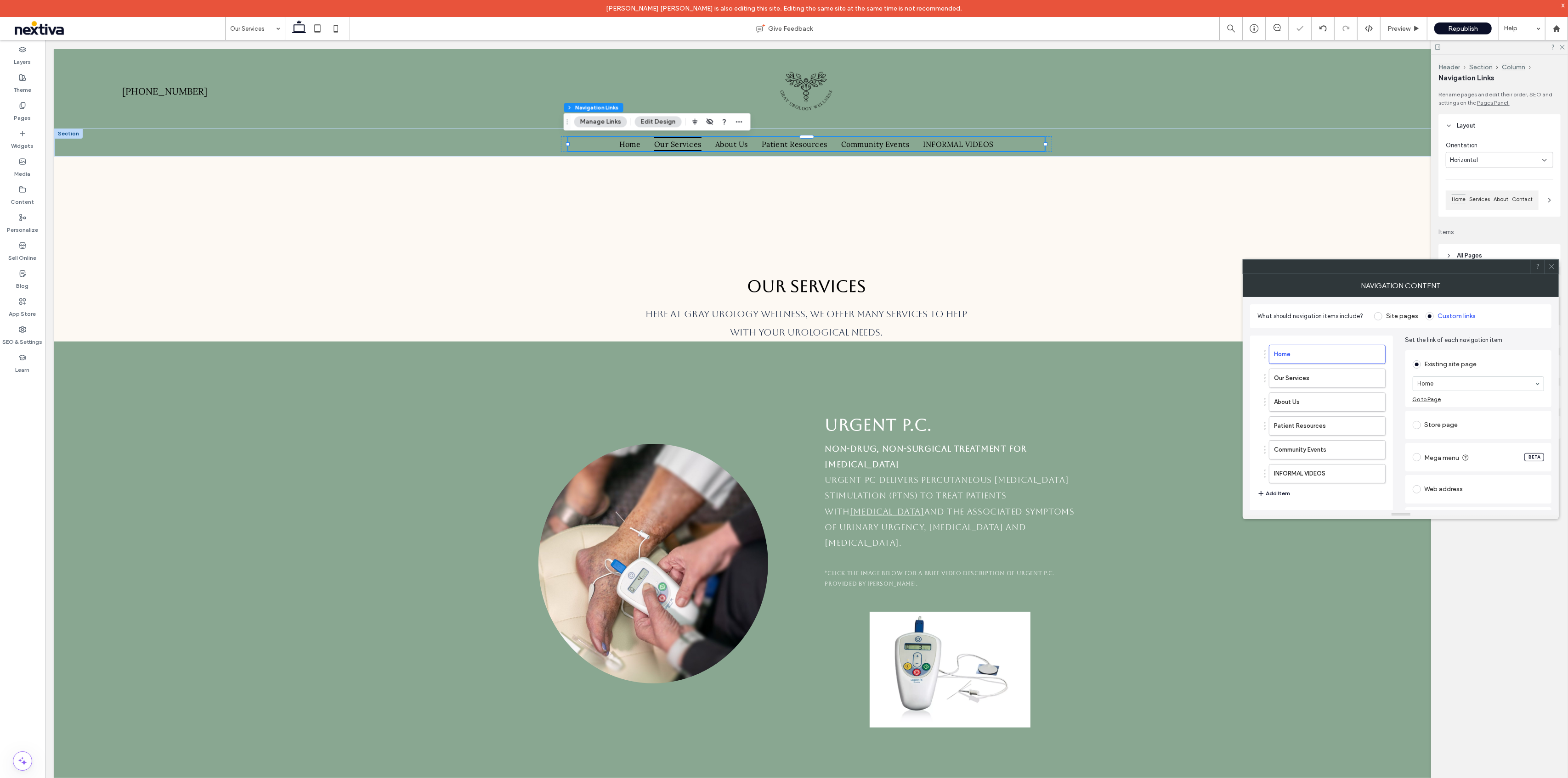
scroll to position [57, 0]
click at [1554, 273] on span at bounding box center [1551, 266] width 7 height 14
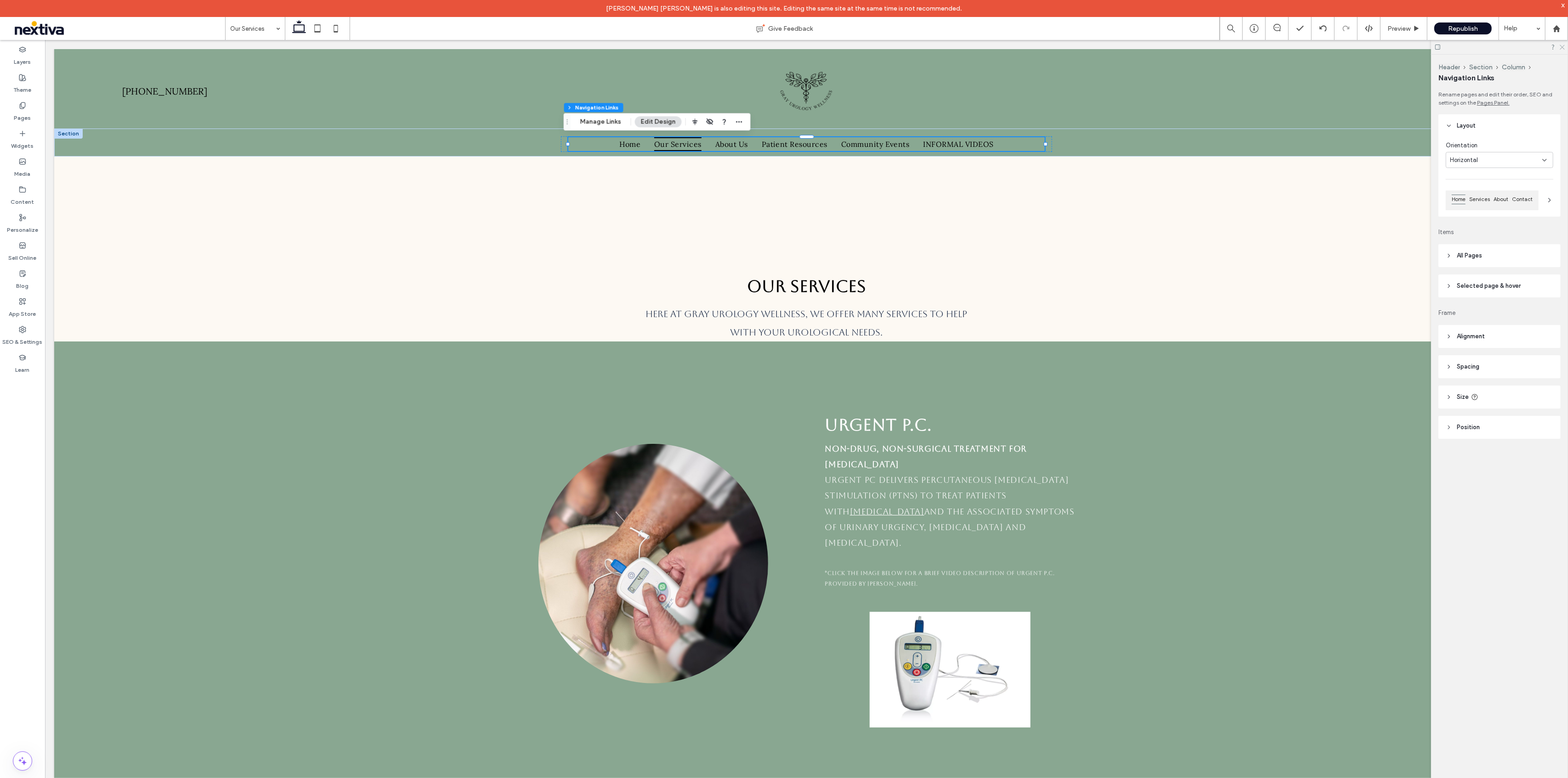
click at [1563, 47] on icon at bounding box center [1562, 47] width 6 height 6
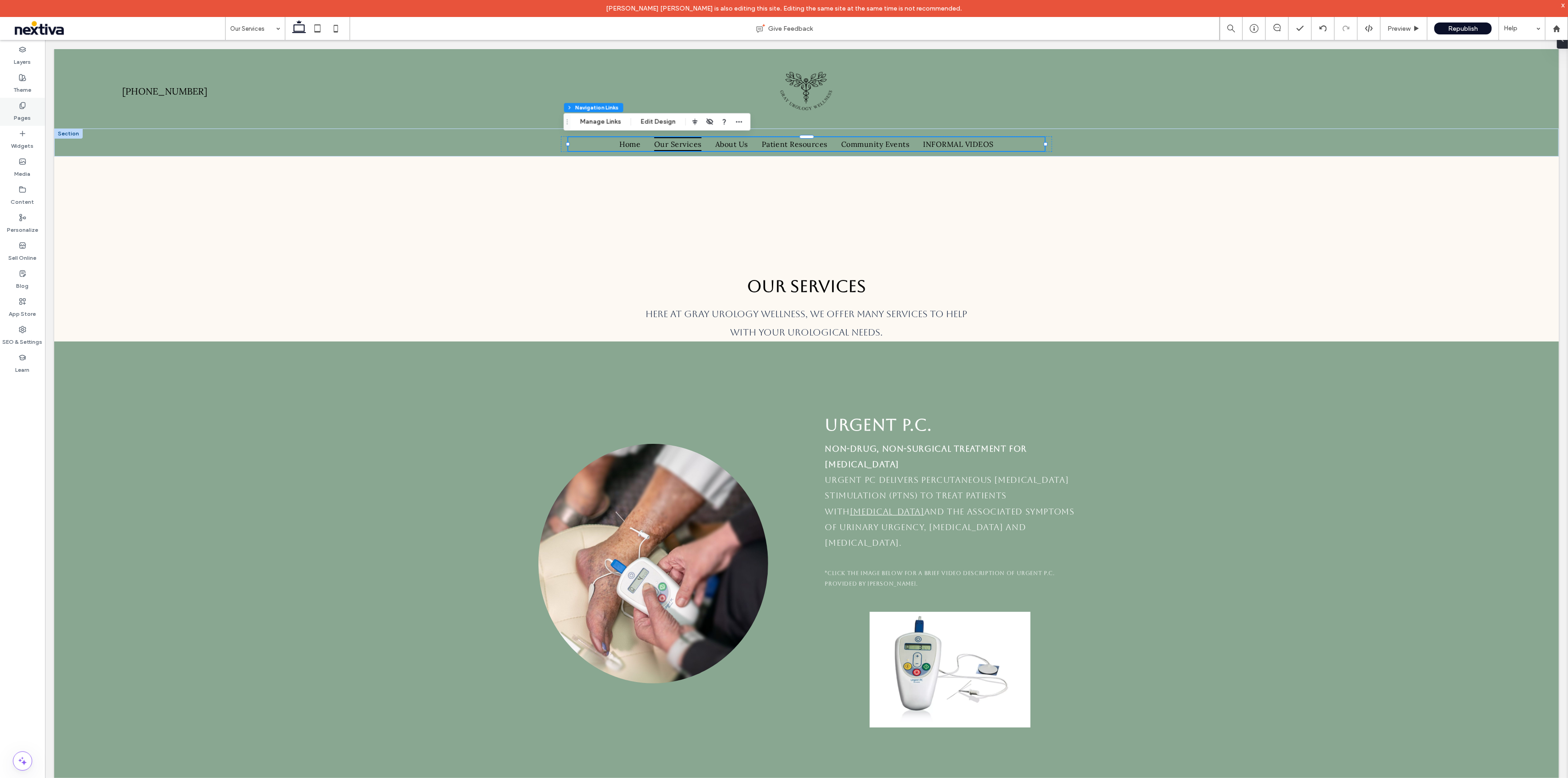
click at [14, 109] on div "Pages" at bounding box center [23, 112] width 45 height 28
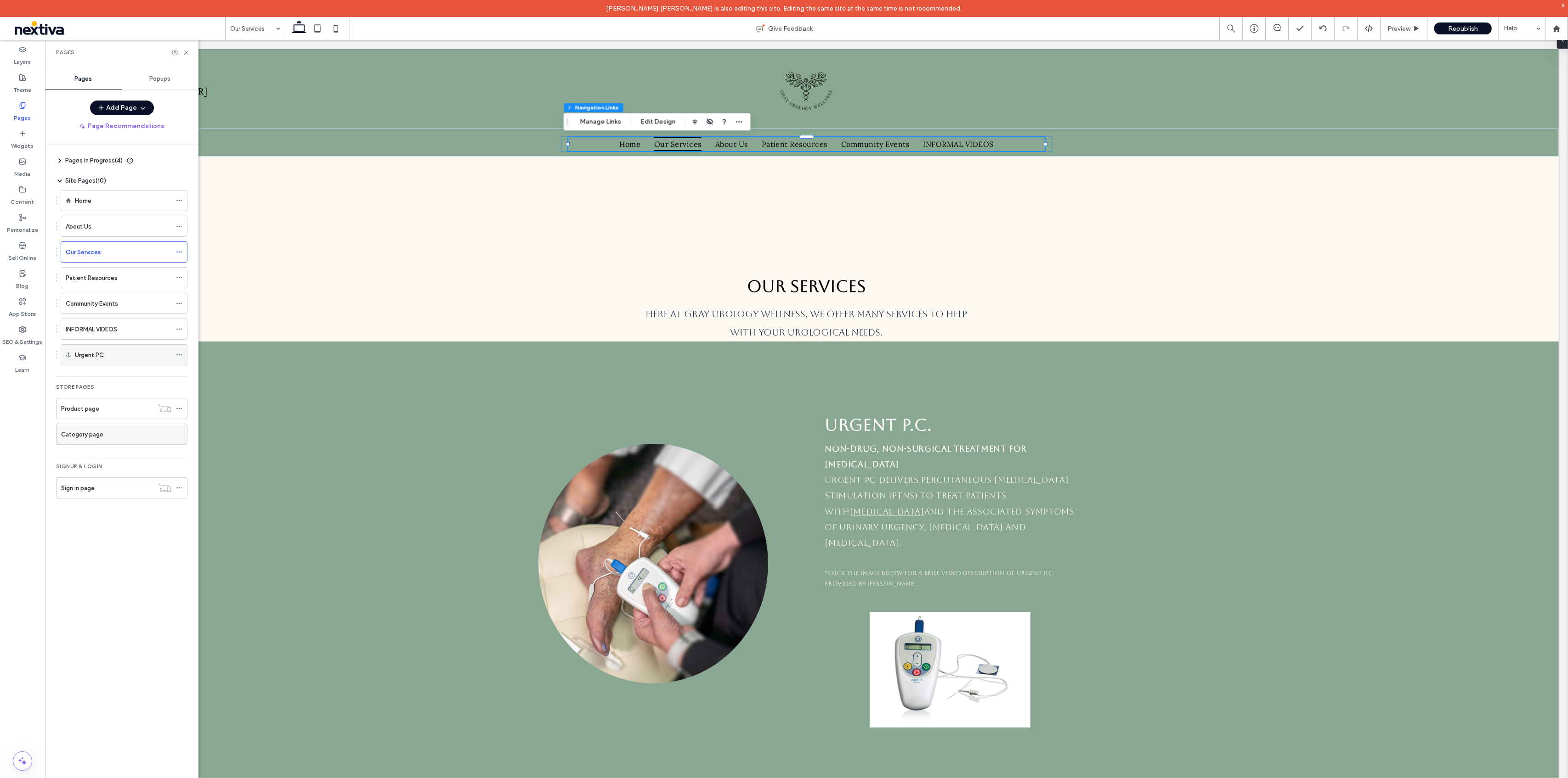
click at [80, 352] on label "Urgent PC" at bounding box center [89, 355] width 29 height 16
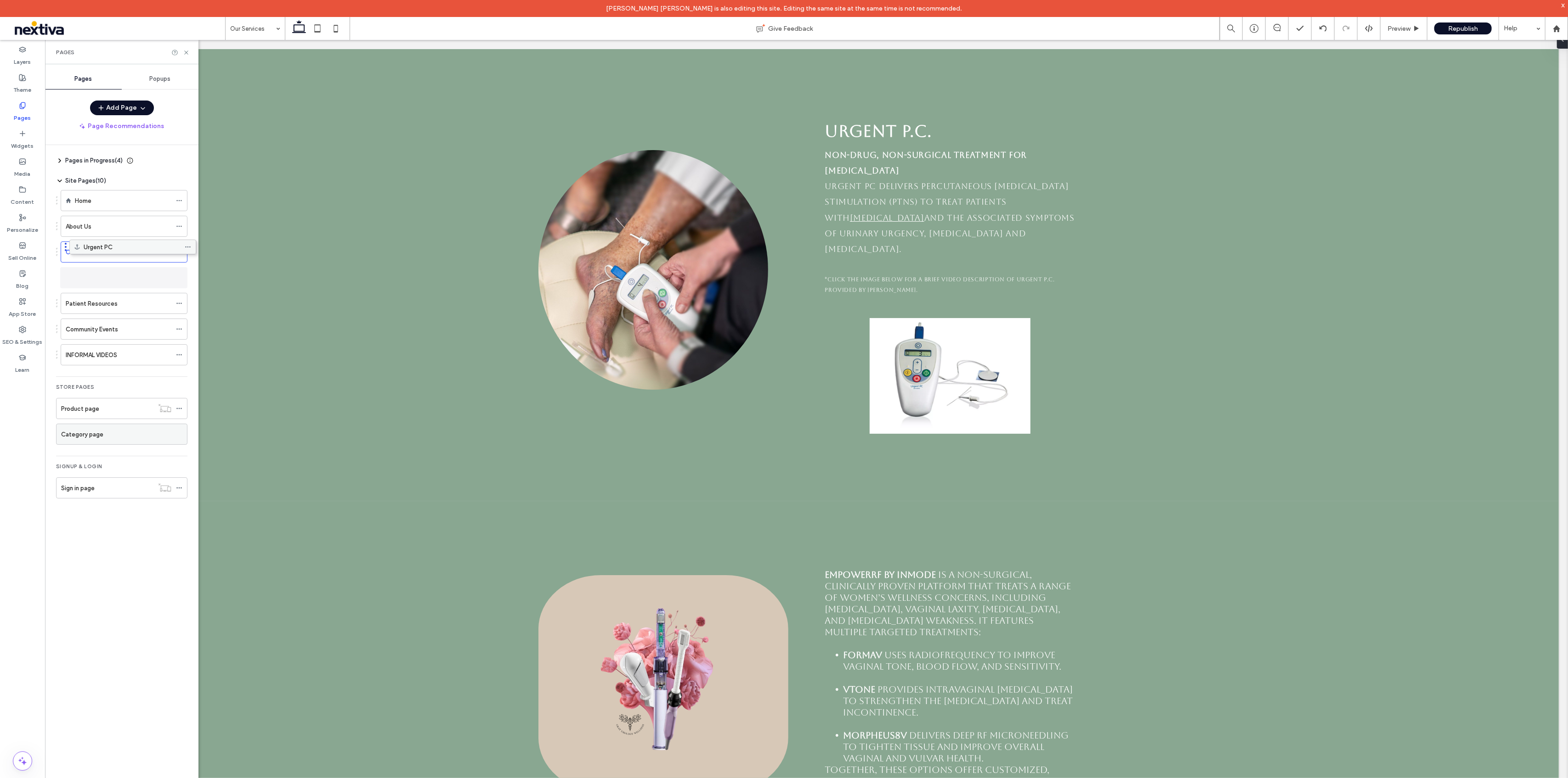
drag, startPoint x: 88, startPoint y: 352, endPoint x: 97, endPoint y: 249, distance: 103.4
click at [180, 254] on icon at bounding box center [179, 252] width 7 height 7
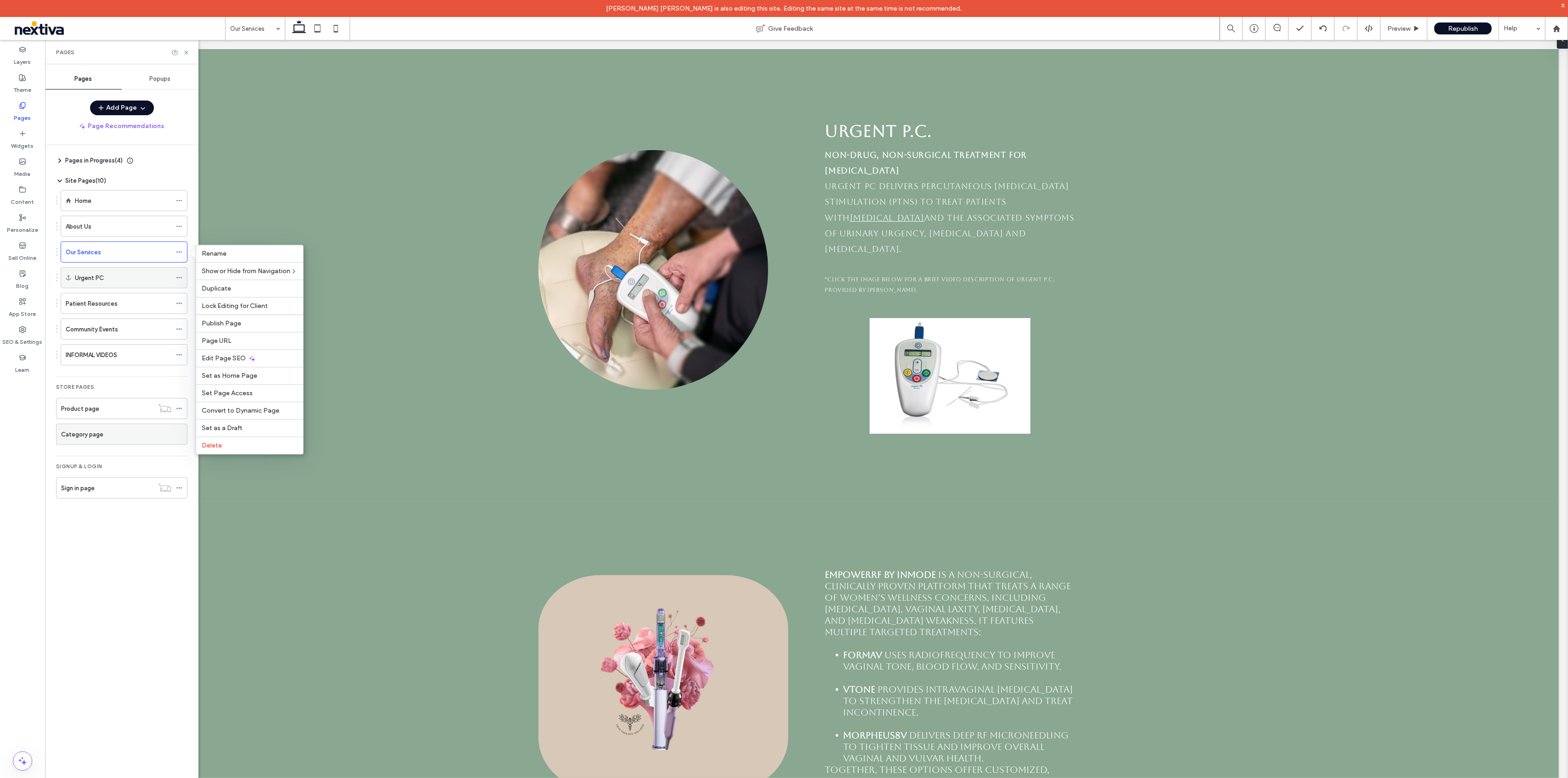
click at [144, 280] on div "Urgent PC" at bounding box center [123, 278] width 97 height 10
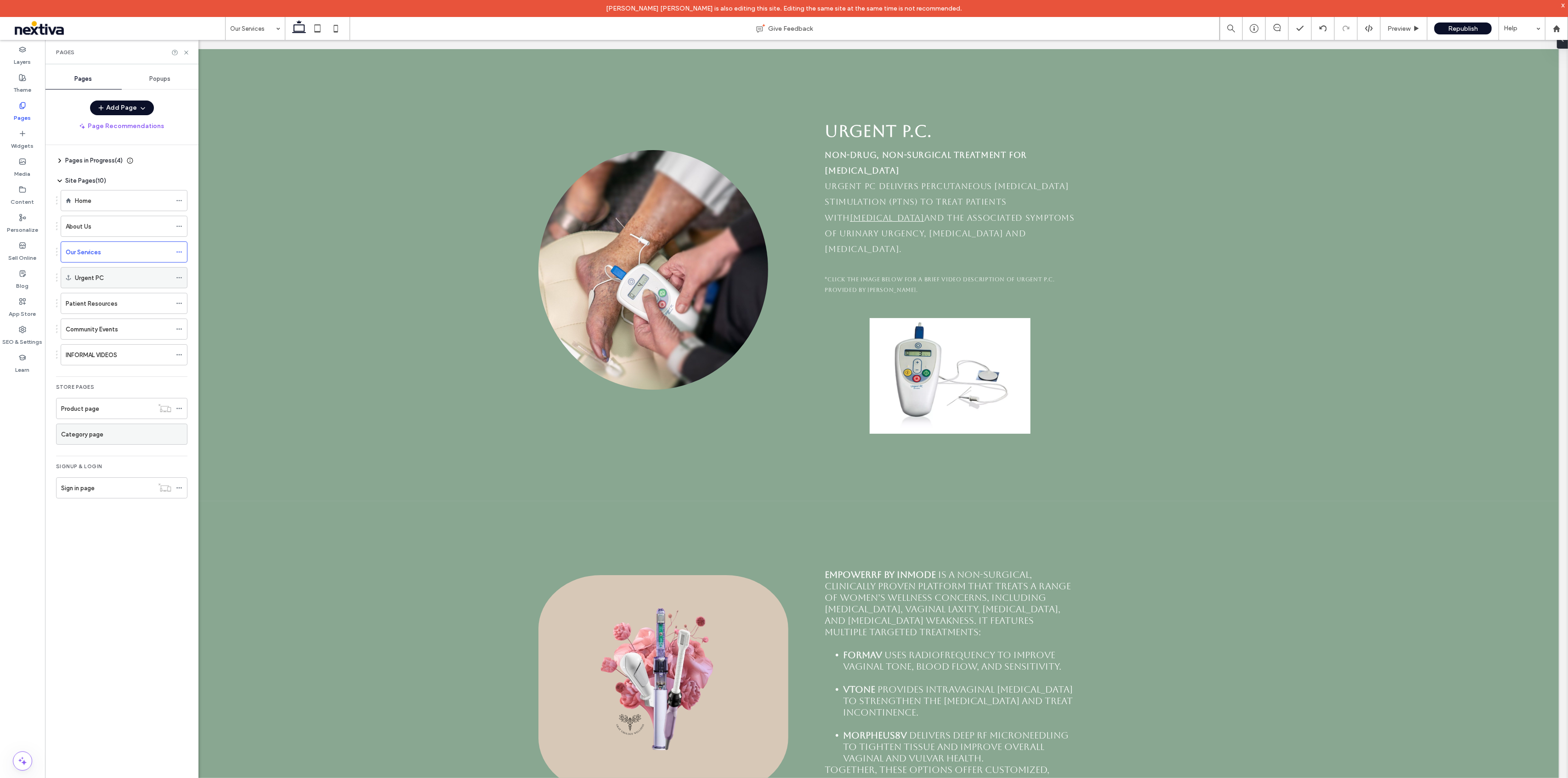
click at [177, 279] on icon at bounding box center [179, 278] width 7 height 7
click at [234, 321] on div "Edit Anchor" at bounding box center [250, 314] width 107 height 17
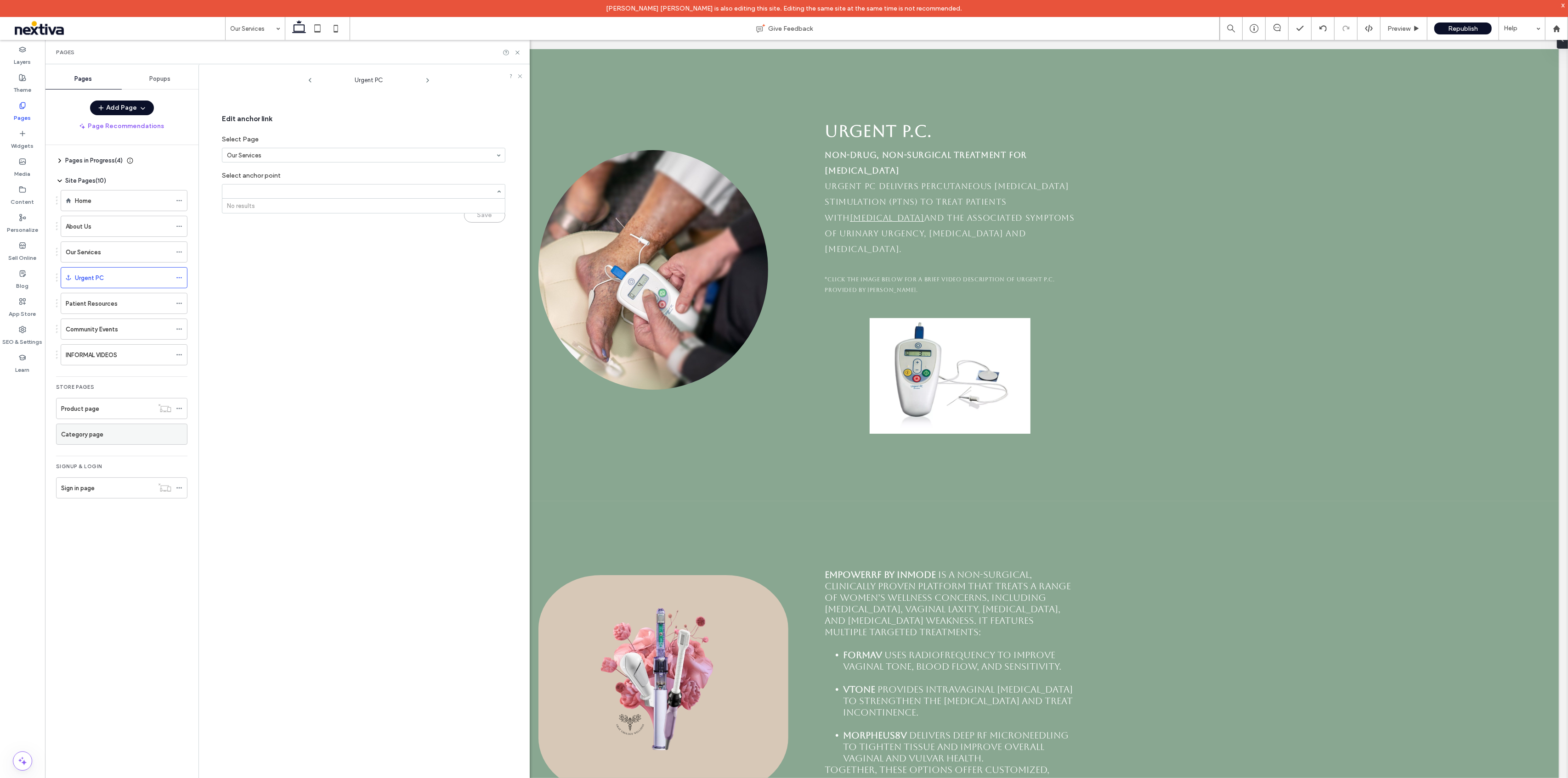
click at [427, 200] on div "No results" at bounding box center [364, 205] width 282 height 14
click at [396, 186] on div at bounding box center [364, 192] width 282 height 14
click at [356, 145] on section "Our Services" at bounding box center [363, 155] width 283 height 24
click at [343, 282] on div "Urgent PC Edit anchor link Select Page Our Services Select anchor point Select.…" at bounding box center [369, 432] width 322 height 727
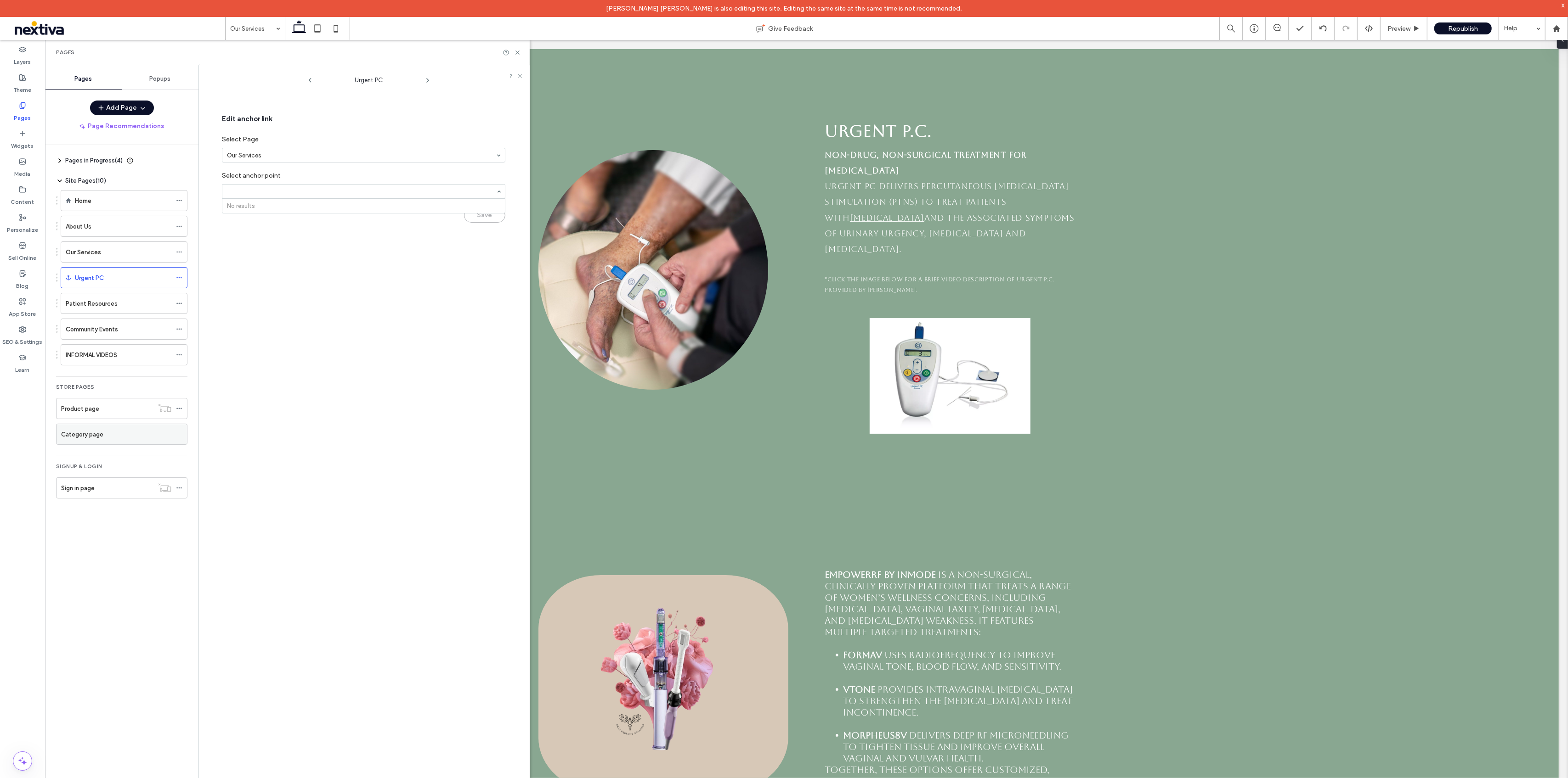
click at [356, 192] on input at bounding box center [362, 191] width 269 height 7
type input "*"
click at [383, 285] on div "Urgent PC Edit anchor link Select Page Our Services Select anchor point No resu…" at bounding box center [369, 432] width 322 height 727
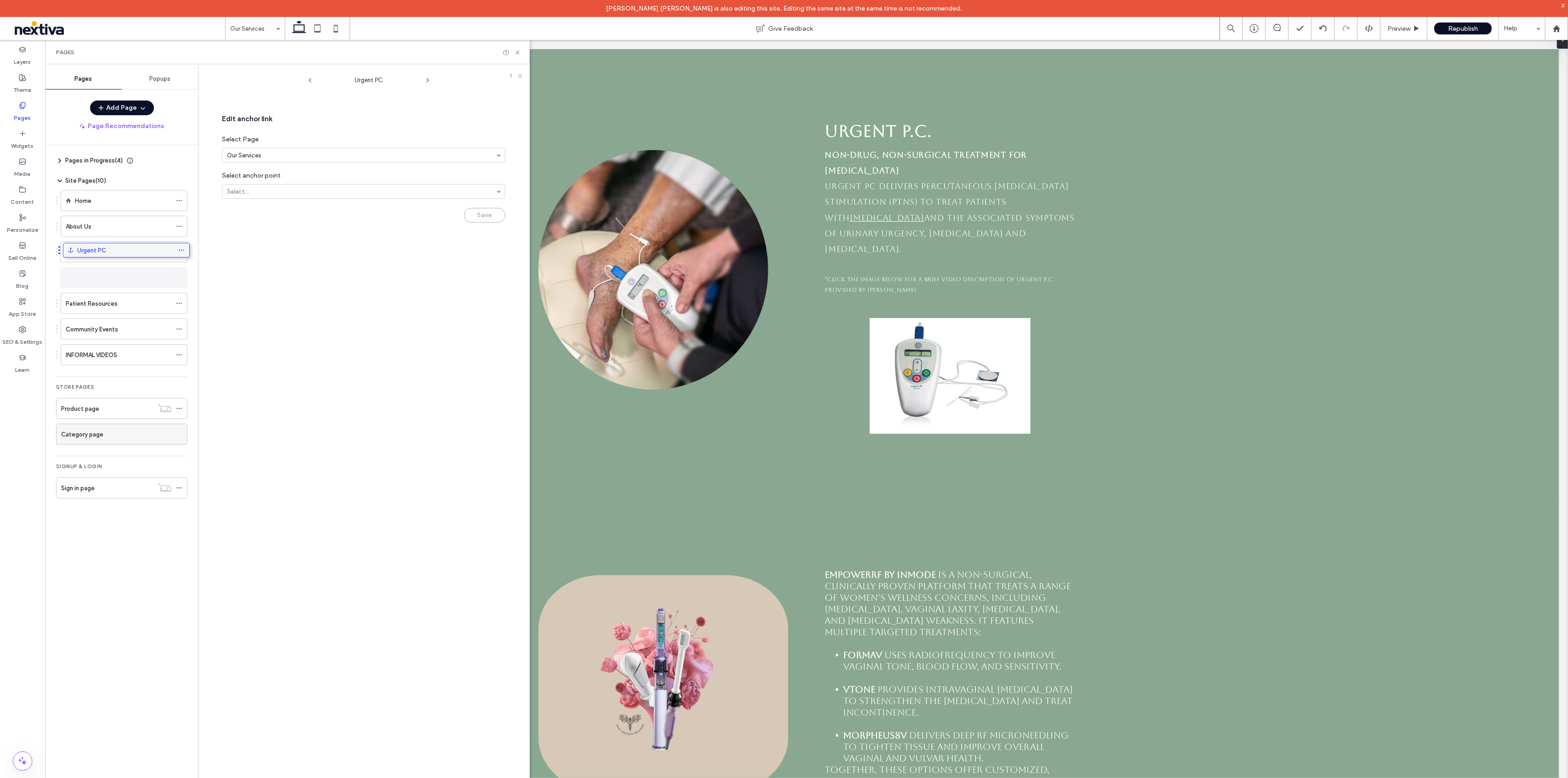
drag, startPoint x: 125, startPoint y: 274, endPoint x: 127, endPoint y: 251, distance: 23.1
click at [56, 251] on div "Our Services" at bounding box center [122, 252] width 131 height 21
click at [180, 251] on icon at bounding box center [179, 252] width 7 height 7
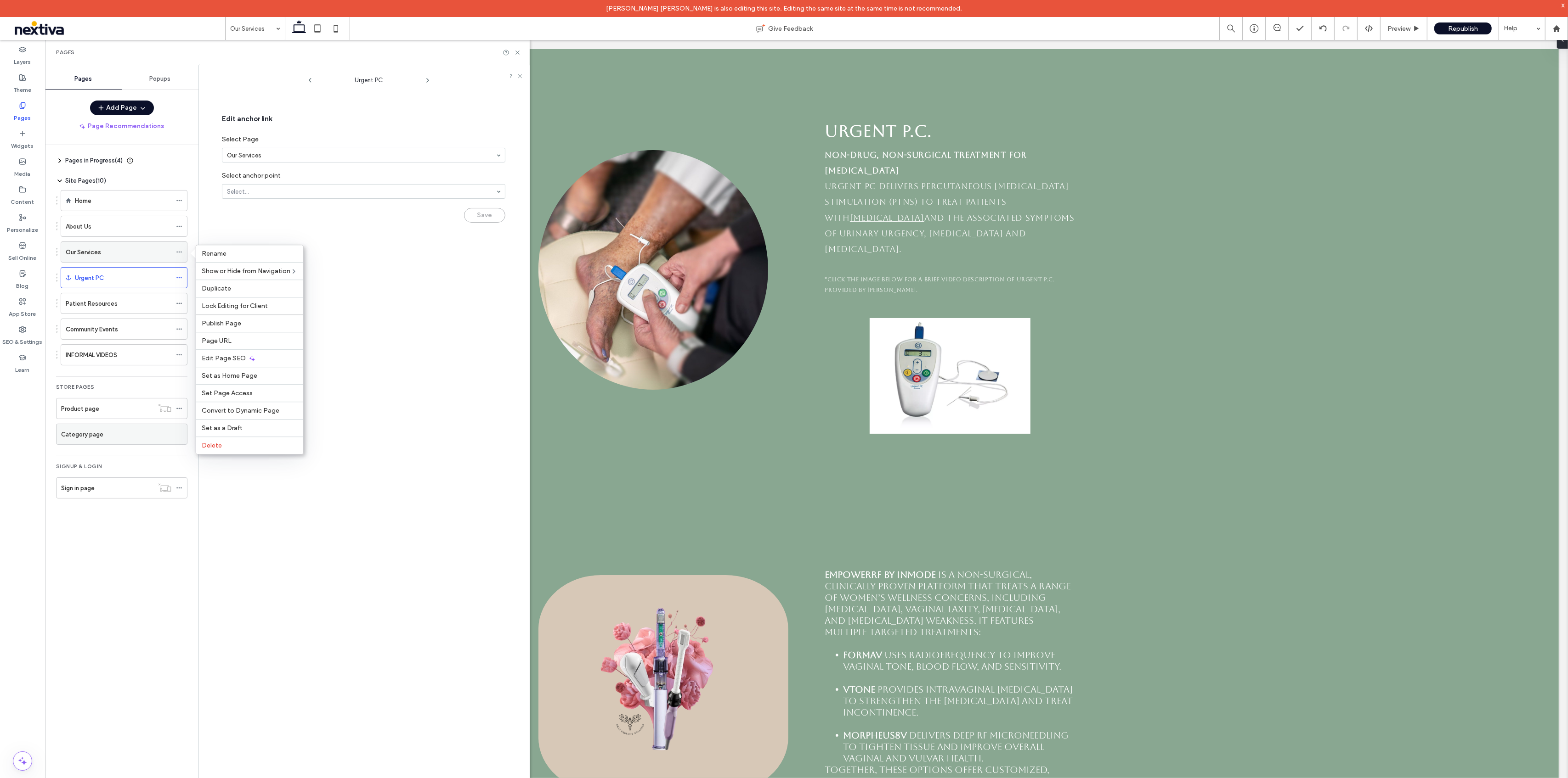
click at [154, 257] on div "Our Services" at bounding box center [119, 252] width 106 height 20
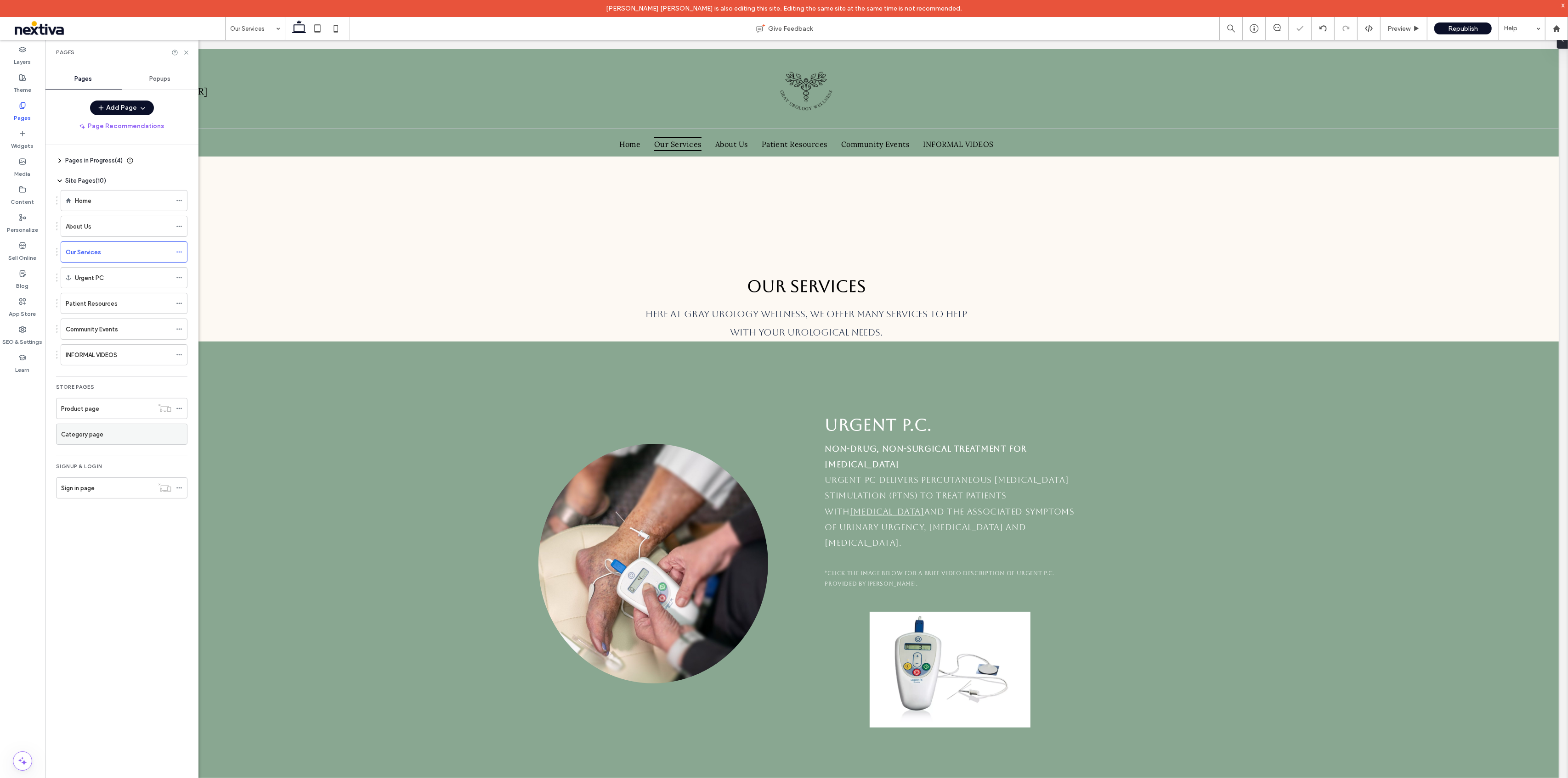
scroll to position [0, 0]
click at [128, 278] on div "Urgent PC" at bounding box center [123, 278] width 97 height 10
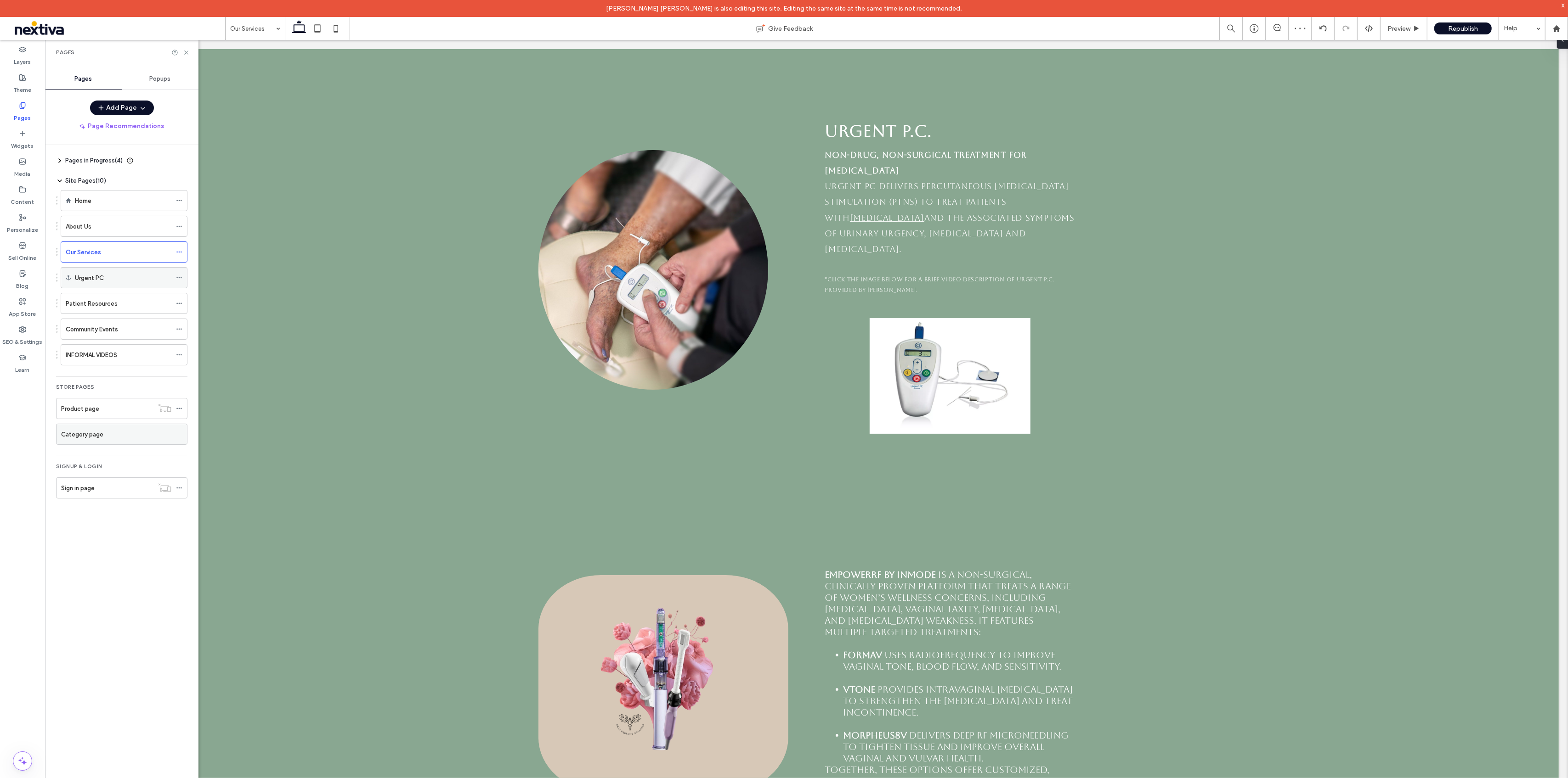
click at [183, 278] on div at bounding box center [181, 278] width 11 height 14
click at [182, 278] on icon at bounding box center [179, 278] width 7 height 7
click at [249, 312] on label "Edit Anchor" at bounding box center [249, 314] width 96 height 8
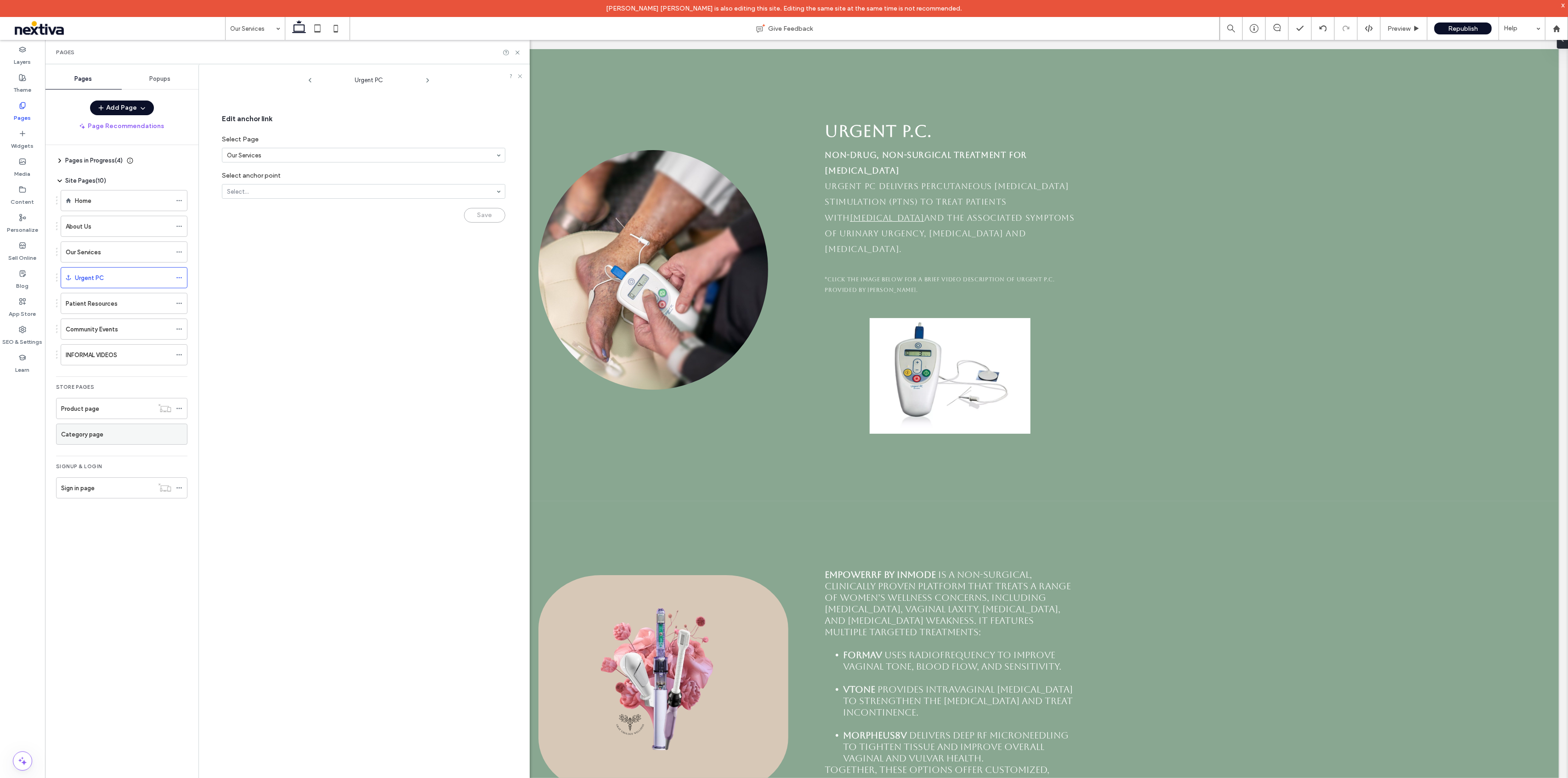
click at [427, 80] on icon at bounding box center [428, 81] width 8 height 8
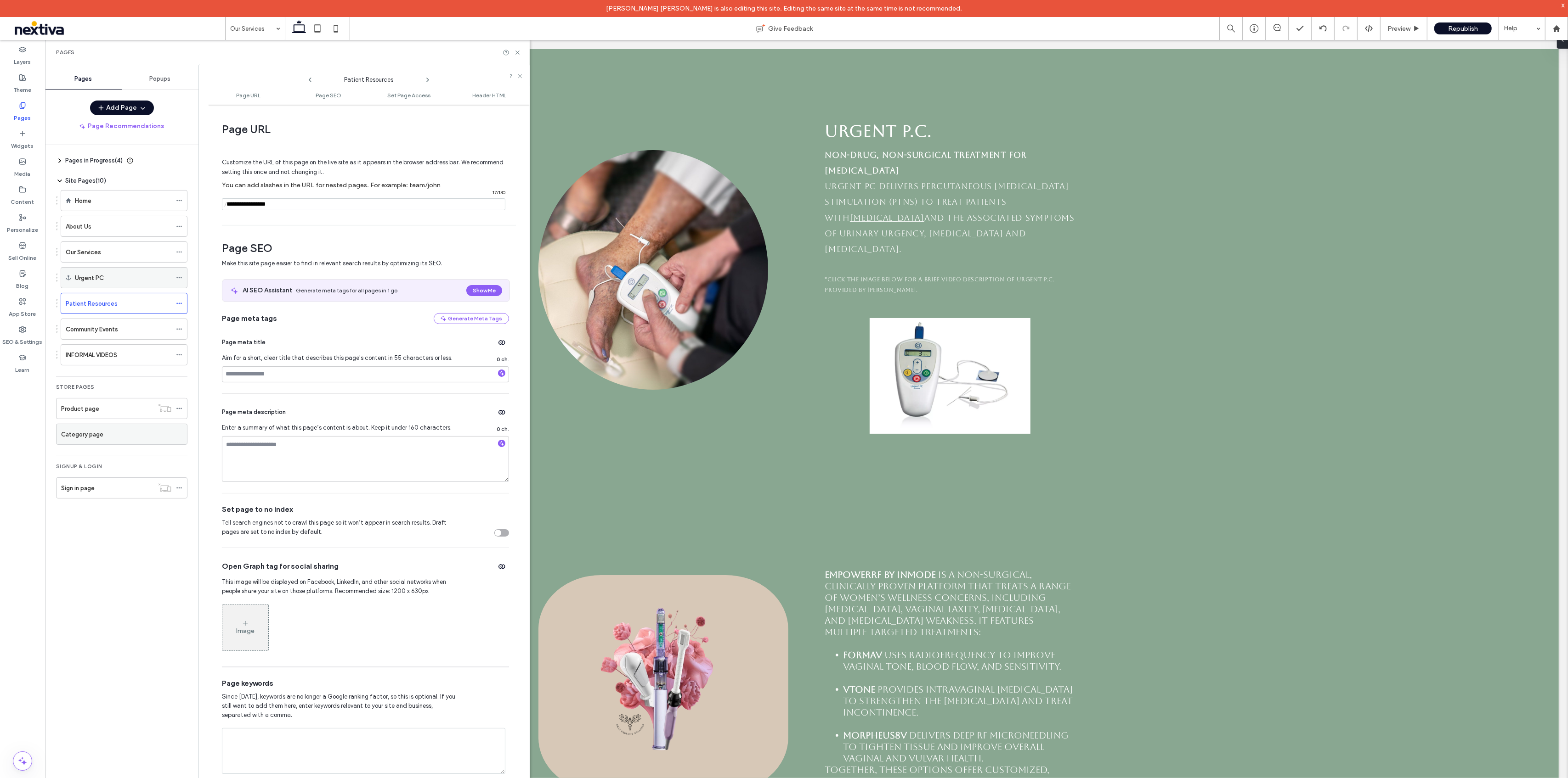
click at [128, 274] on div "Urgent PC" at bounding box center [123, 278] width 97 height 10
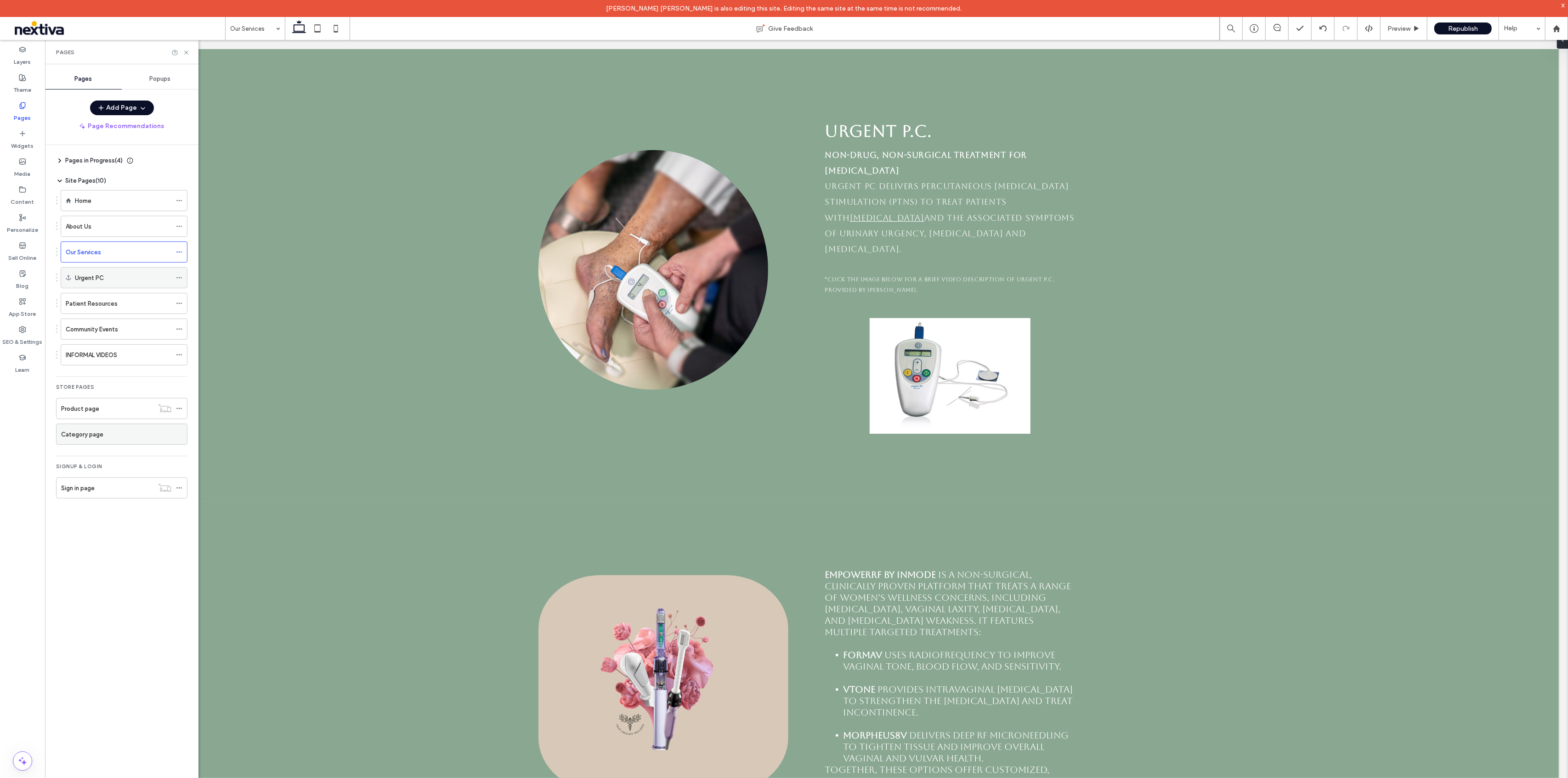
scroll to position [302, 0]
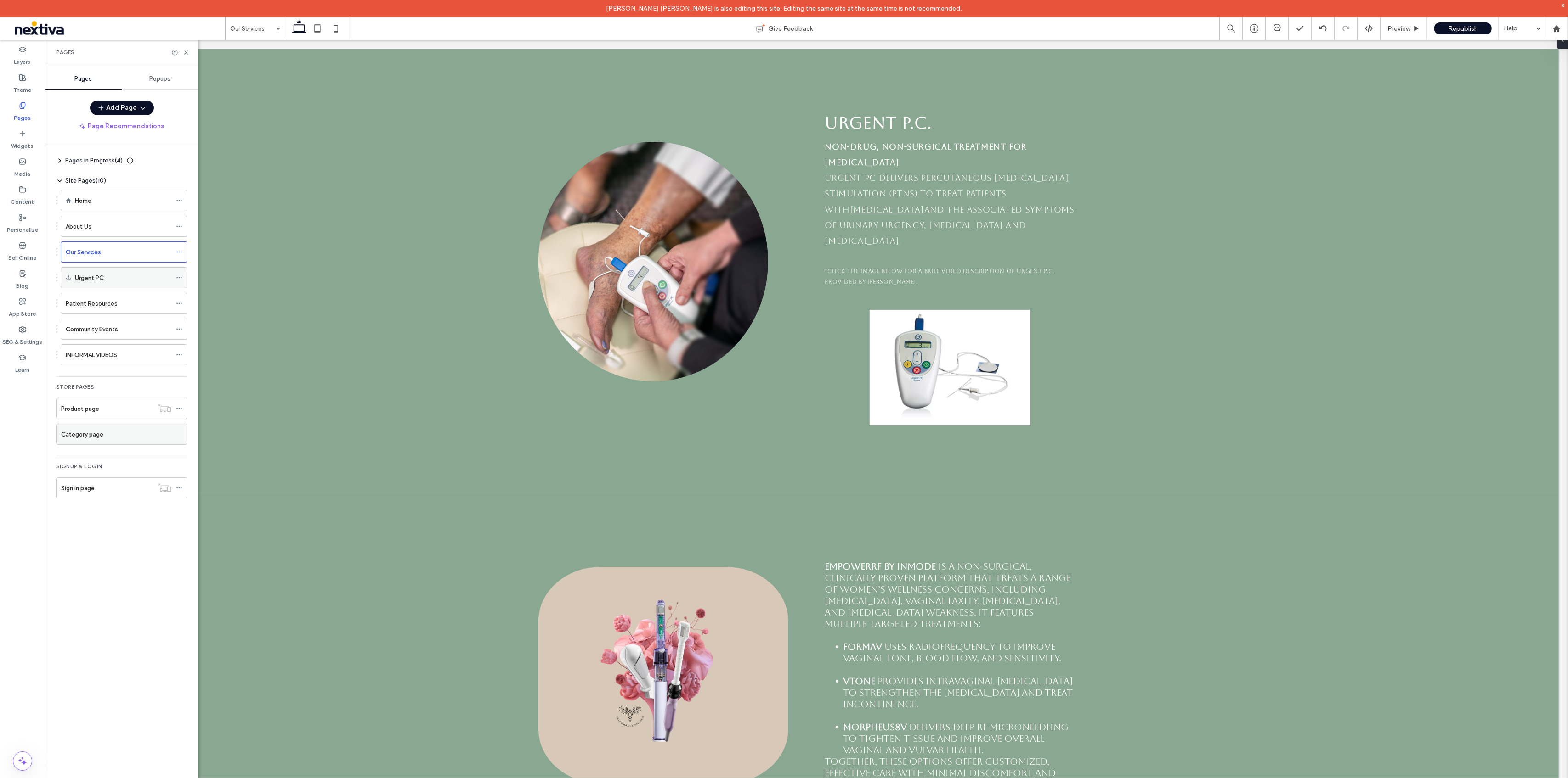
click at [136, 275] on div "Urgent PC" at bounding box center [123, 278] width 97 height 10
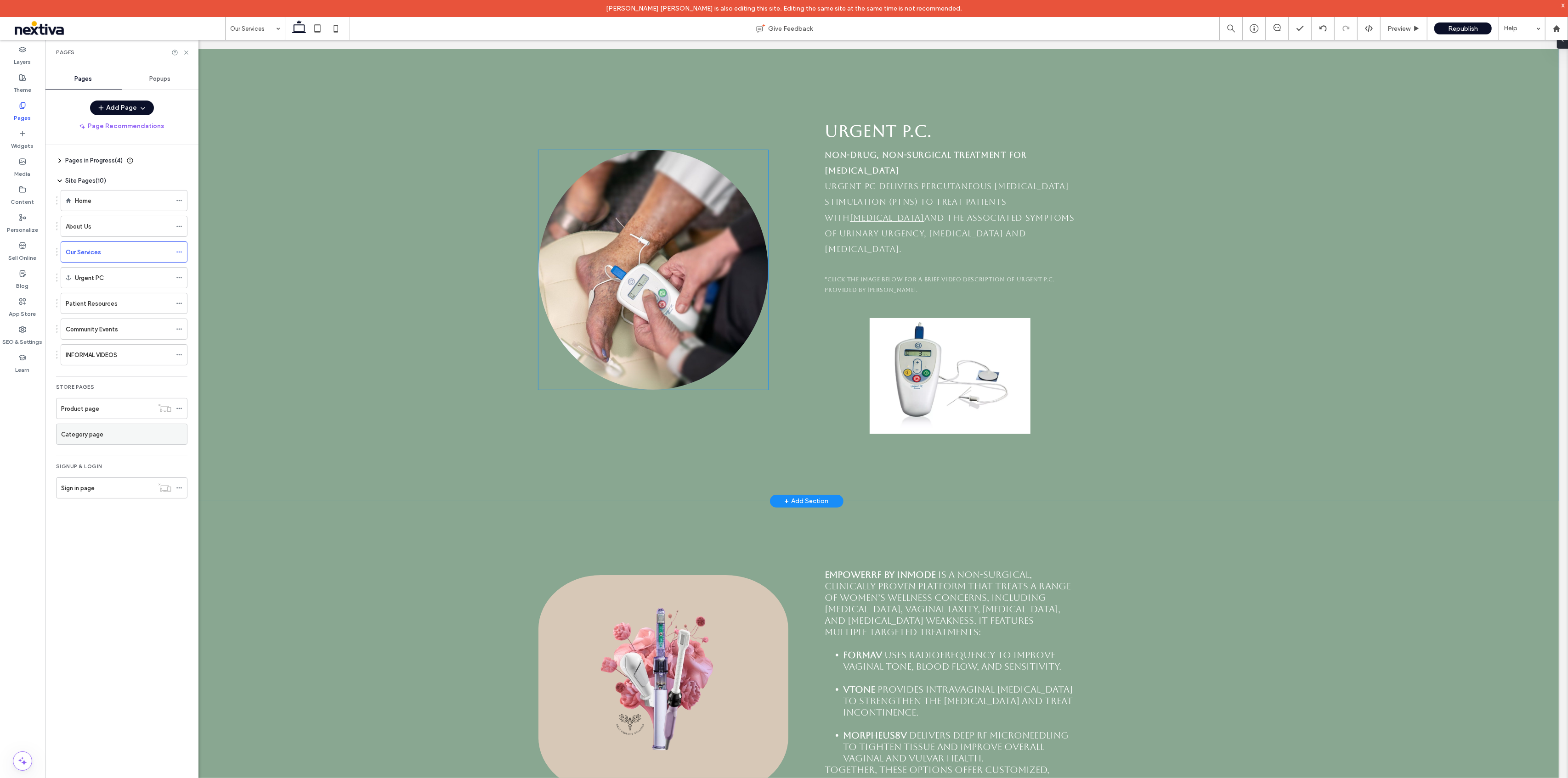
scroll to position [171, 0]
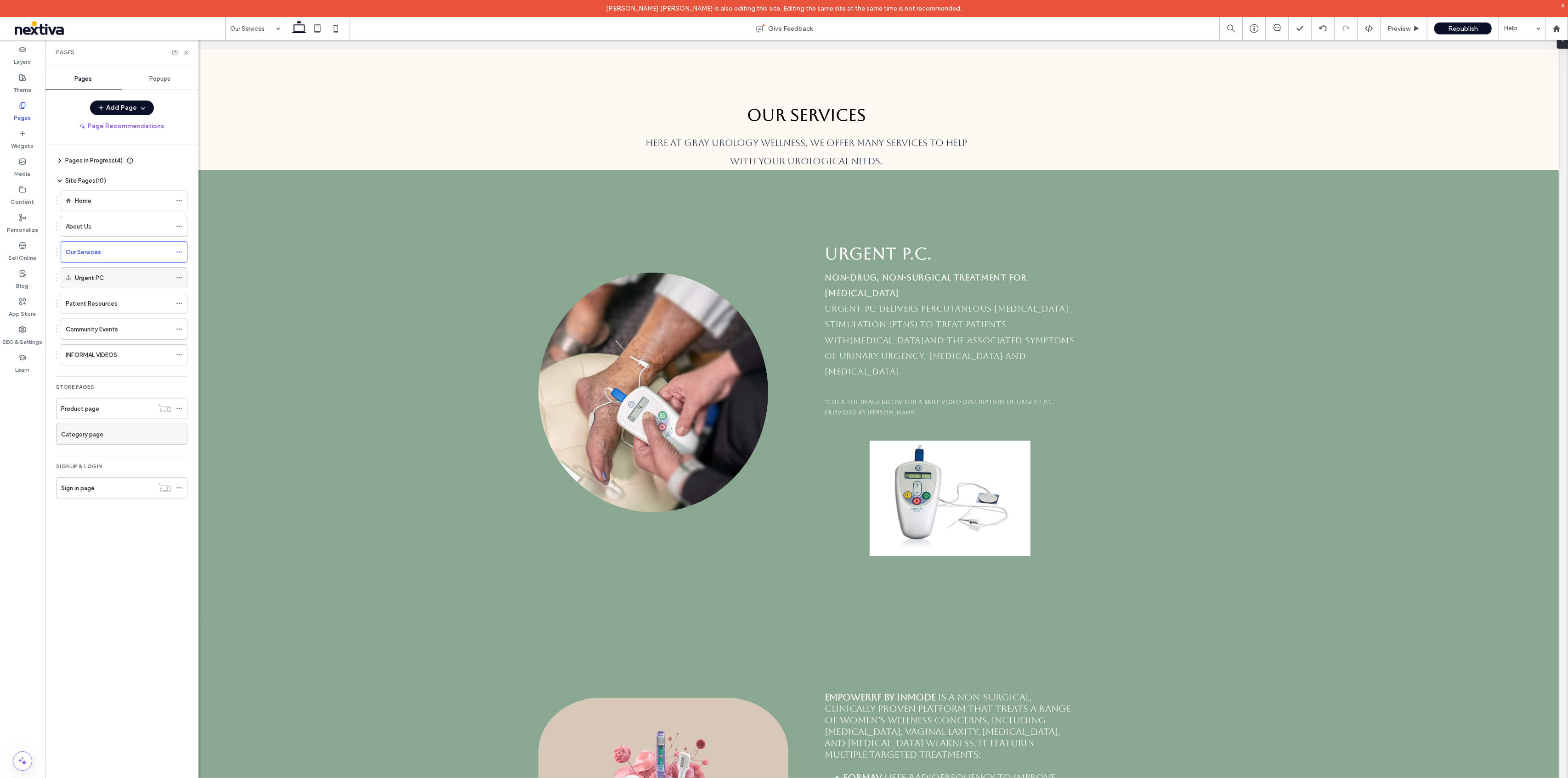
click at [182, 278] on icon at bounding box center [179, 278] width 7 height 7
click at [180, 251] on icon at bounding box center [179, 252] width 7 height 7
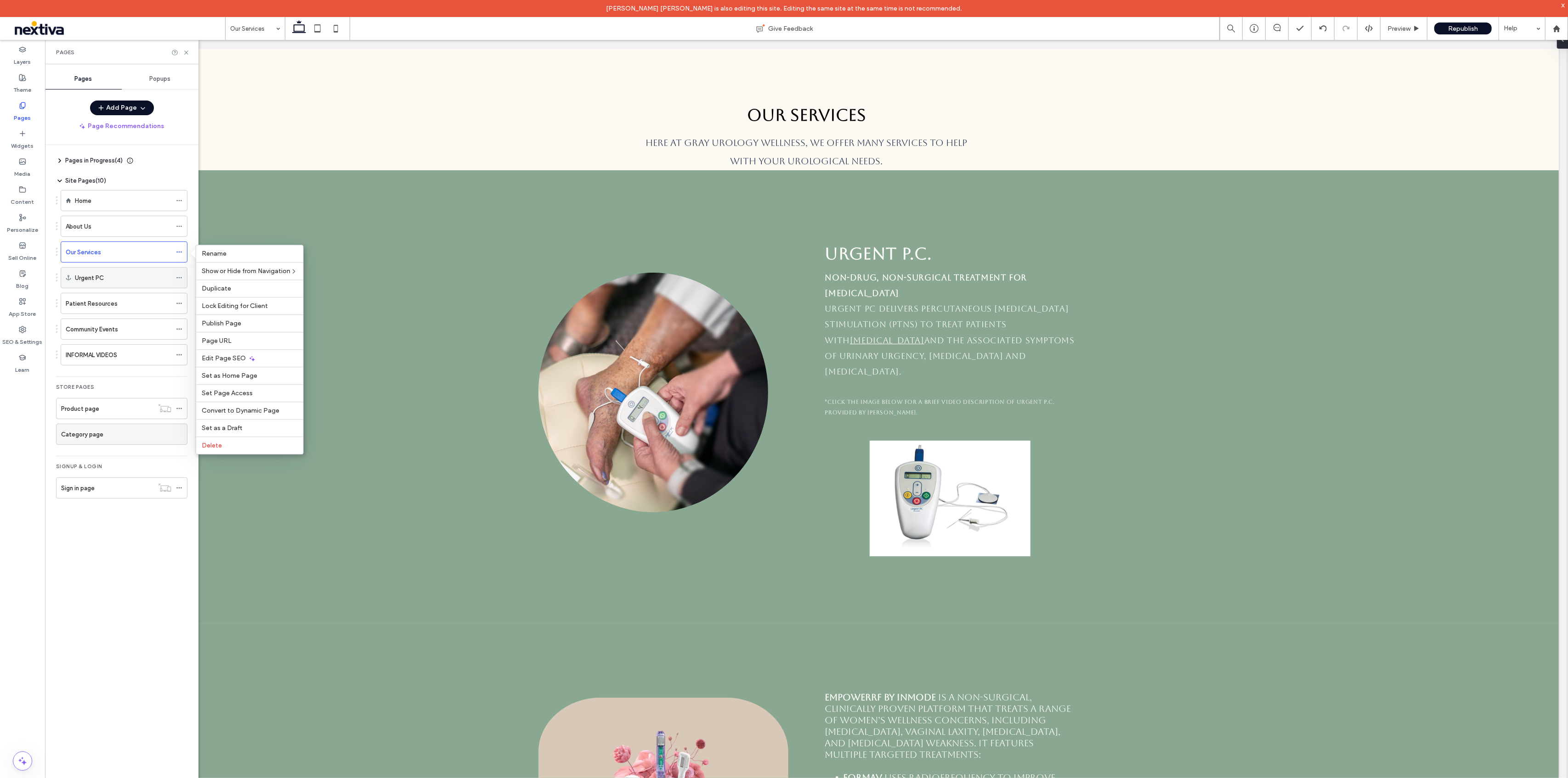
click at [131, 273] on div "Urgent PC" at bounding box center [123, 278] width 97 height 10
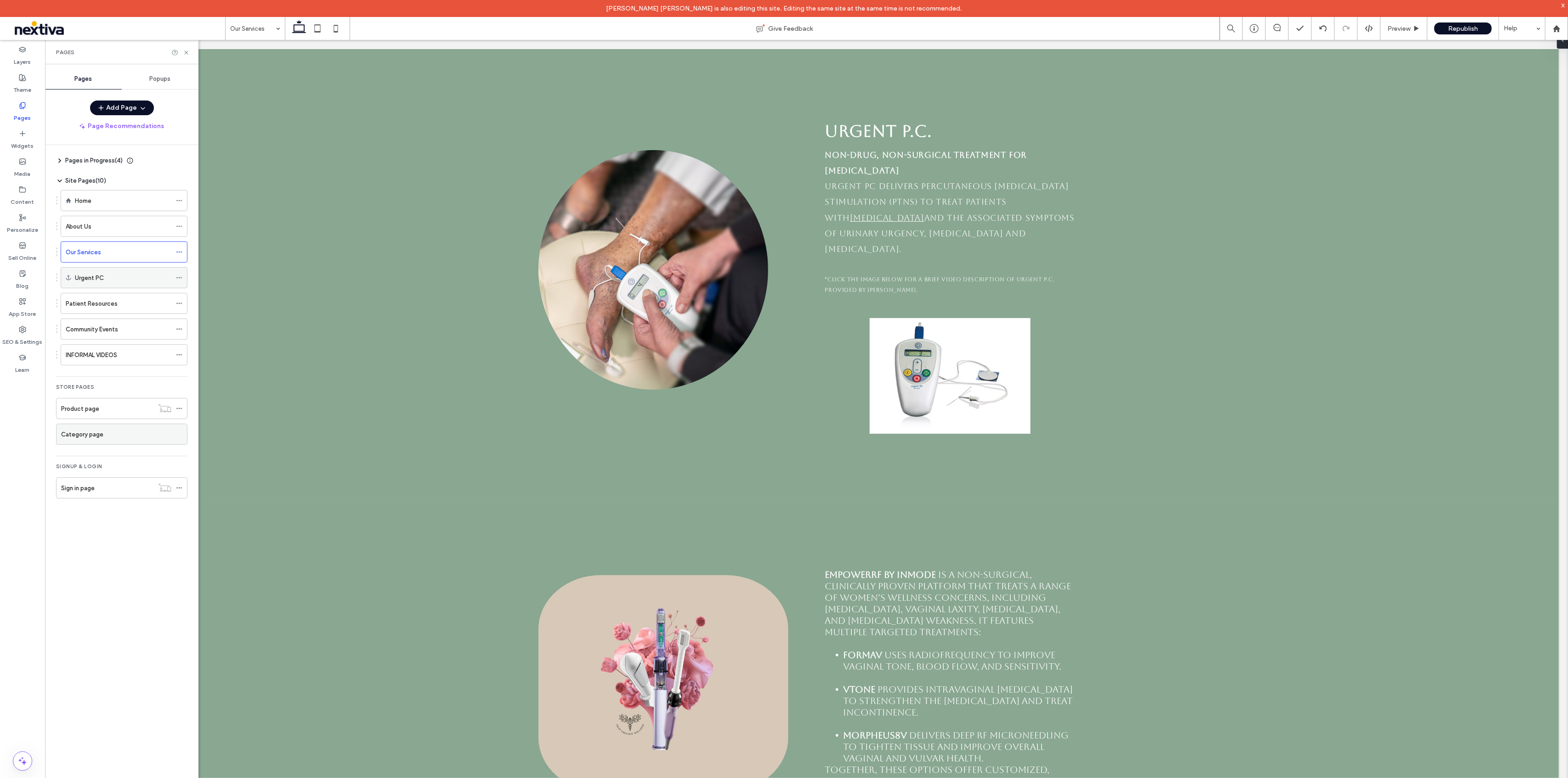
click at [180, 275] on icon at bounding box center [179, 278] width 7 height 7
click at [231, 334] on label "Delete" at bounding box center [249, 331] width 96 height 8
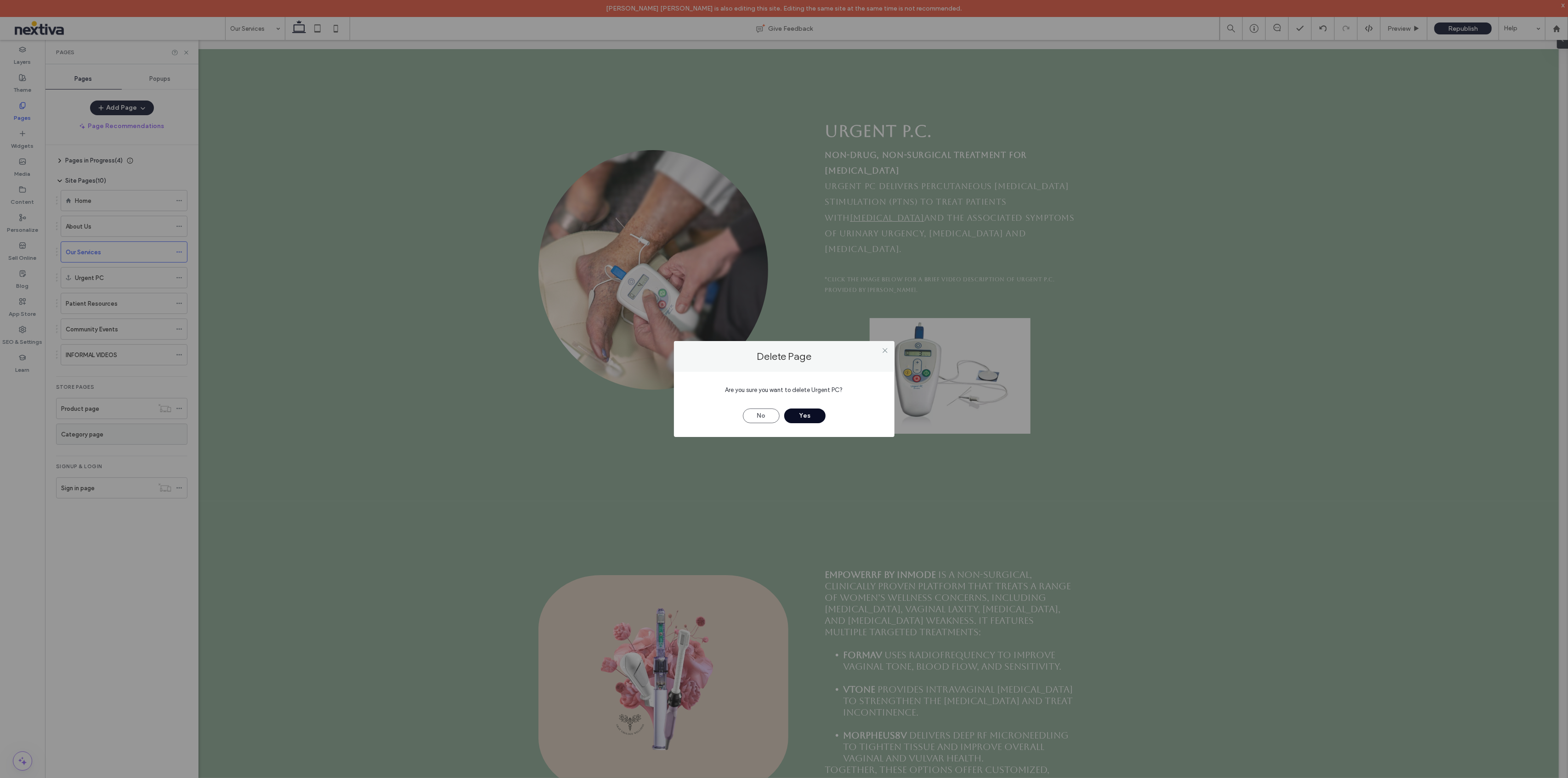
click at [809, 419] on button "Yes" at bounding box center [805, 416] width 42 height 14
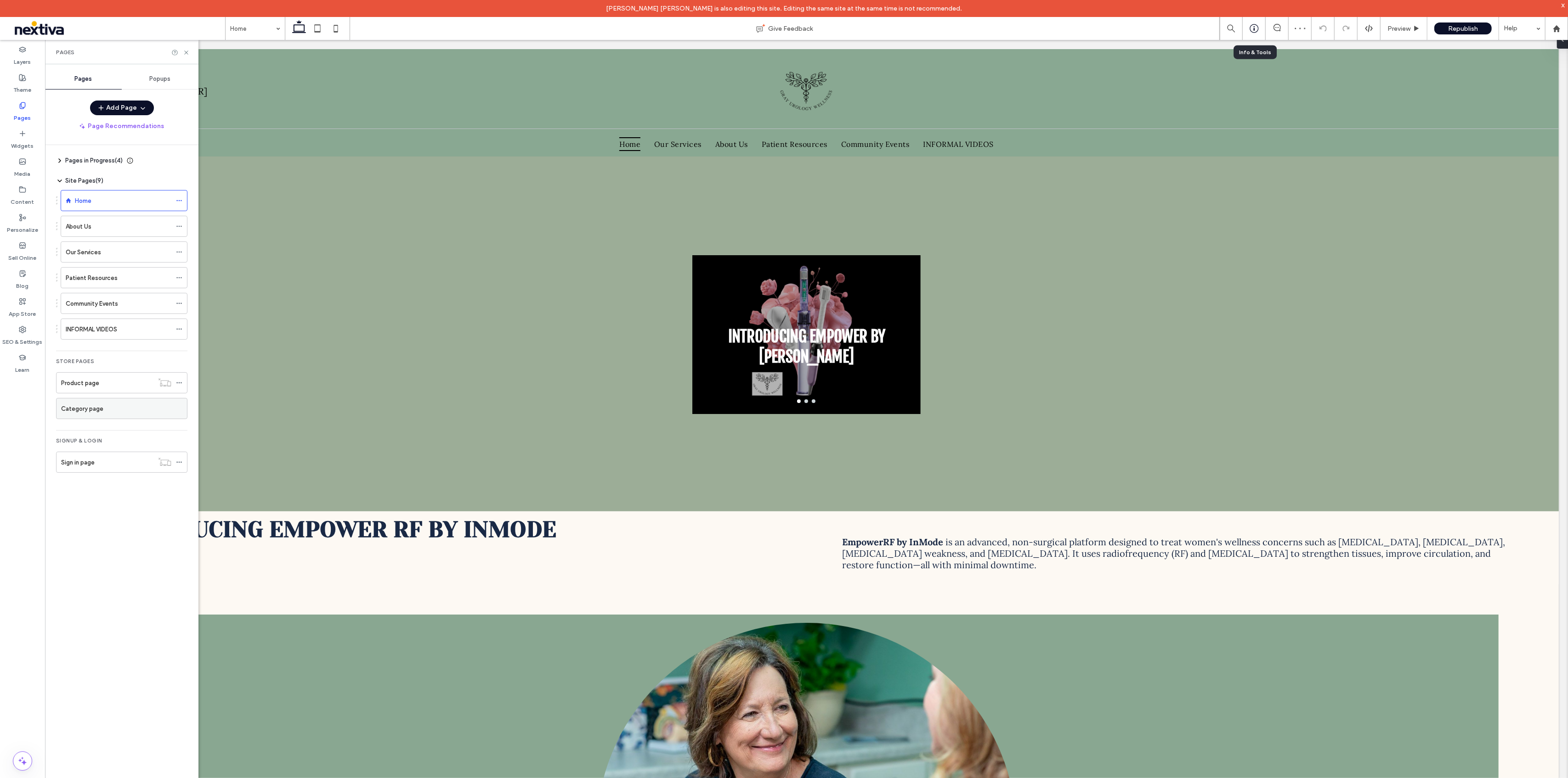
click at [1258, 31] on icon at bounding box center [1254, 29] width 9 height 9
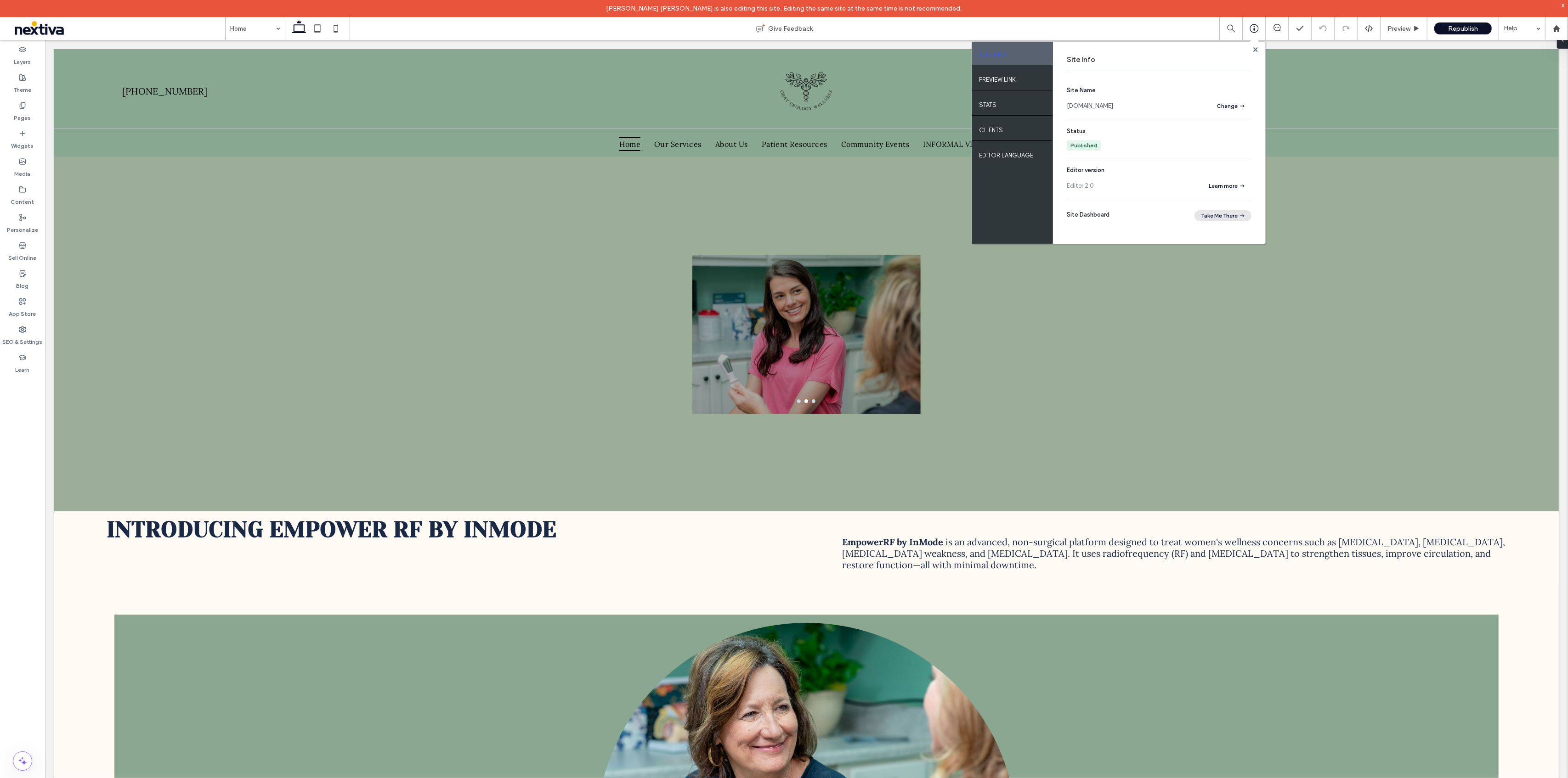
click at [1215, 217] on button "Take Me There" at bounding box center [1222, 216] width 57 height 11
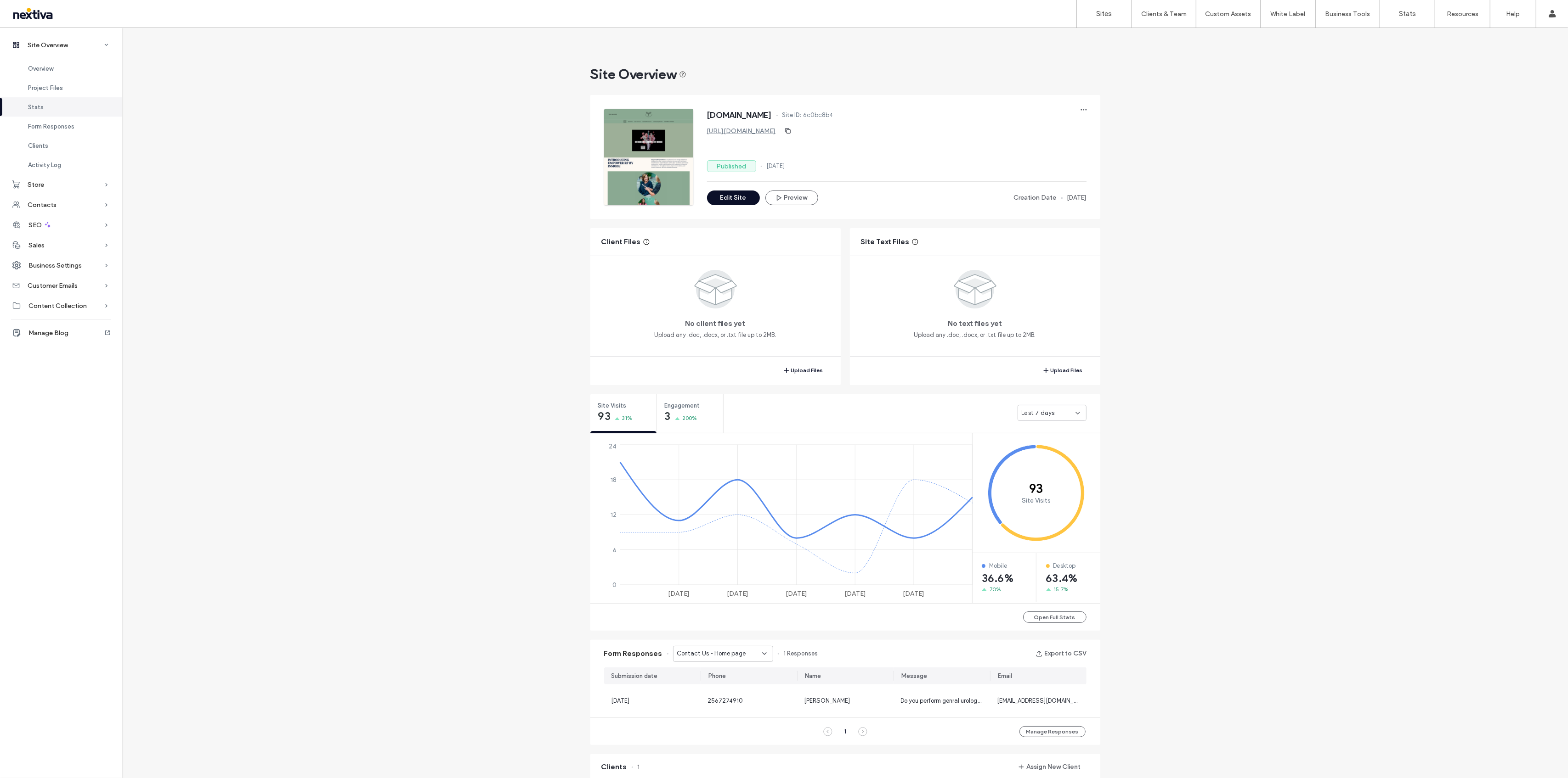
scroll to position [122, 0]
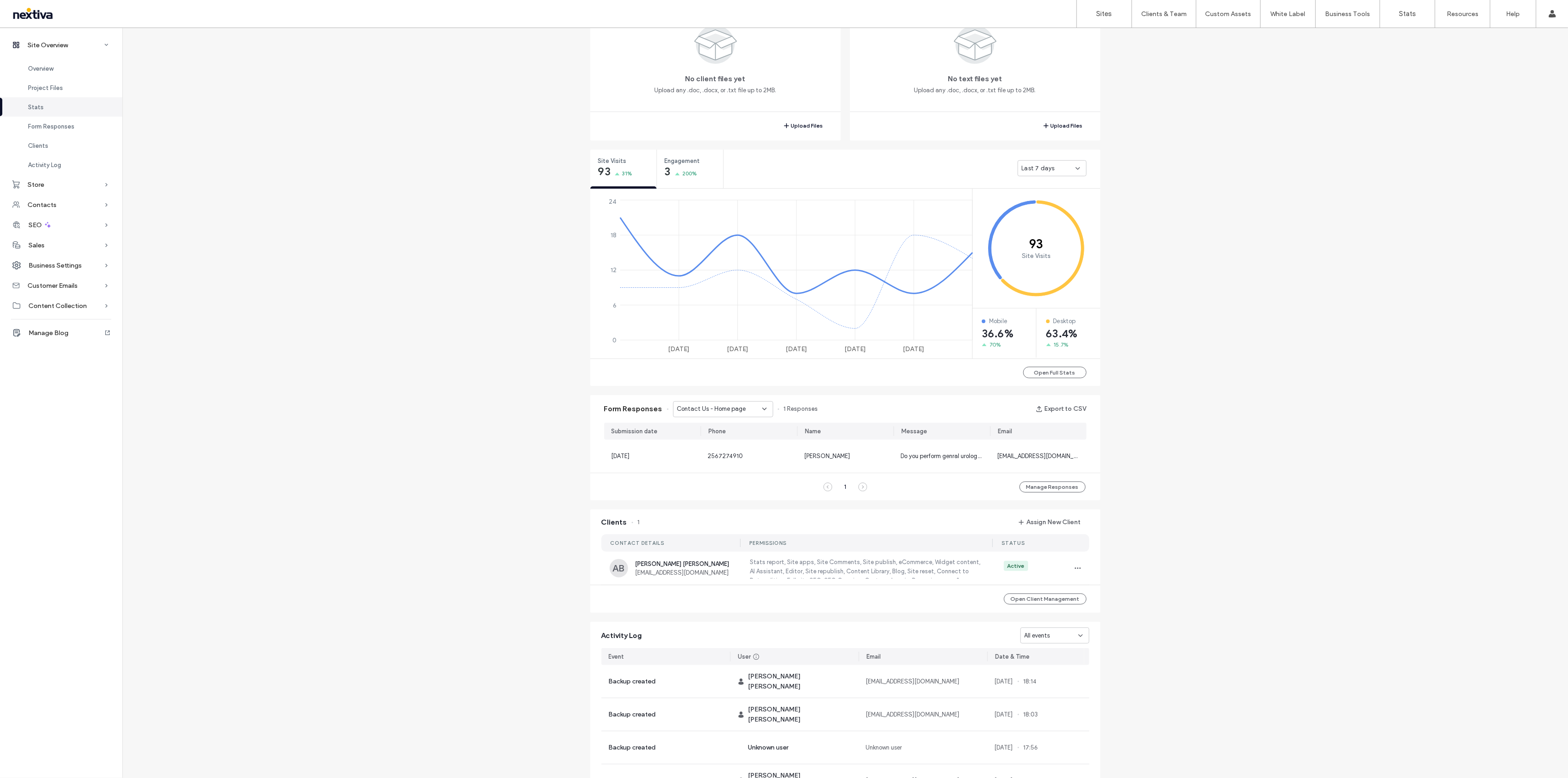
scroll to position [306, 0]
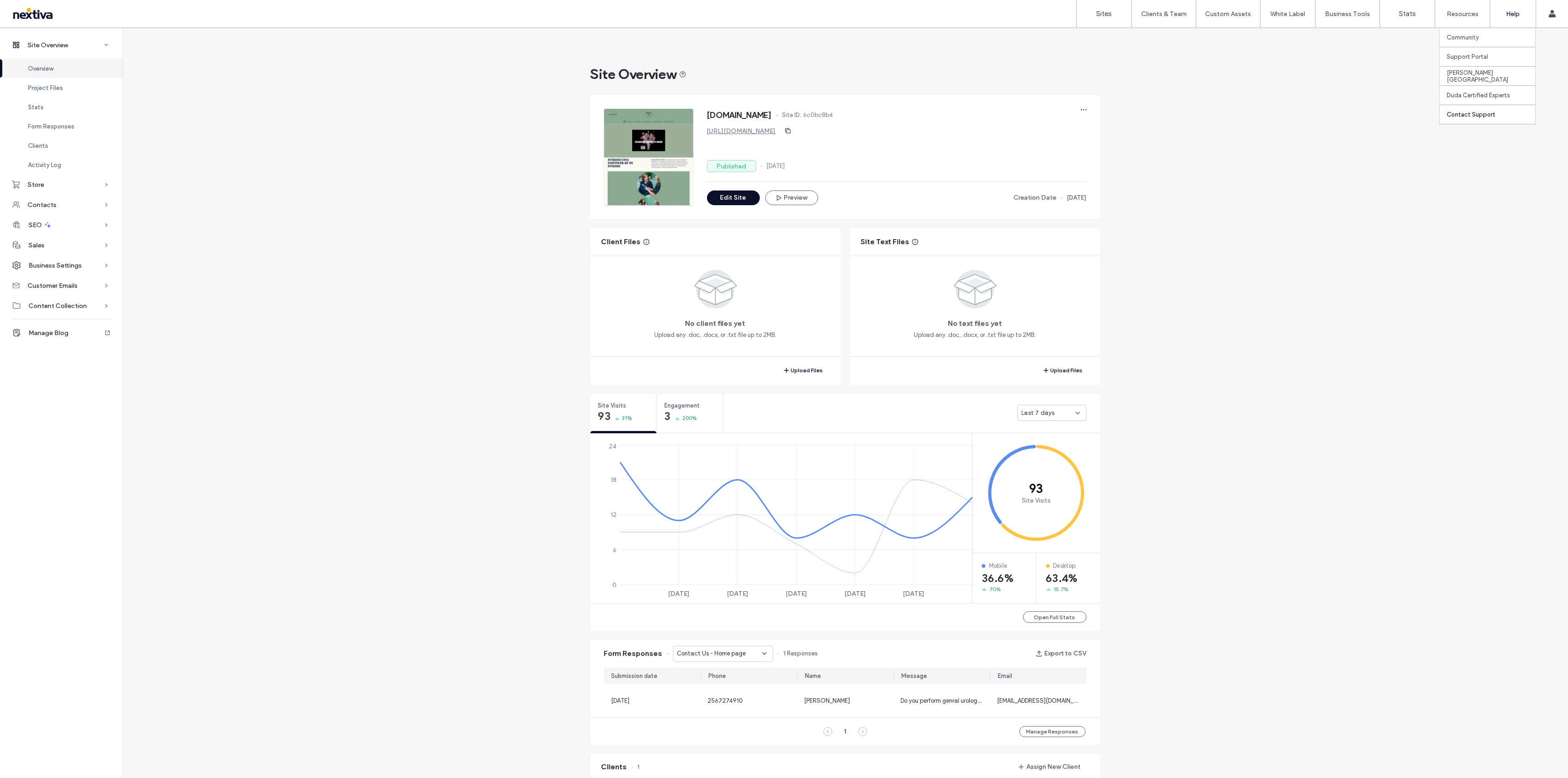
click at [1508, 109] on div "Contact Support" at bounding box center [1490, 114] width 88 height 19
click at [833, 118] on span "6c0bc8b4" at bounding box center [818, 115] width 30 height 9
copy span "6c0bc8b4"
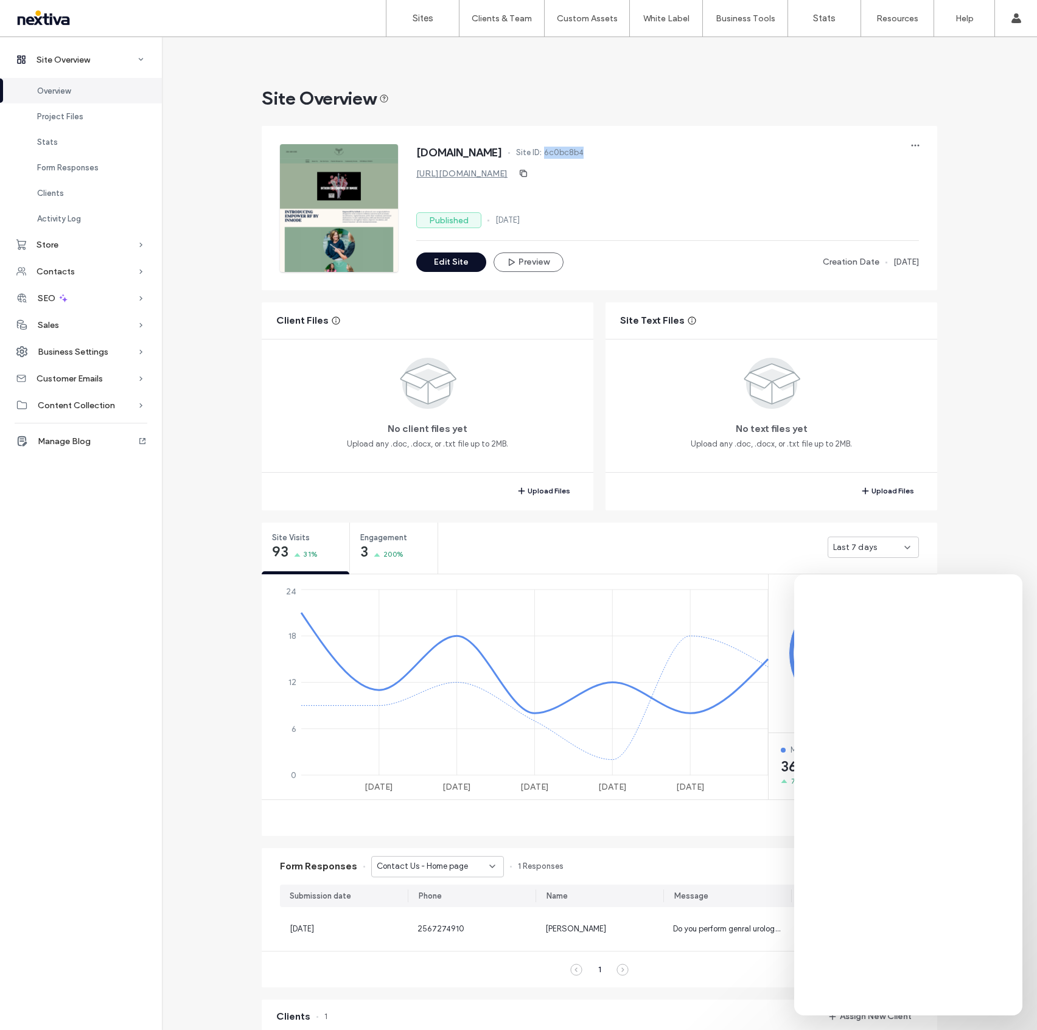
click at [584, 147] on span "6c0bc8b4" at bounding box center [564, 153] width 40 height 12
click at [584, 151] on span "6c0bc8b4" at bounding box center [564, 153] width 40 height 12
copy span "6c0bc8b4"
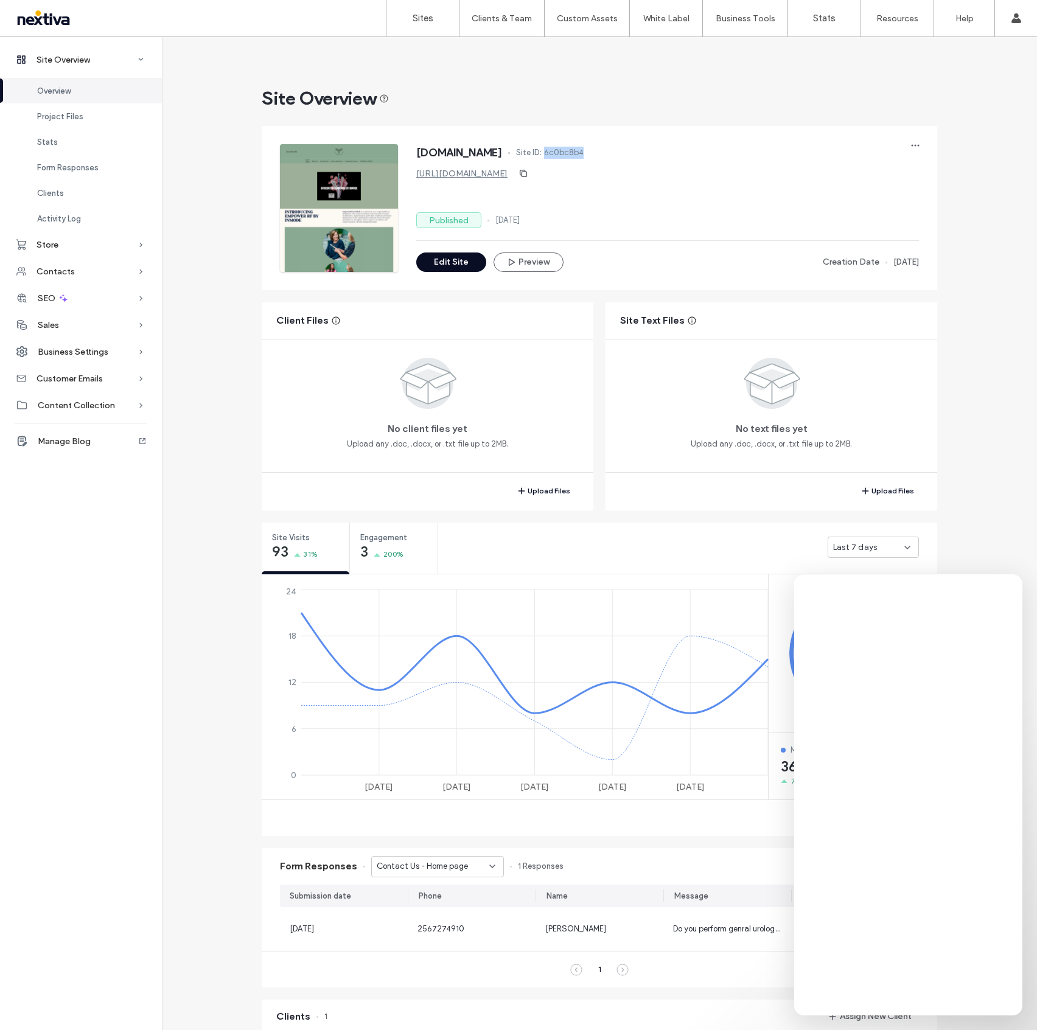
click at [451, 263] on button "Edit Site" at bounding box center [451, 262] width 70 height 19
